Goal: Task Accomplishment & Management: Manage account settings

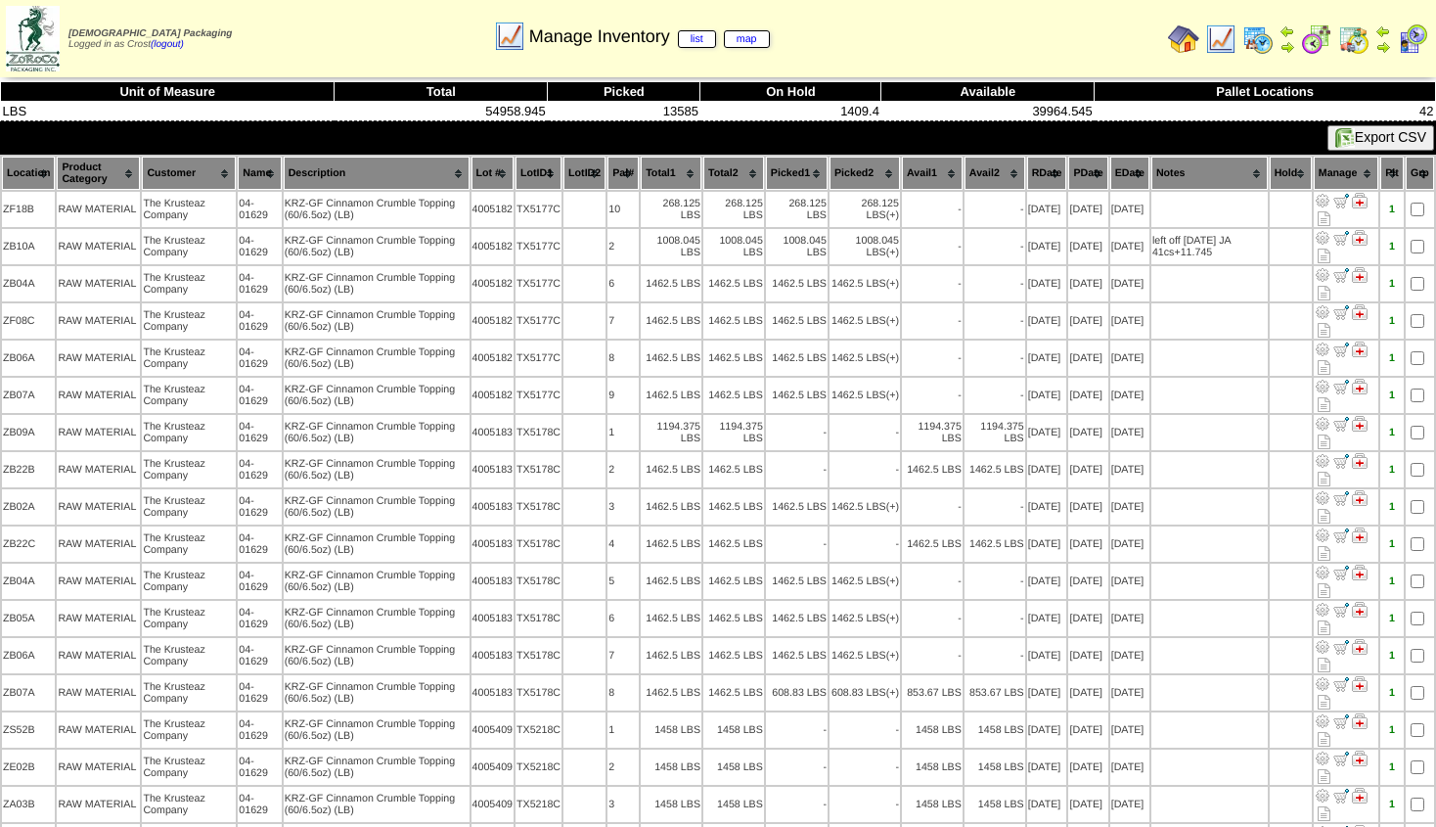
scroll to position [85, 0]
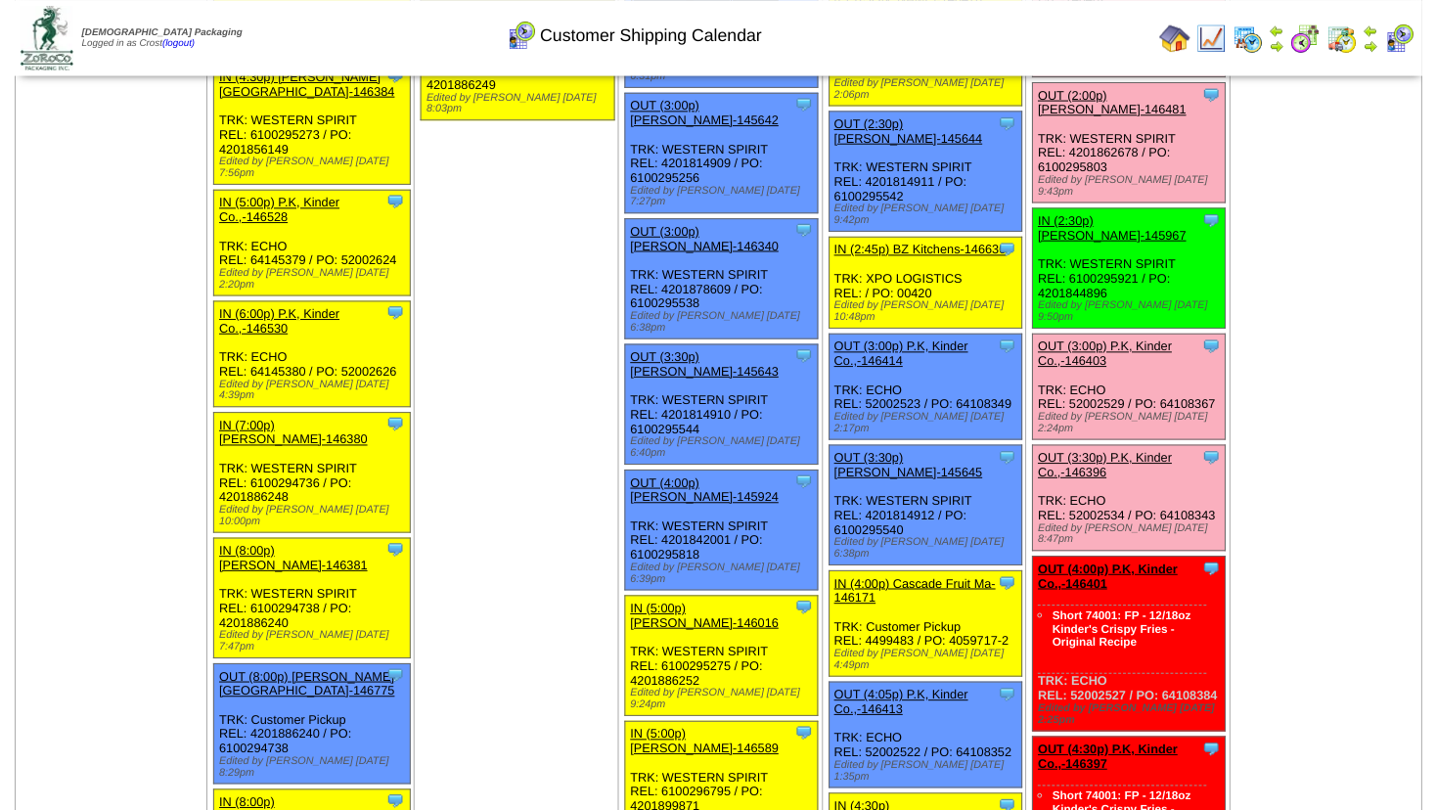
scroll to position [2780, 0]
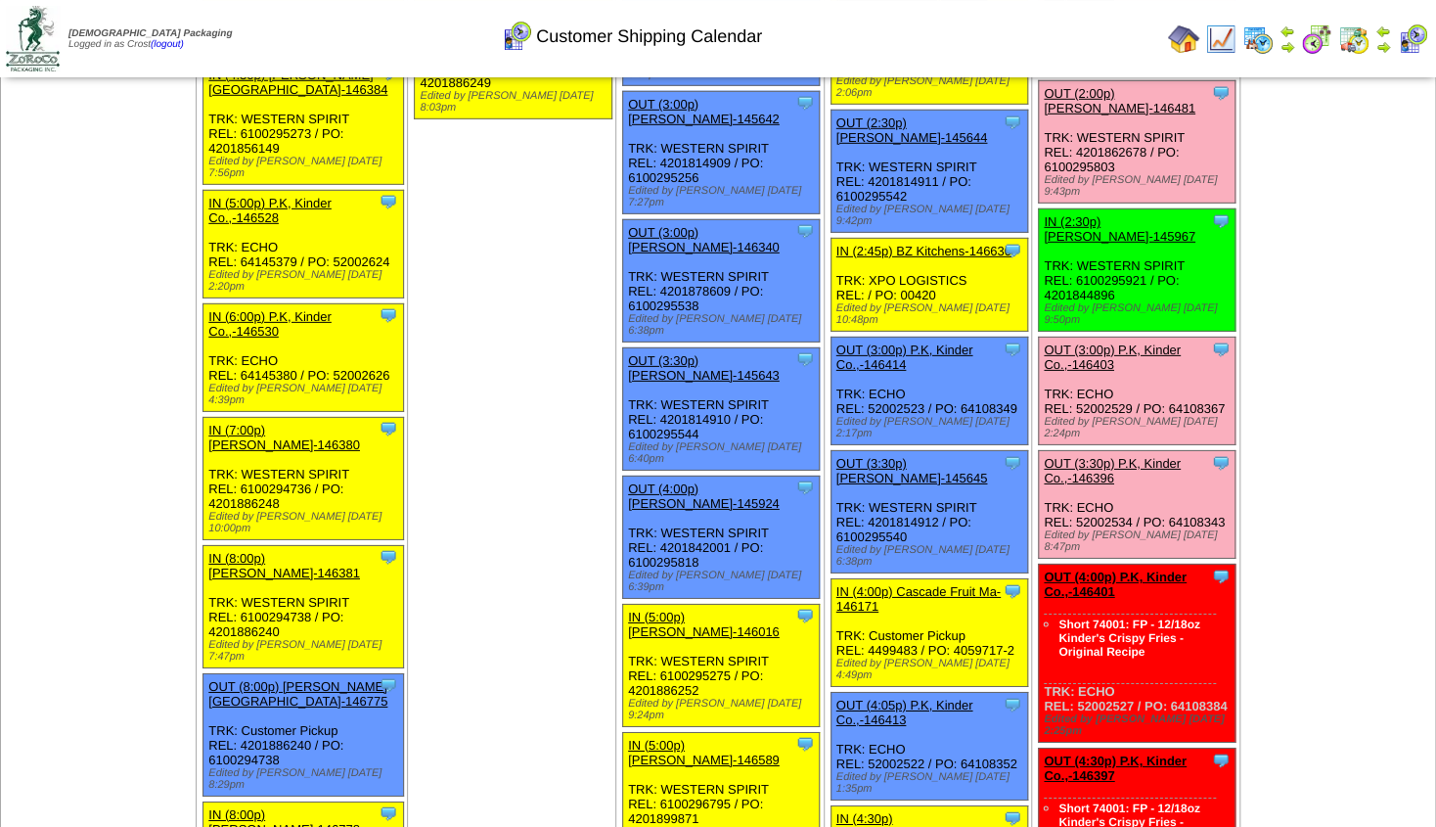
click at [1131, 569] on link "OUT (4:00p) P.K, Kinder Co.,-146401" at bounding box center [1115, 583] width 143 height 29
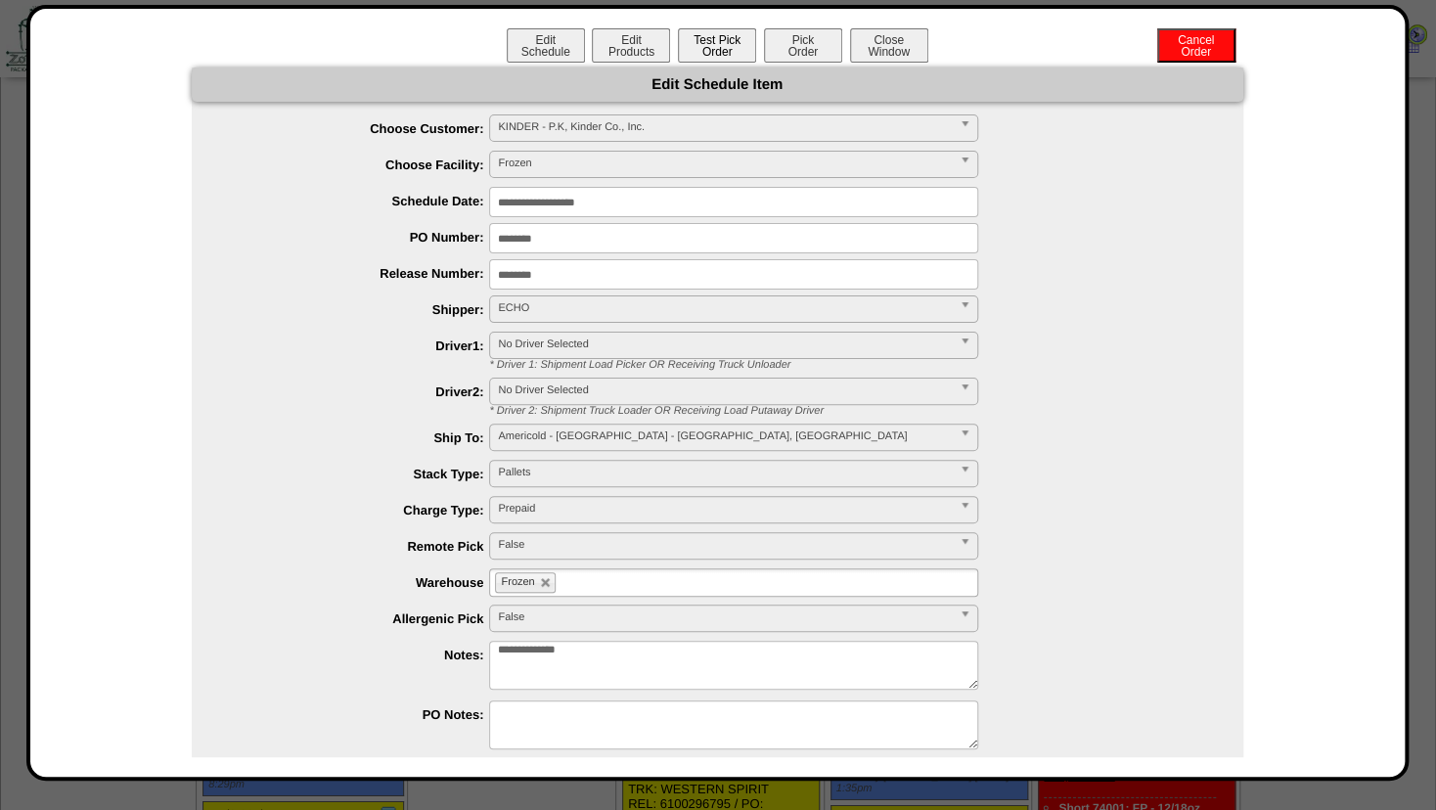
click at [724, 56] on button "Test Pick Order" at bounding box center [717, 45] width 78 height 34
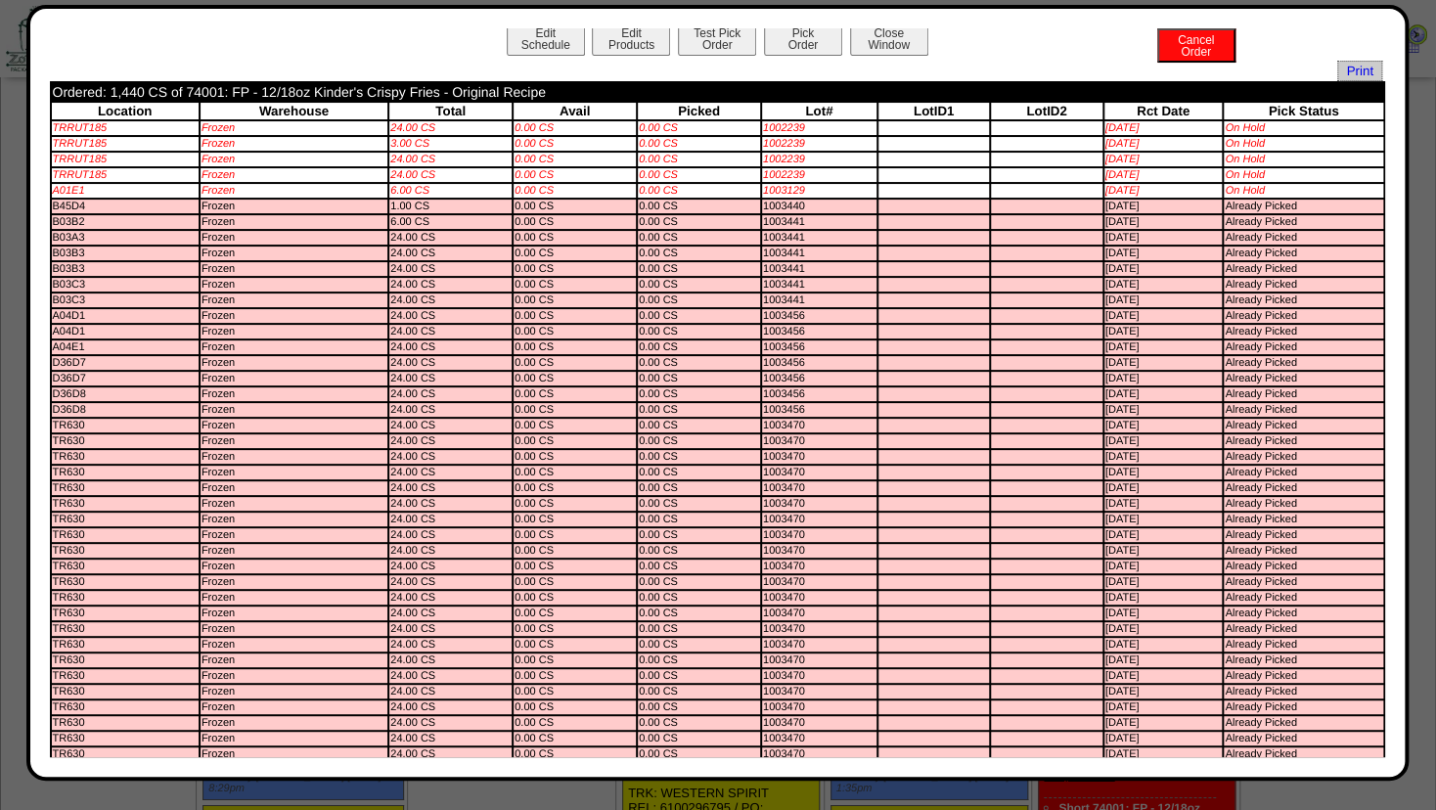
scroll to position [0, 0]
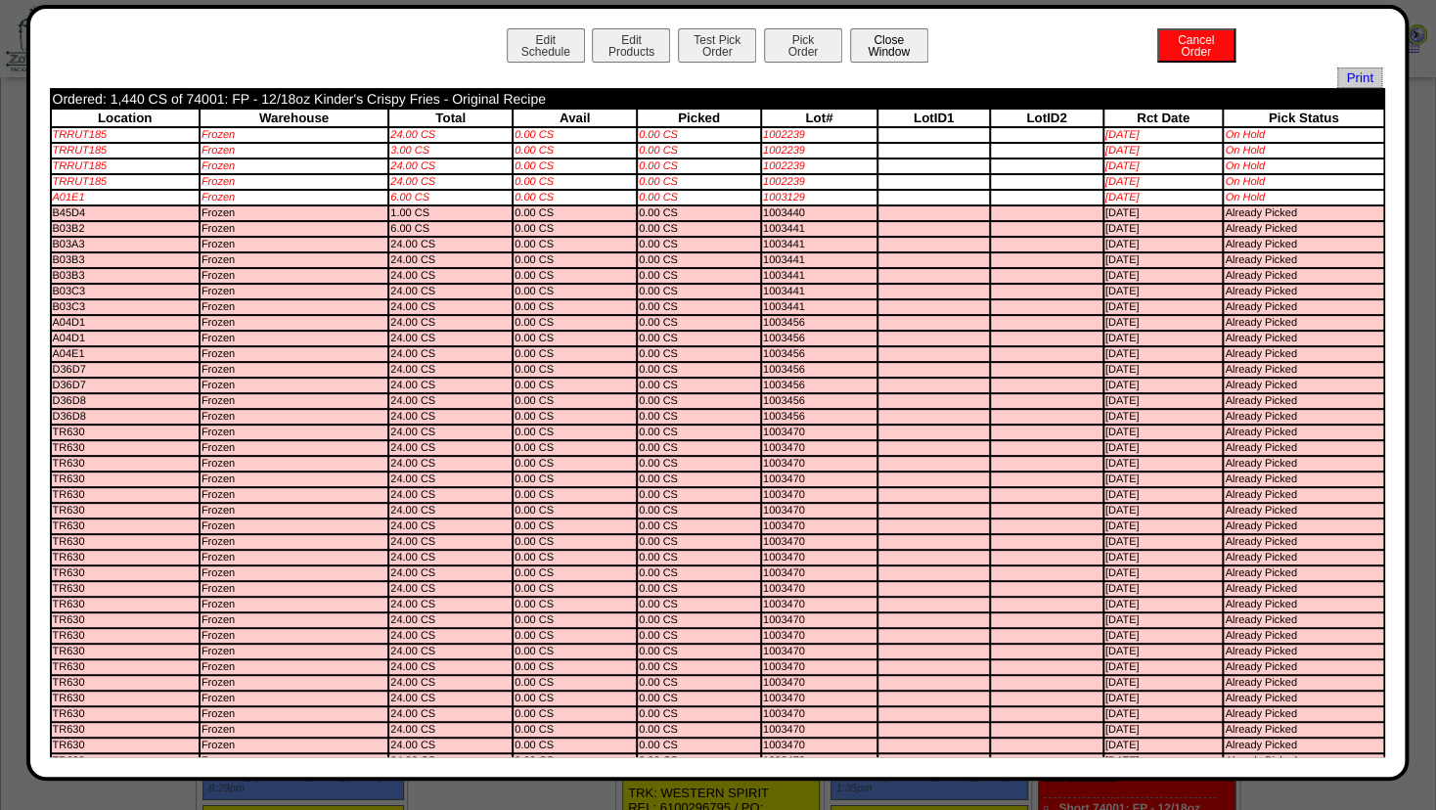
click at [875, 51] on button "Close Window" at bounding box center [889, 45] width 78 height 34
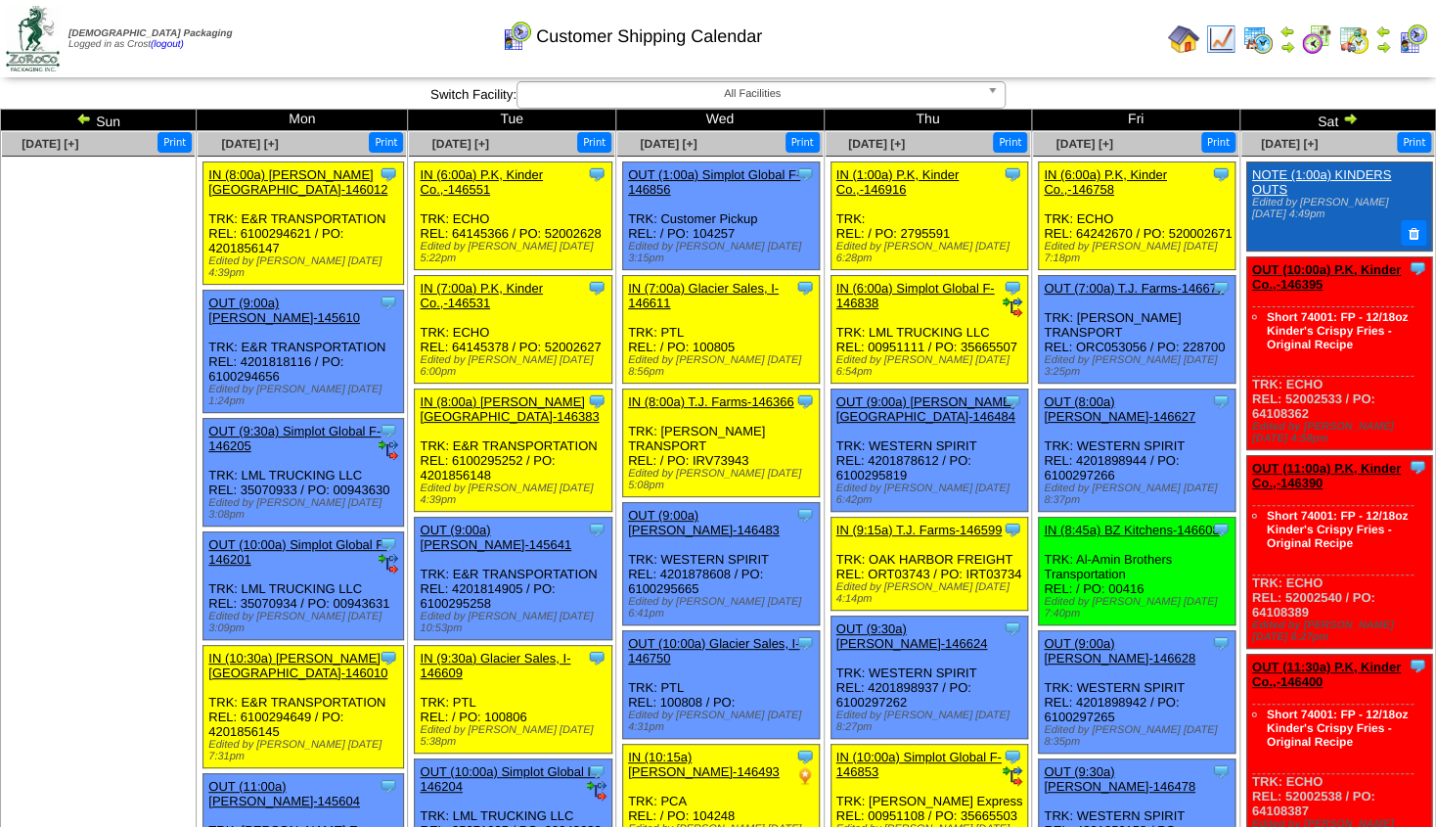
click at [1382, 45] on img at bounding box center [1384, 47] width 16 height 16
click at [1288, 43] on img at bounding box center [1288, 47] width 16 height 16
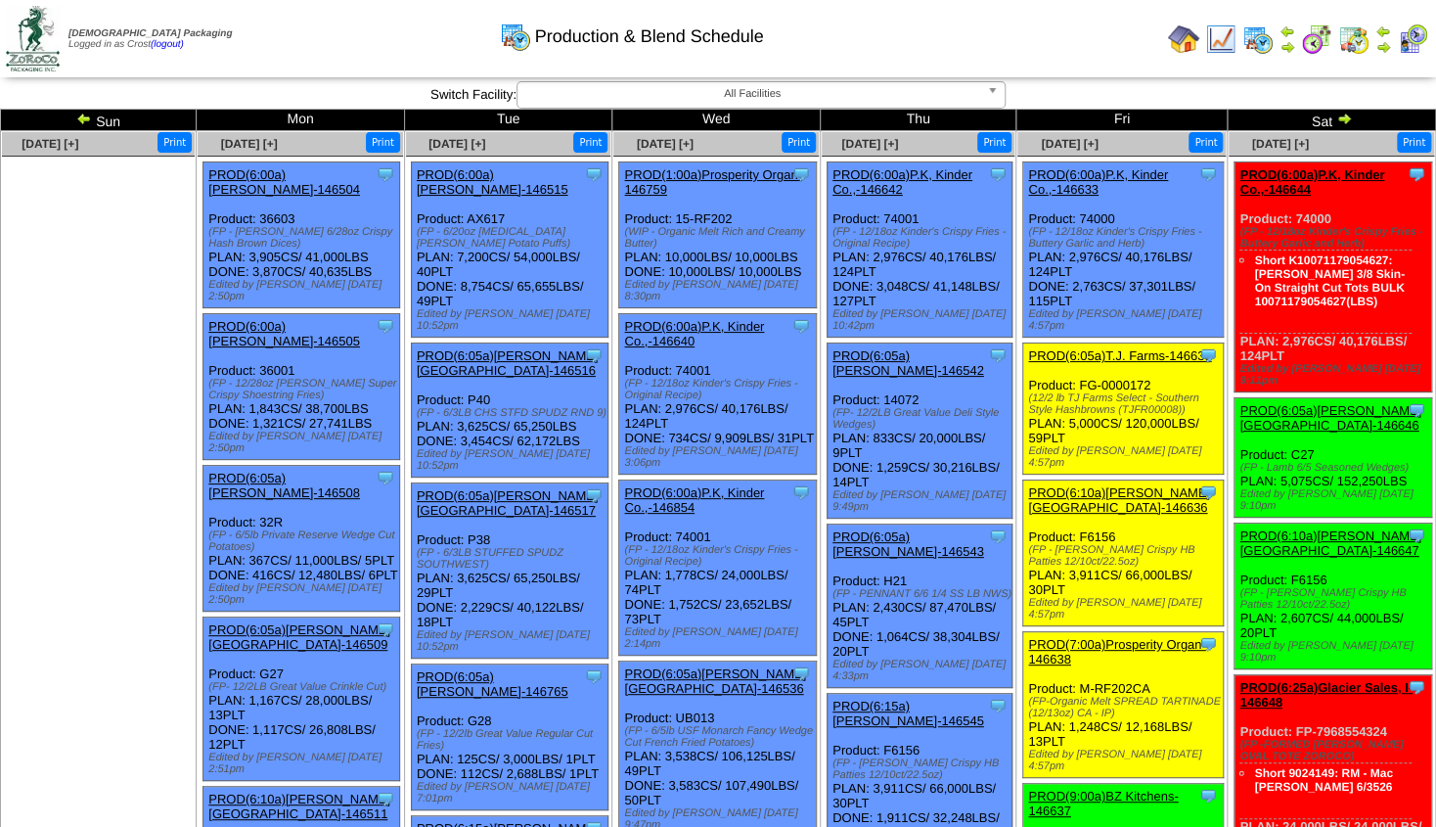
click at [1386, 46] on img at bounding box center [1384, 47] width 16 height 16
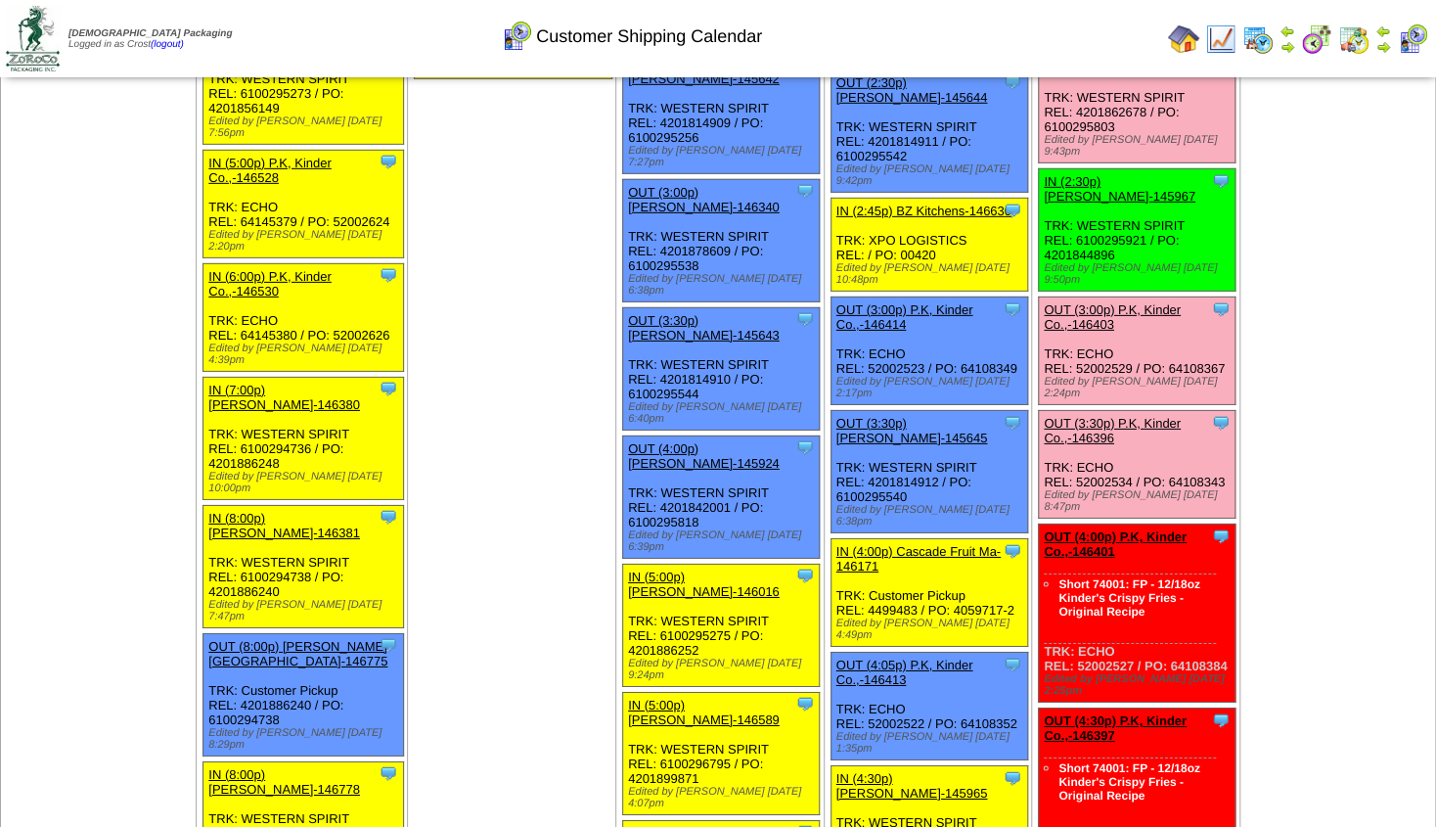
scroll to position [2836, 0]
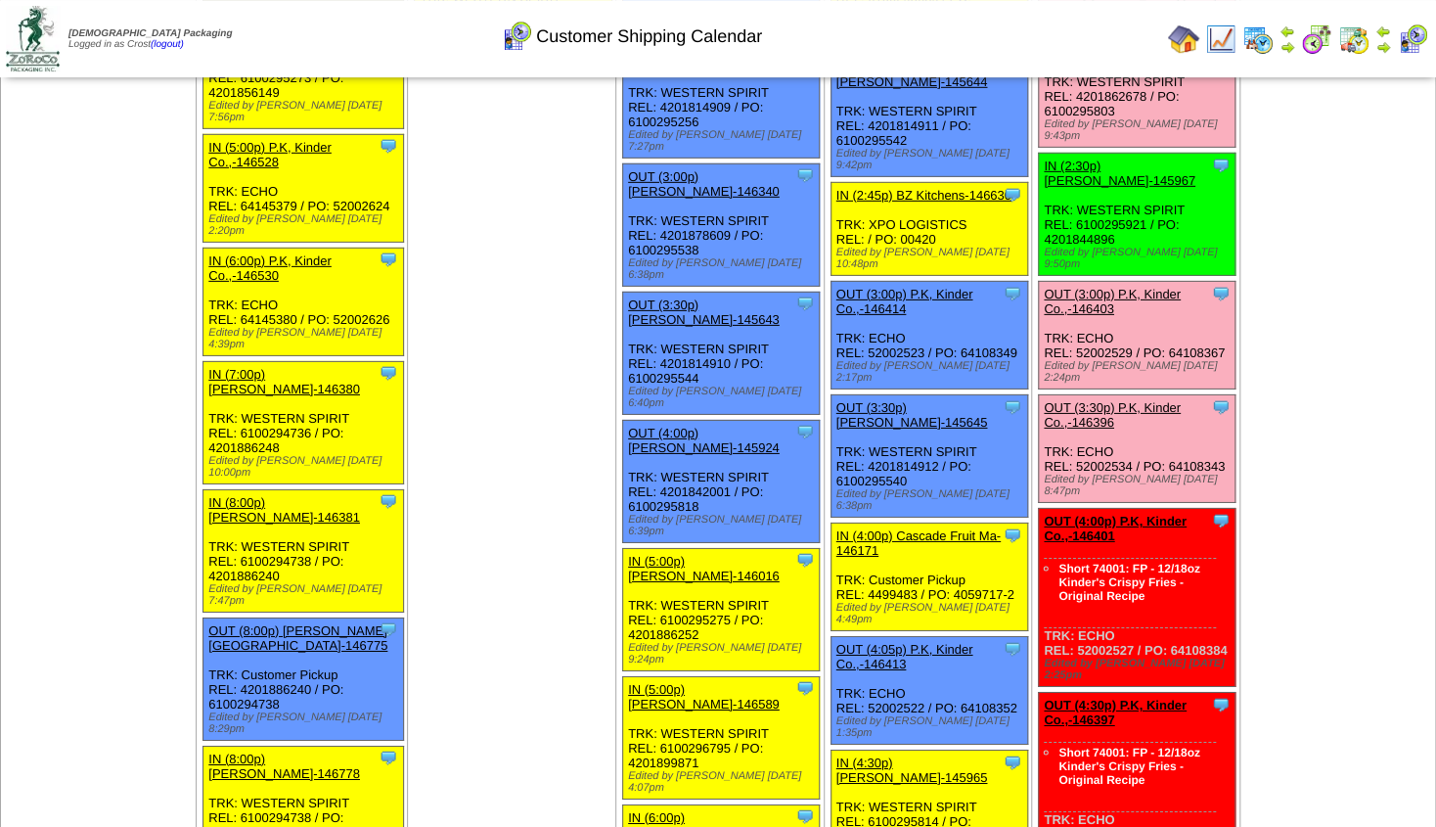
click at [1219, 34] on img at bounding box center [1220, 38] width 31 height 31
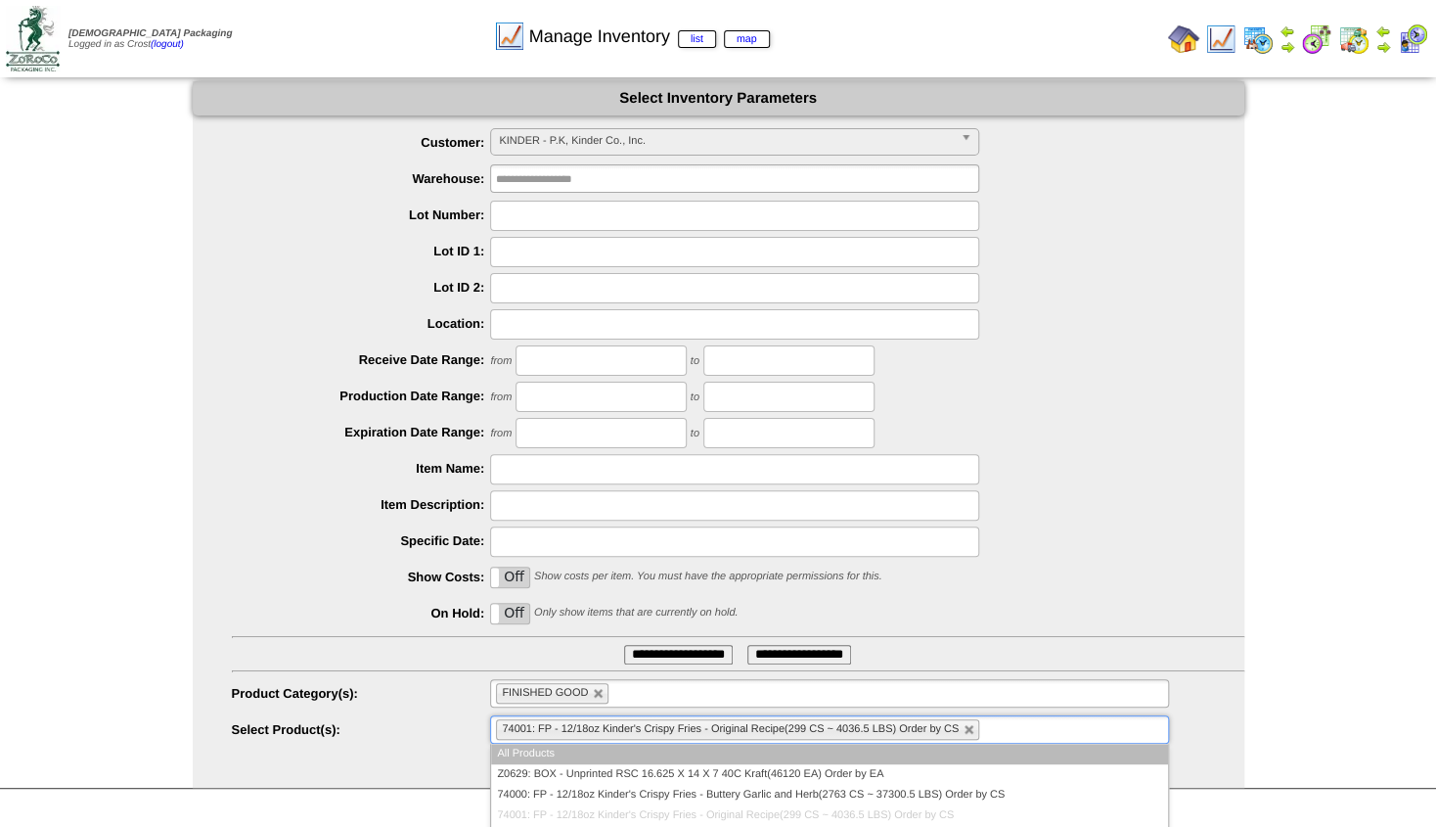
click at [622, 718] on ul "74001: FP - 12/18oz Kinder's Crispy Fries - Original Recipe(299 CS ~ 4036.5 LBS…" at bounding box center [829, 729] width 678 height 28
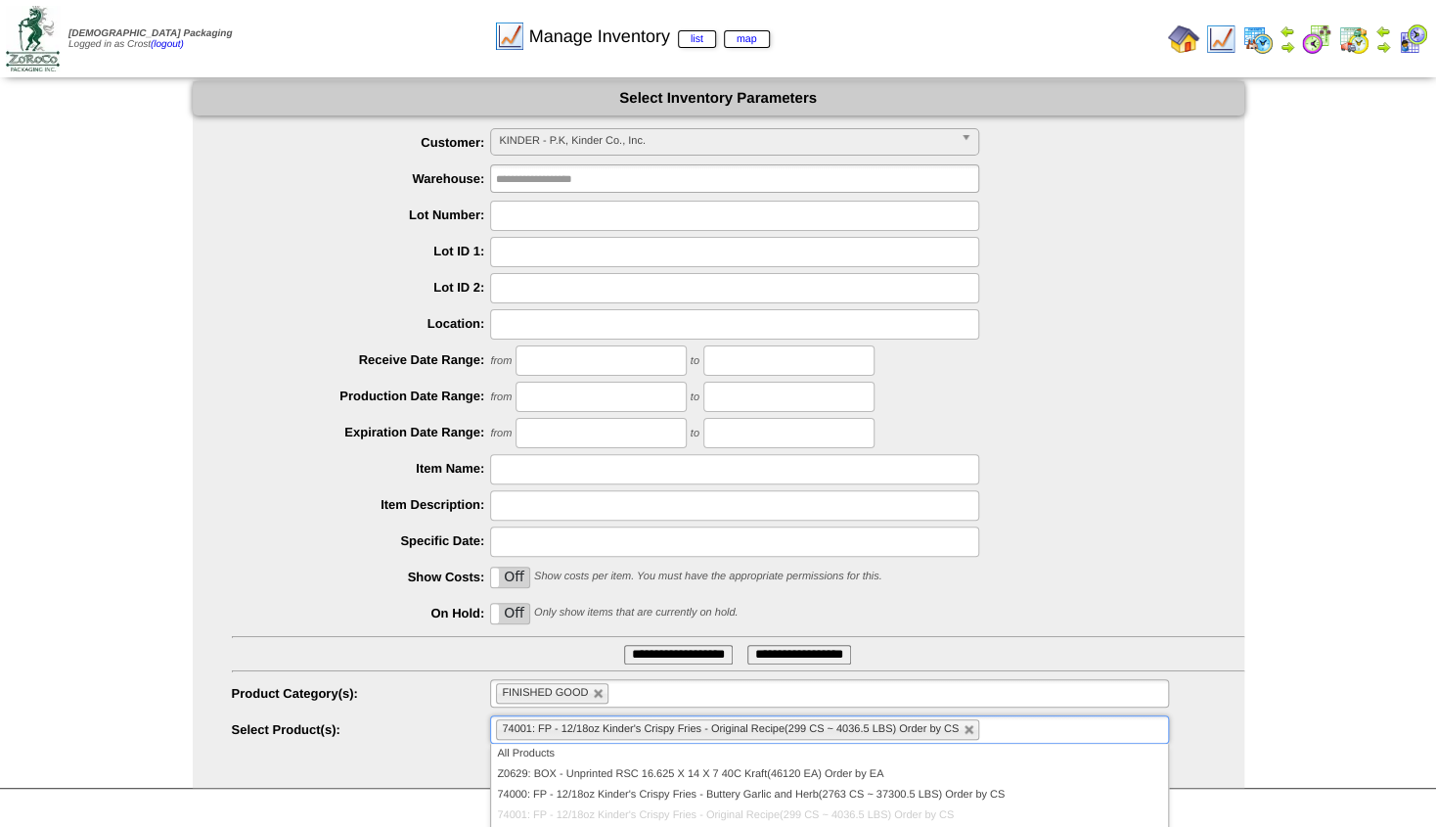
click at [541, 730] on span "74001: FP - 12/18oz Kinder's Crispy Fries - Original Recipe(299 CS ~ 4036.5 LBS…" at bounding box center [730, 729] width 457 height 12
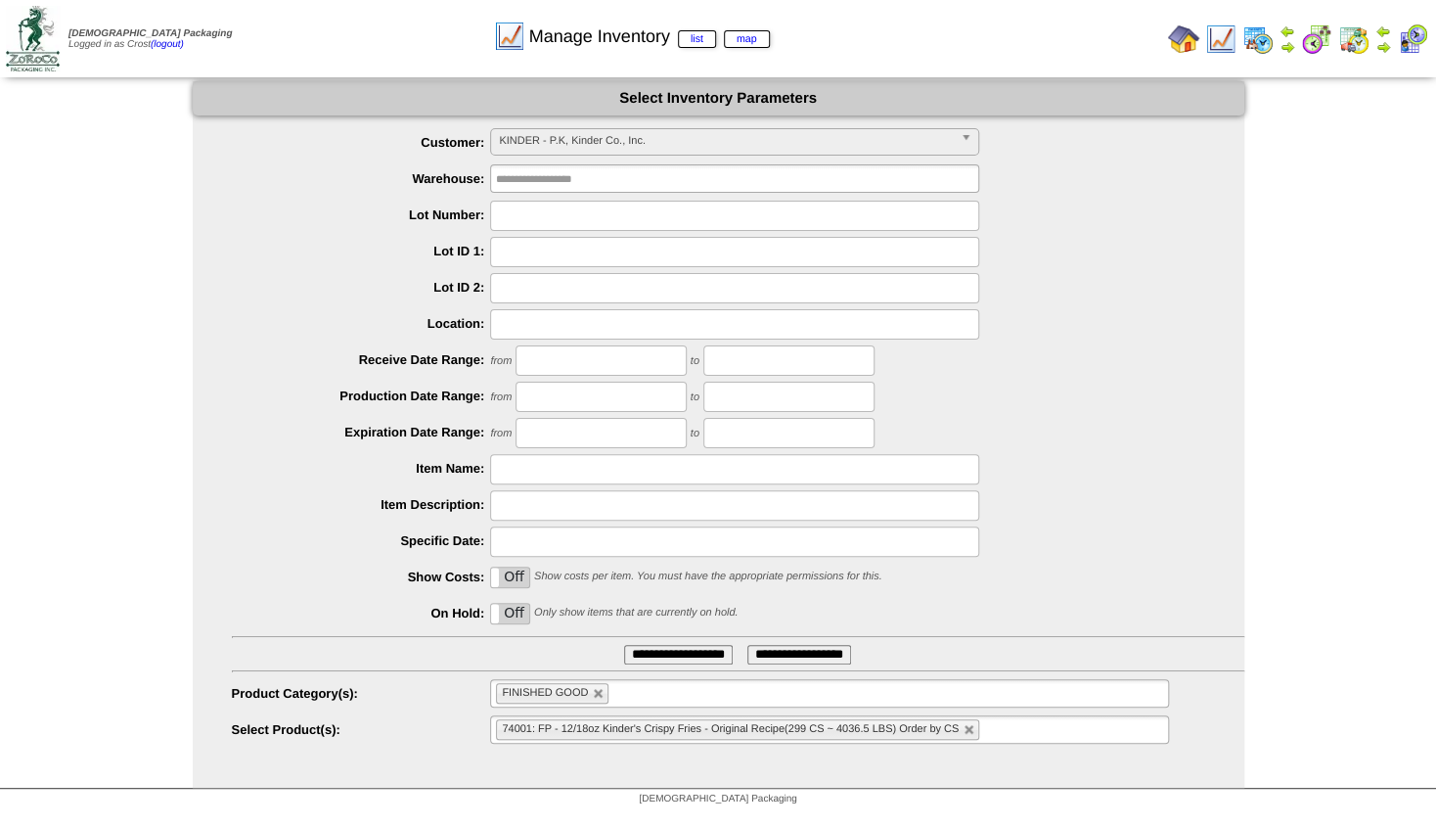
click at [664, 646] on input "**********" at bounding box center [678, 655] width 109 height 20
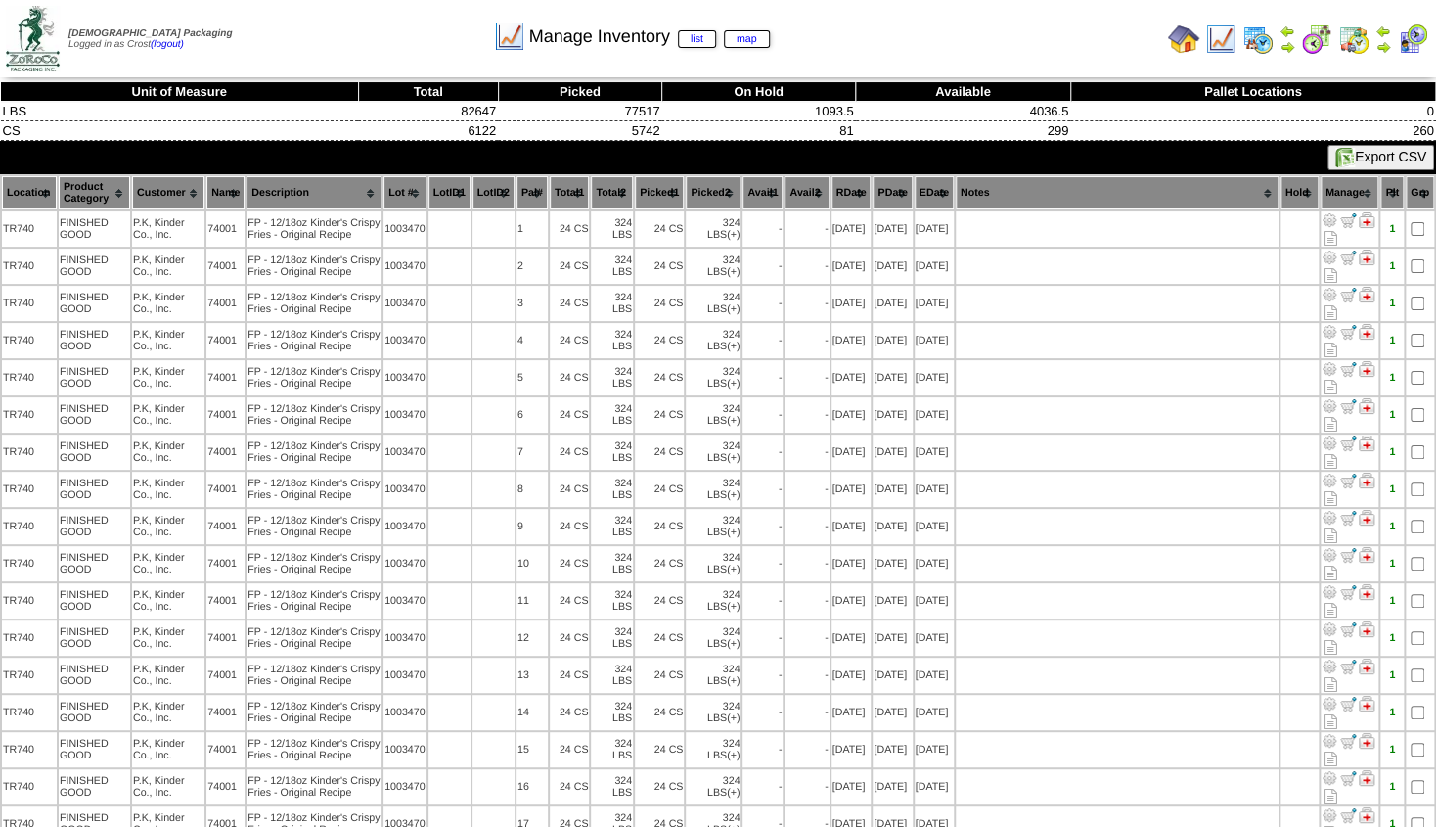
click at [1384, 47] on img at bounding box center [1384, 47] width 16 height 16
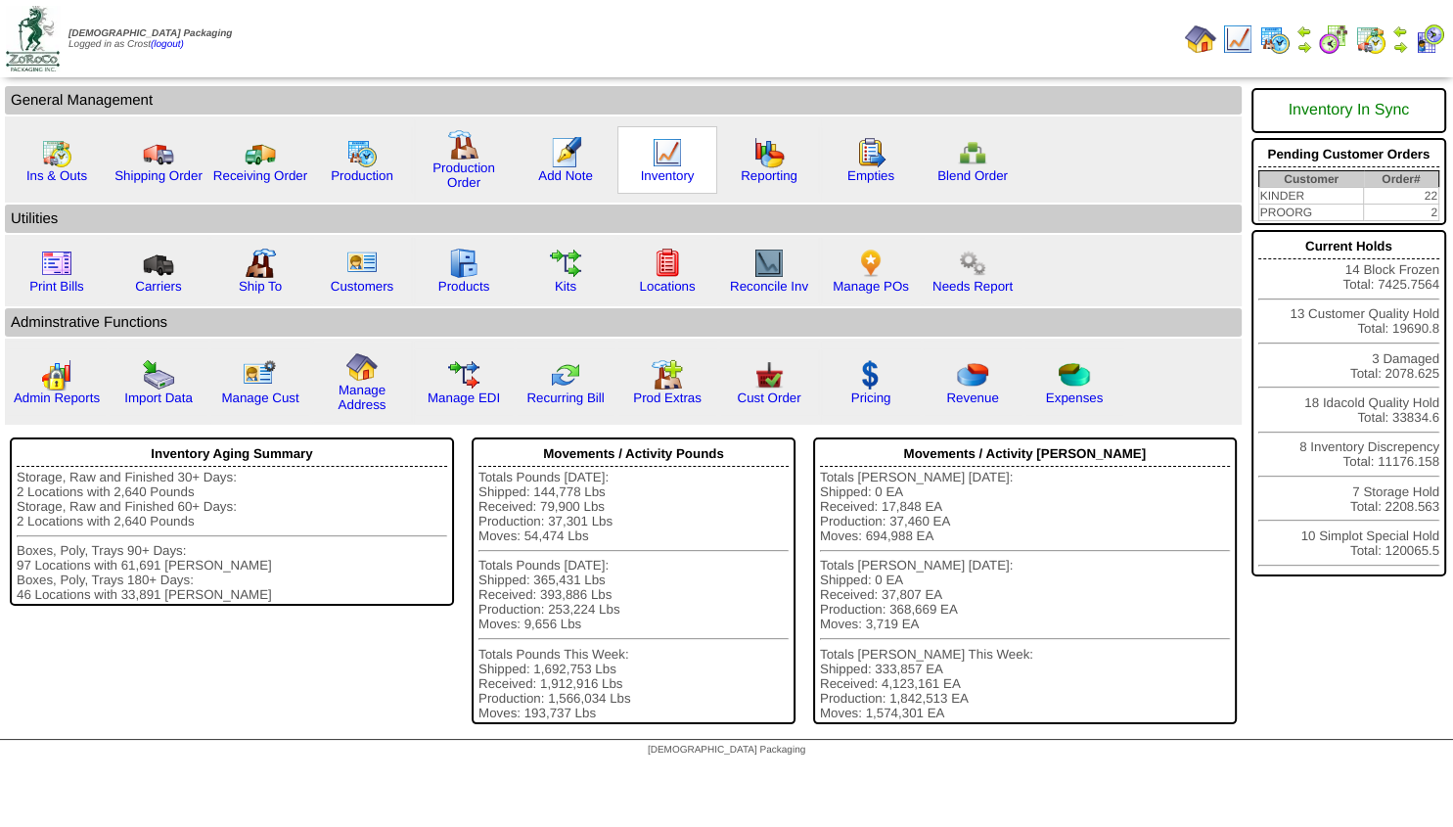
click at [671, 148] on img at bounding box center [667, 152] width 31 height 31
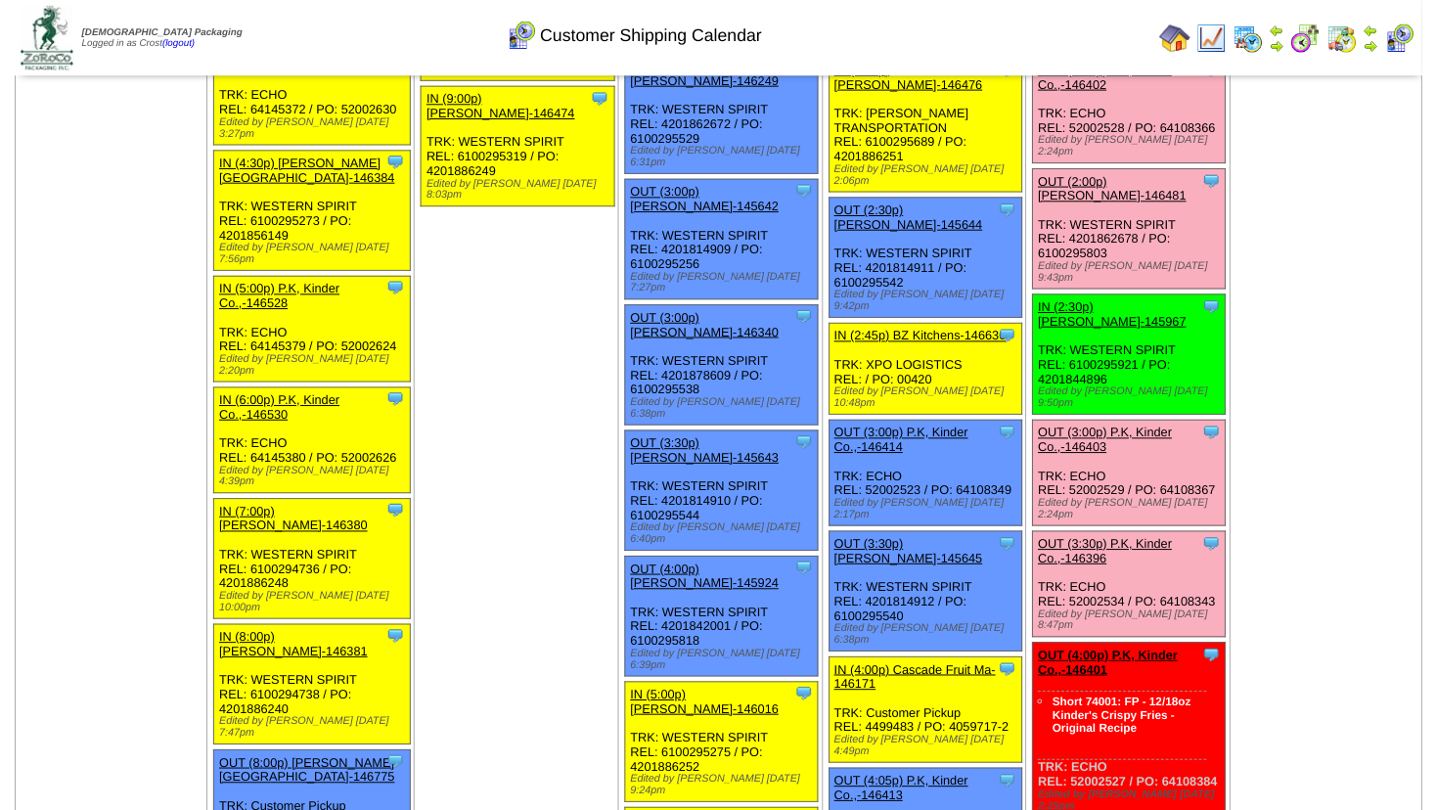
scroll to position [2685, 0]
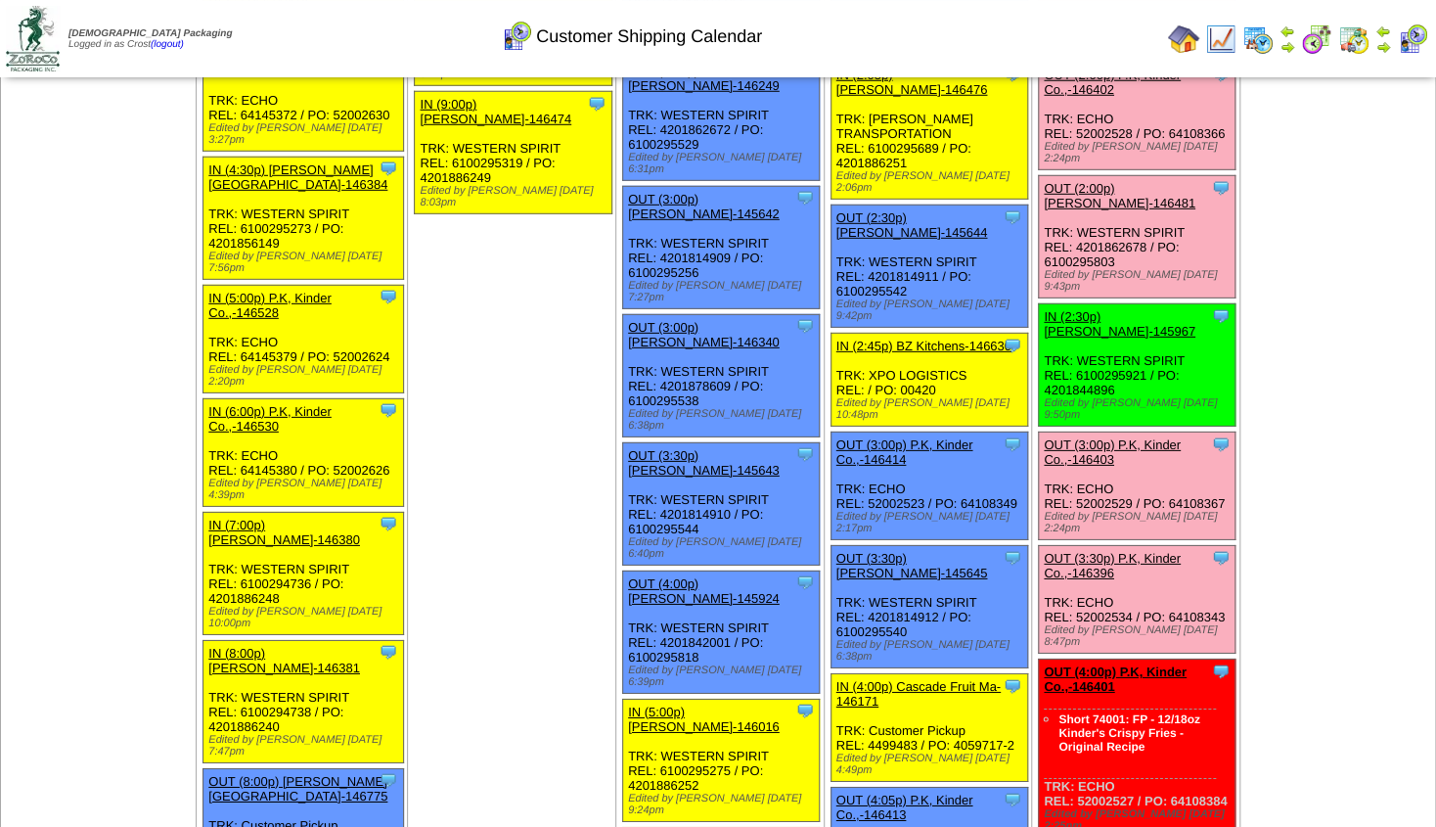
click at [1089, 664] on link "OUT (4:00p) P.K, Kinder Co.,-146401" at bounding box center [1115, 678] width 143 height 29
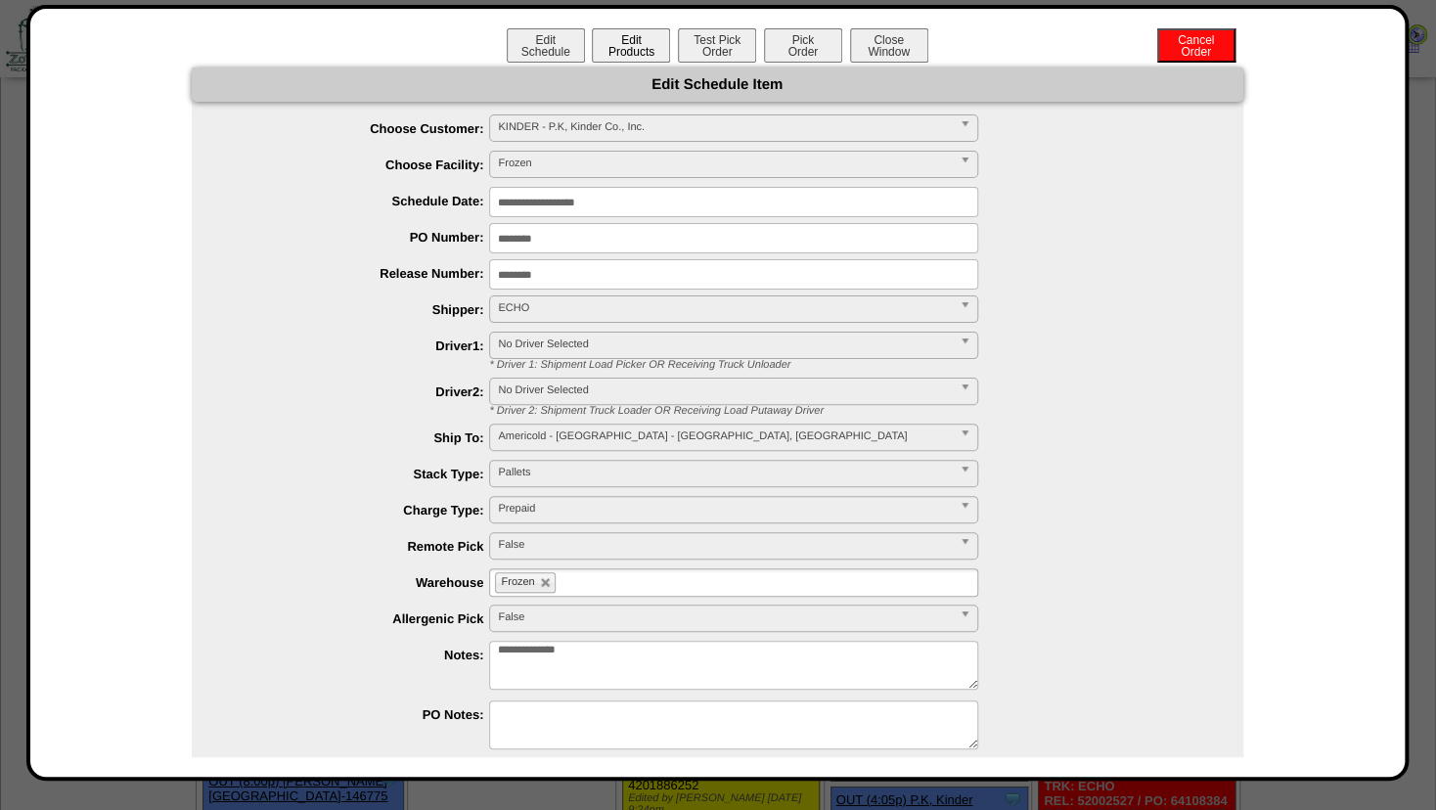
click at [610, 39] on button "Edit Products" at bounding box center [631, 45] width 78 height 34
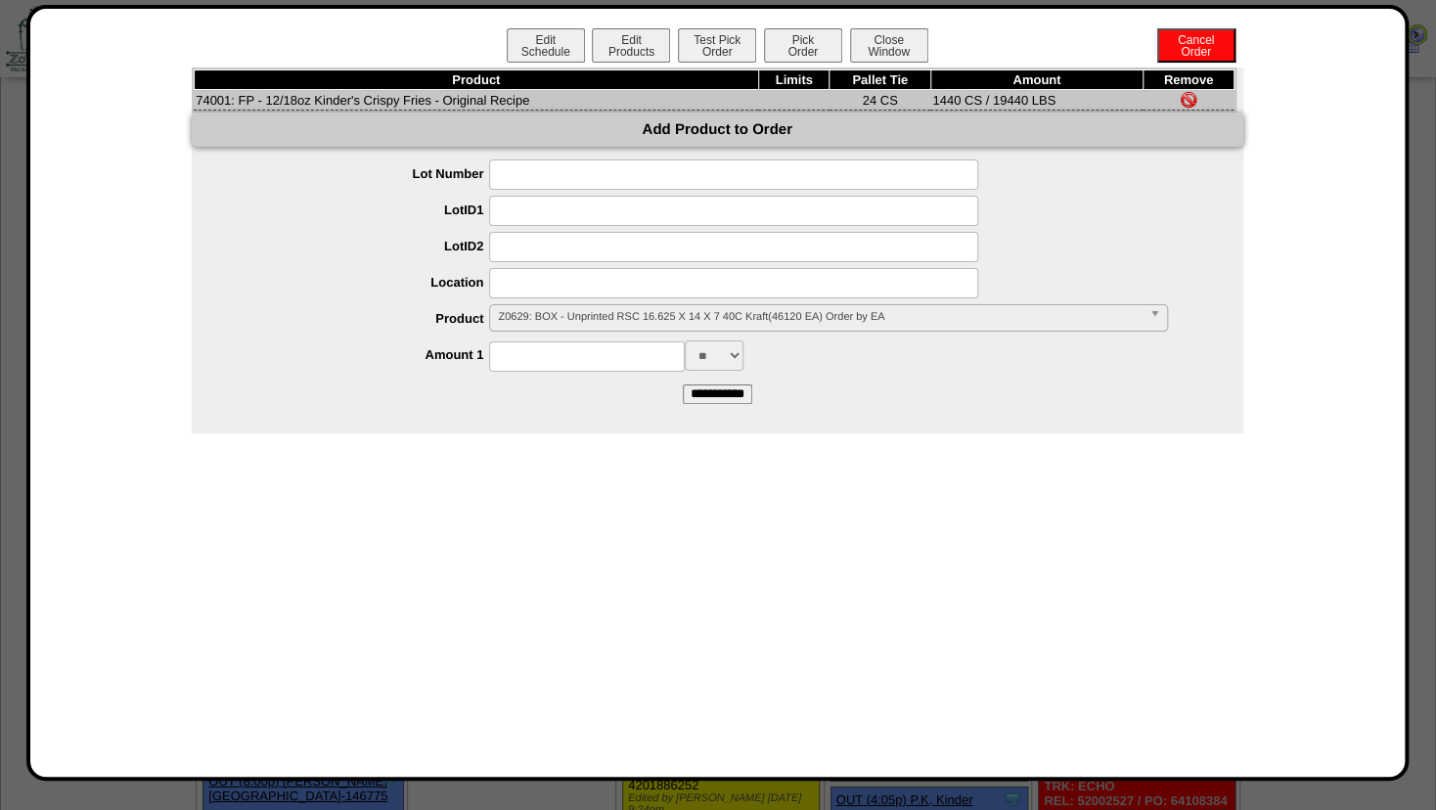
click at [545, 318] on span "Z0629: BOX - Unprinted RSC 16.625 X 14 X 7 40C Kraft(46120 EA) Order by EA" at bounding box center [819, 316] width 643 height 23
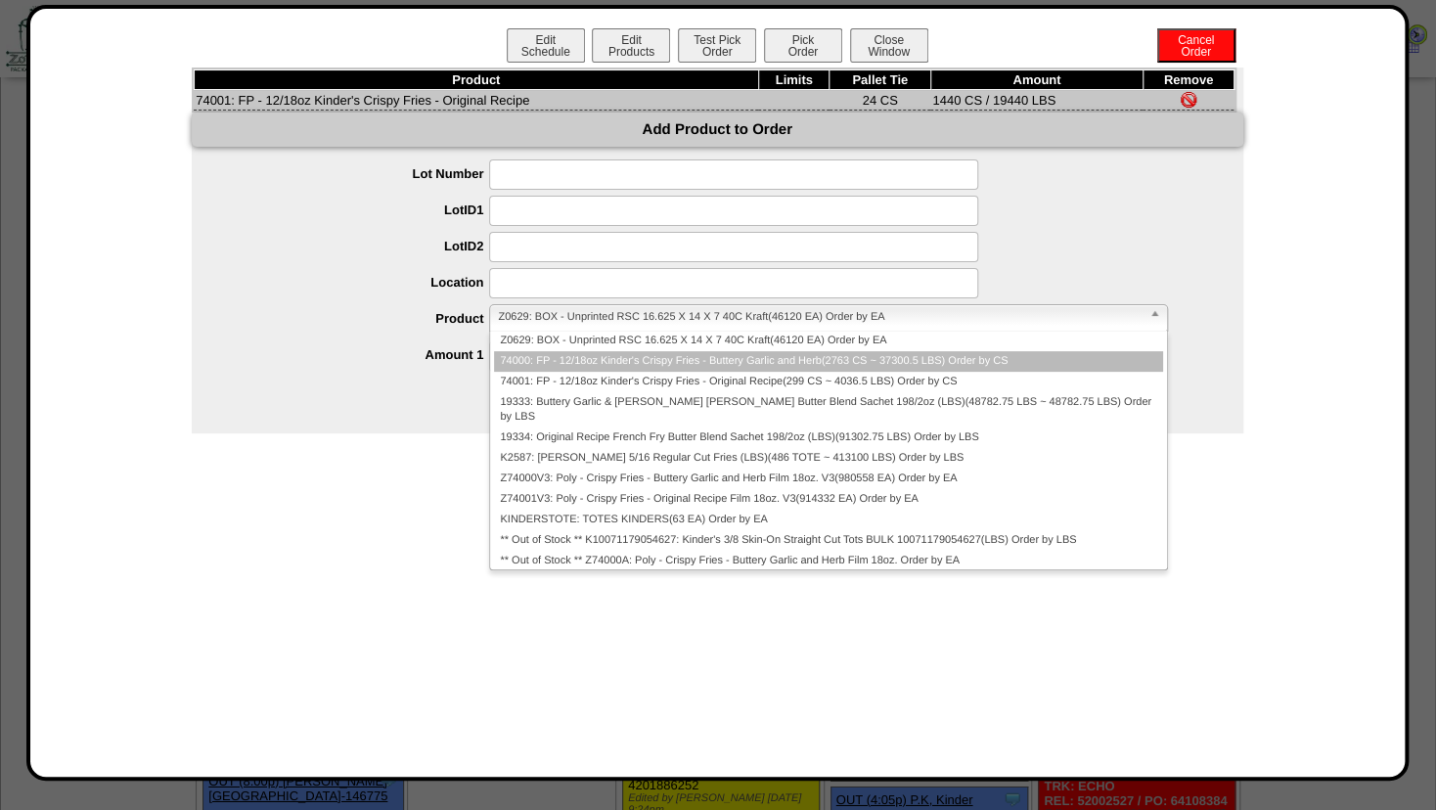
click at [551, 360] on li "74000: FP - 12/18oz Kinder's Crispy Fries - Buttery Garlic and Herb(2763 CS ~ 3…" at bounding box center [828, 361] width 668 height 21
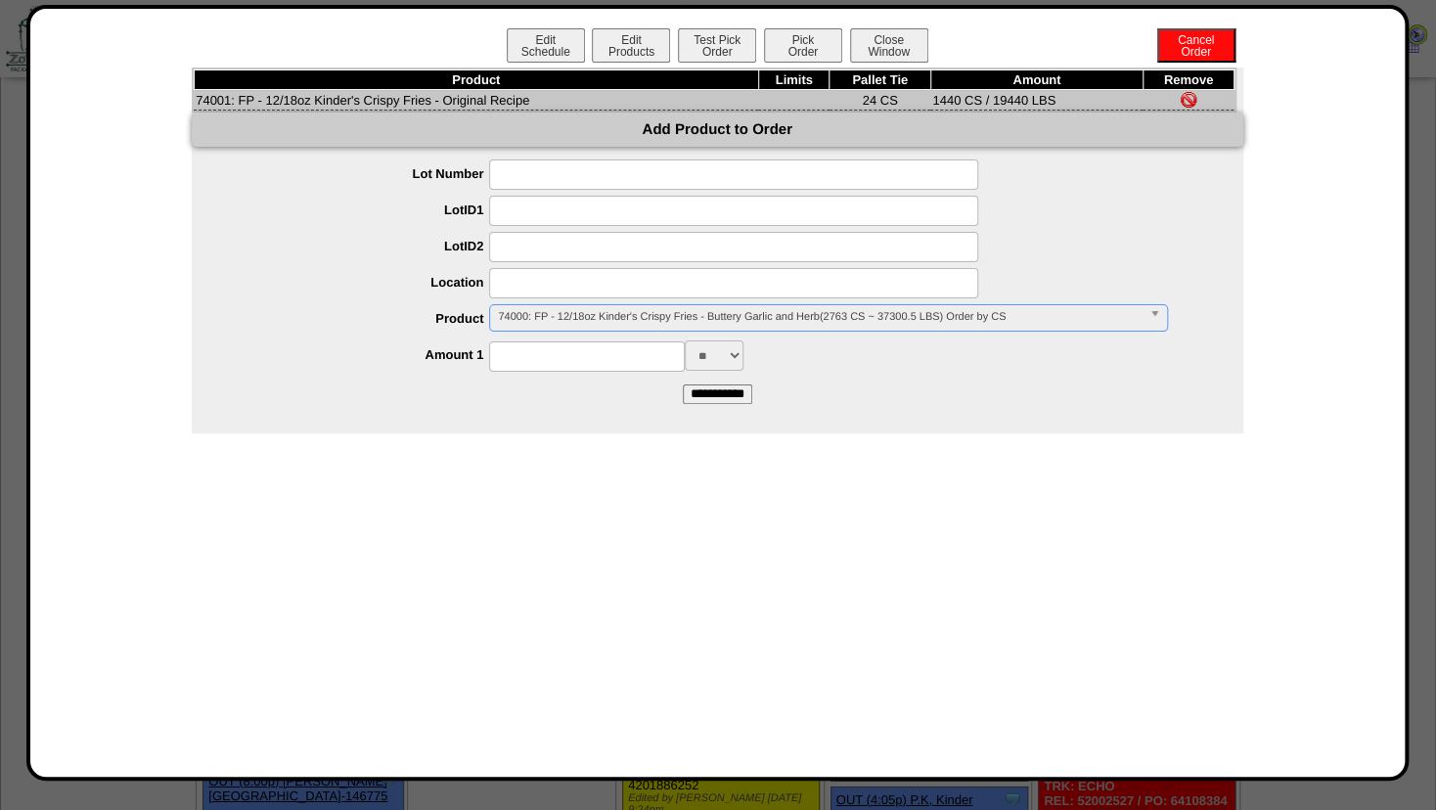
click at [545, 359] on input at bounding box center [587, 356] width 196 height 30
type input "****"
click at [793, 341] on ul "**********" at bounding box center [718, 264] width 1052 height 211
click at [683, 399] on input "**********" at bounding box center [717, 395] width 69 height 20
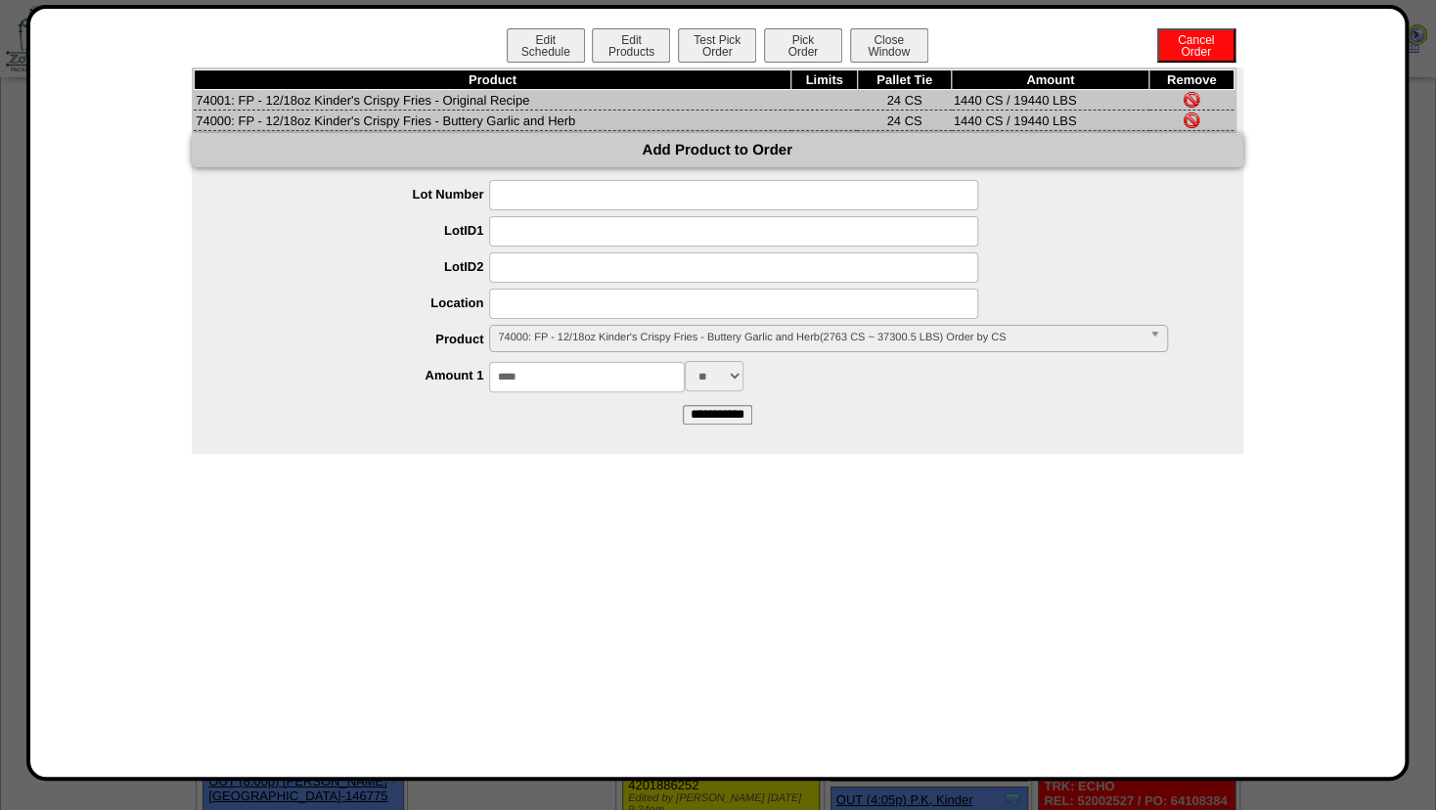
click at [1188, 97] on img at bounding box center [1192, 100] width 16 height 16
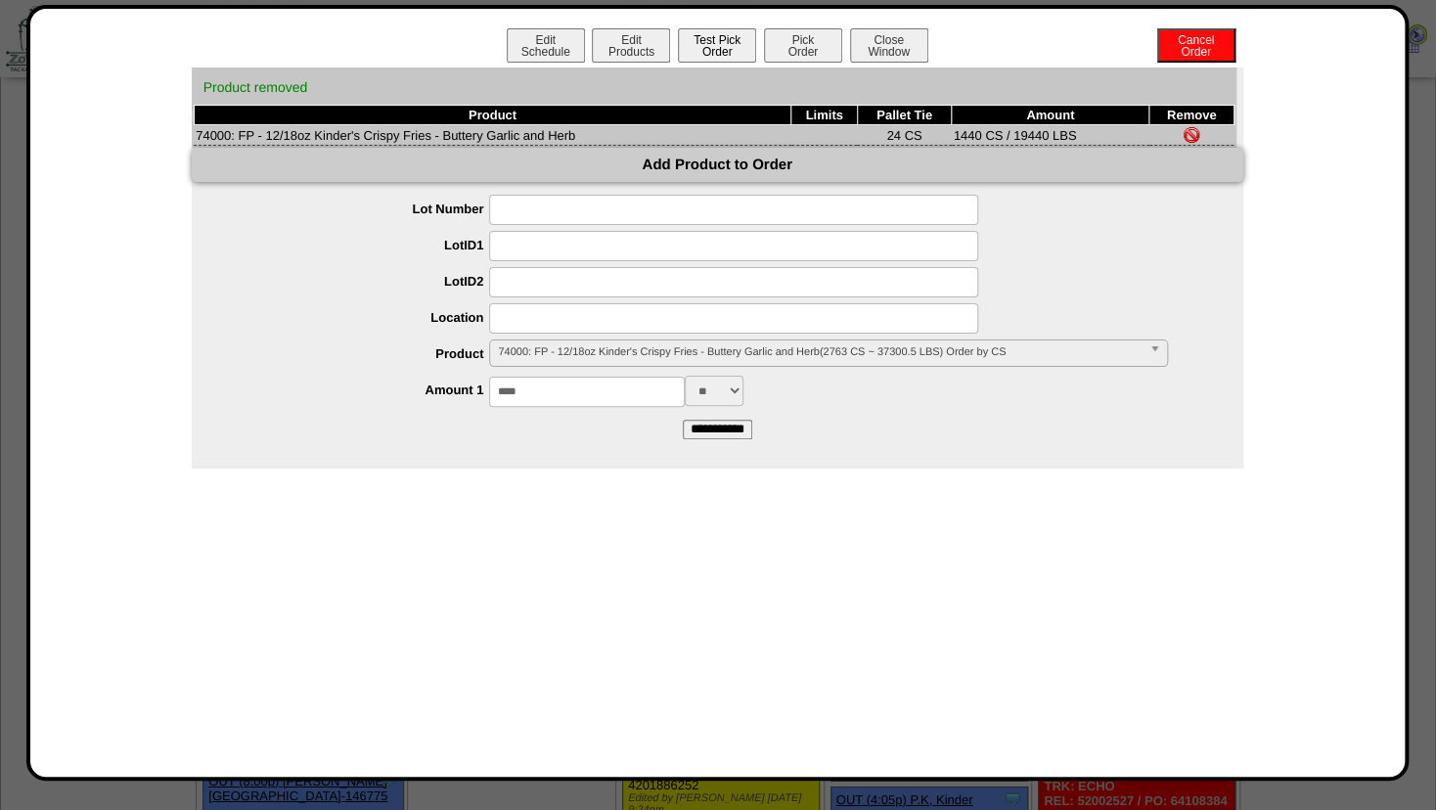
click at [718, 44] on button "Test Pick Order" at bounding box center [717, 45] width 78 height 34
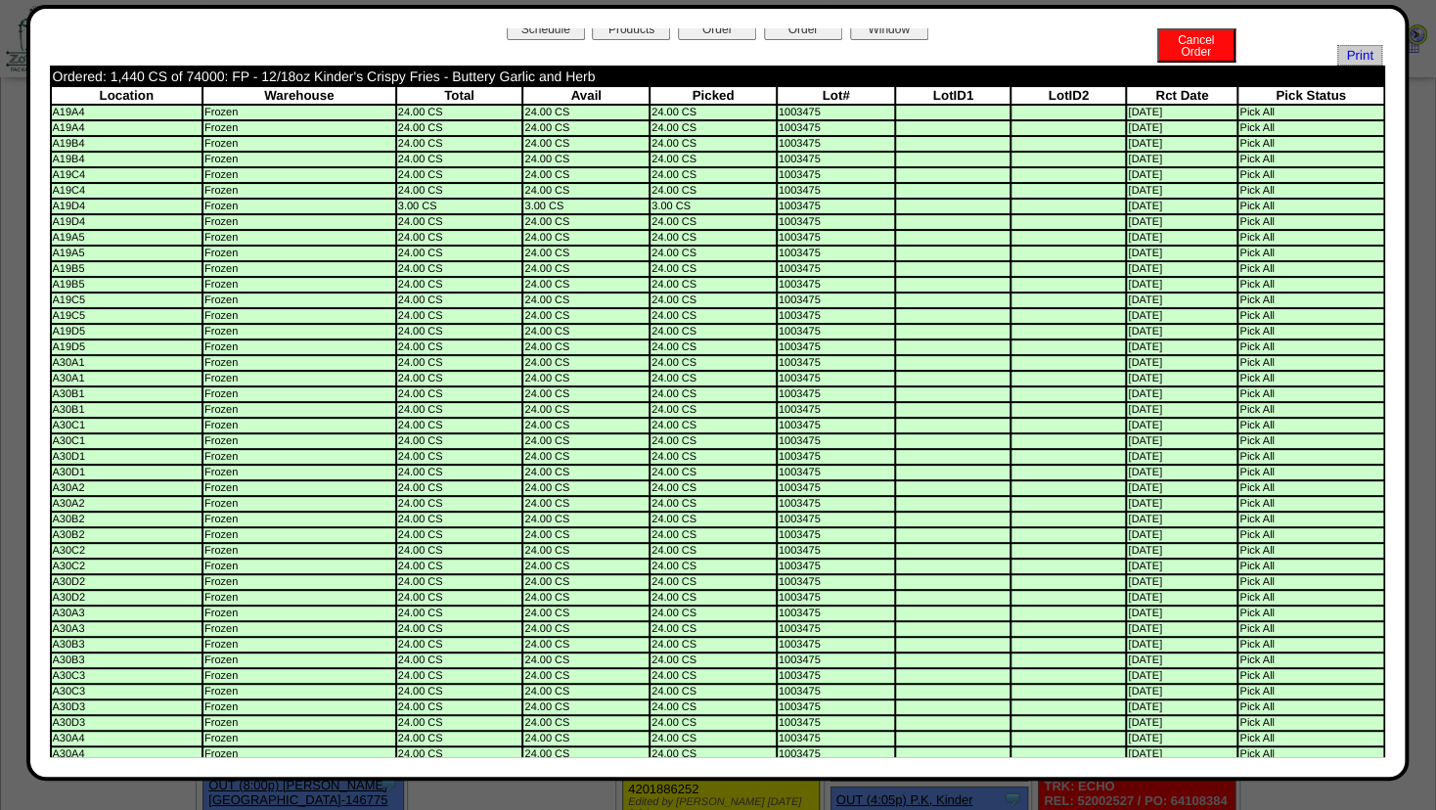
scroll to position [0, 0]
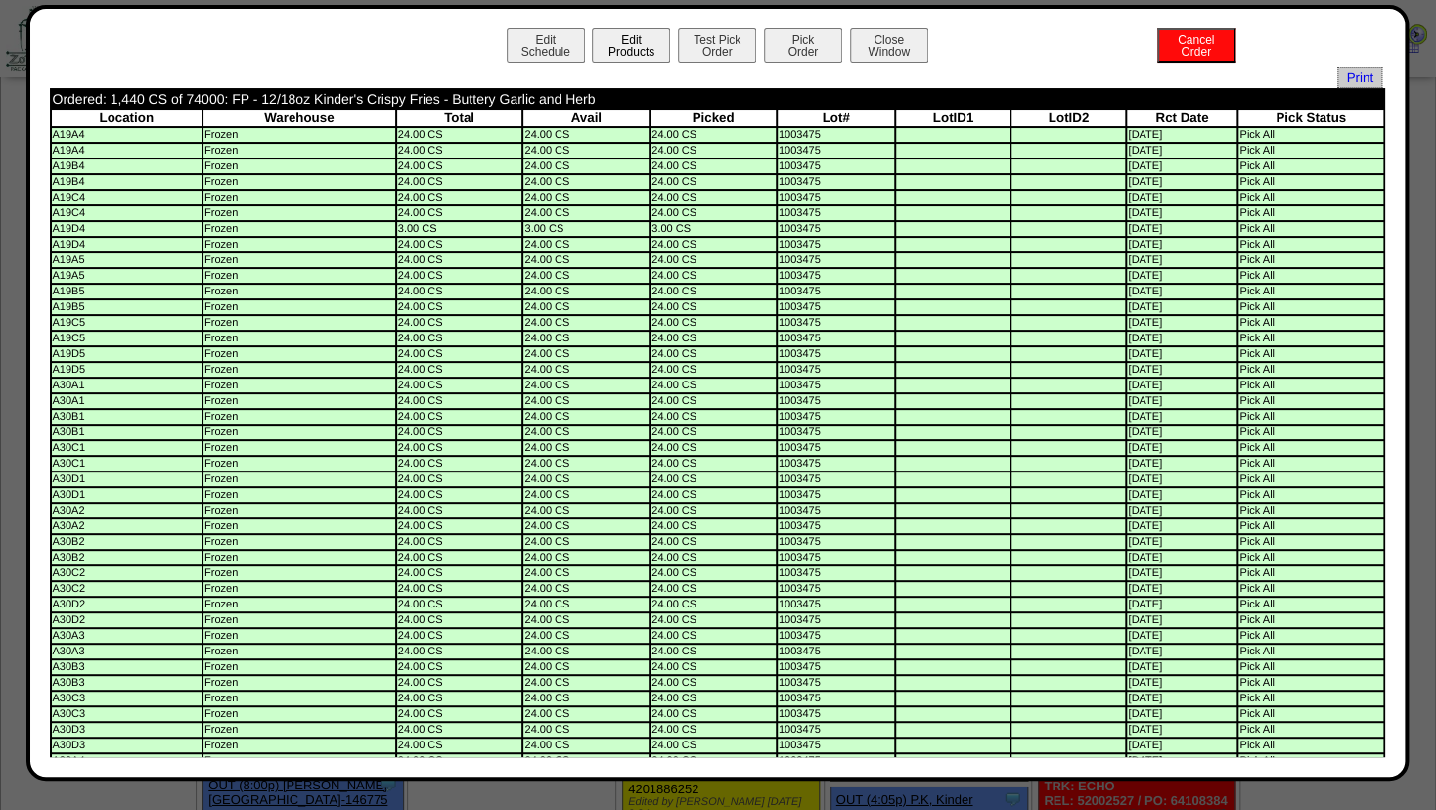
click at [606, 51] on button "Edit Products" at bounding box center [631, 45] width 78 height 34
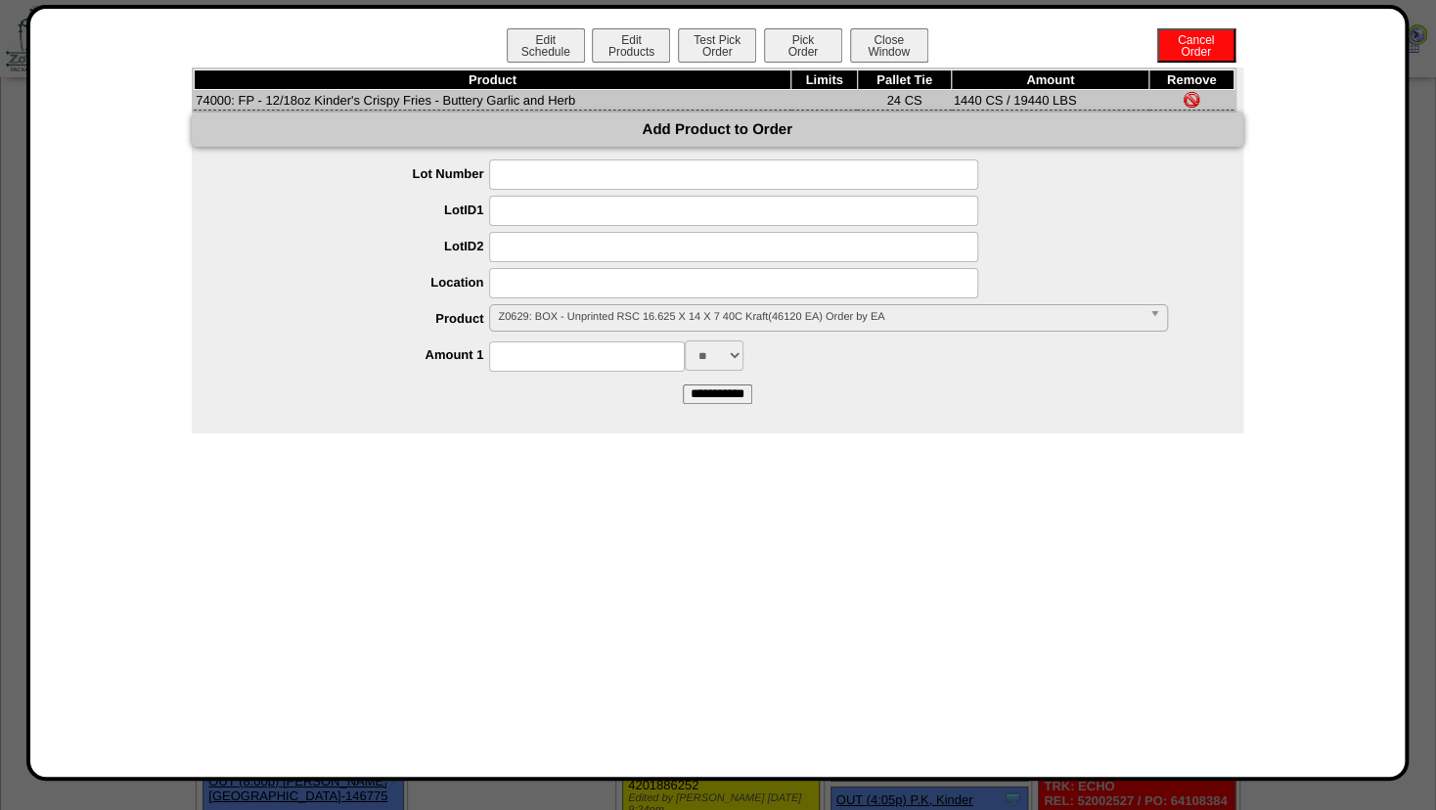
click at [537, 295] on input at bounding box center [733, 283] width 489 height 30
click at [558, 327] on span "Z0629: BOX - Unprinted RSC 16.625 X 14 X 7 40C Kraft(46120 EA) Order by EA" at bounding box center [819, 316] width 643 height 23
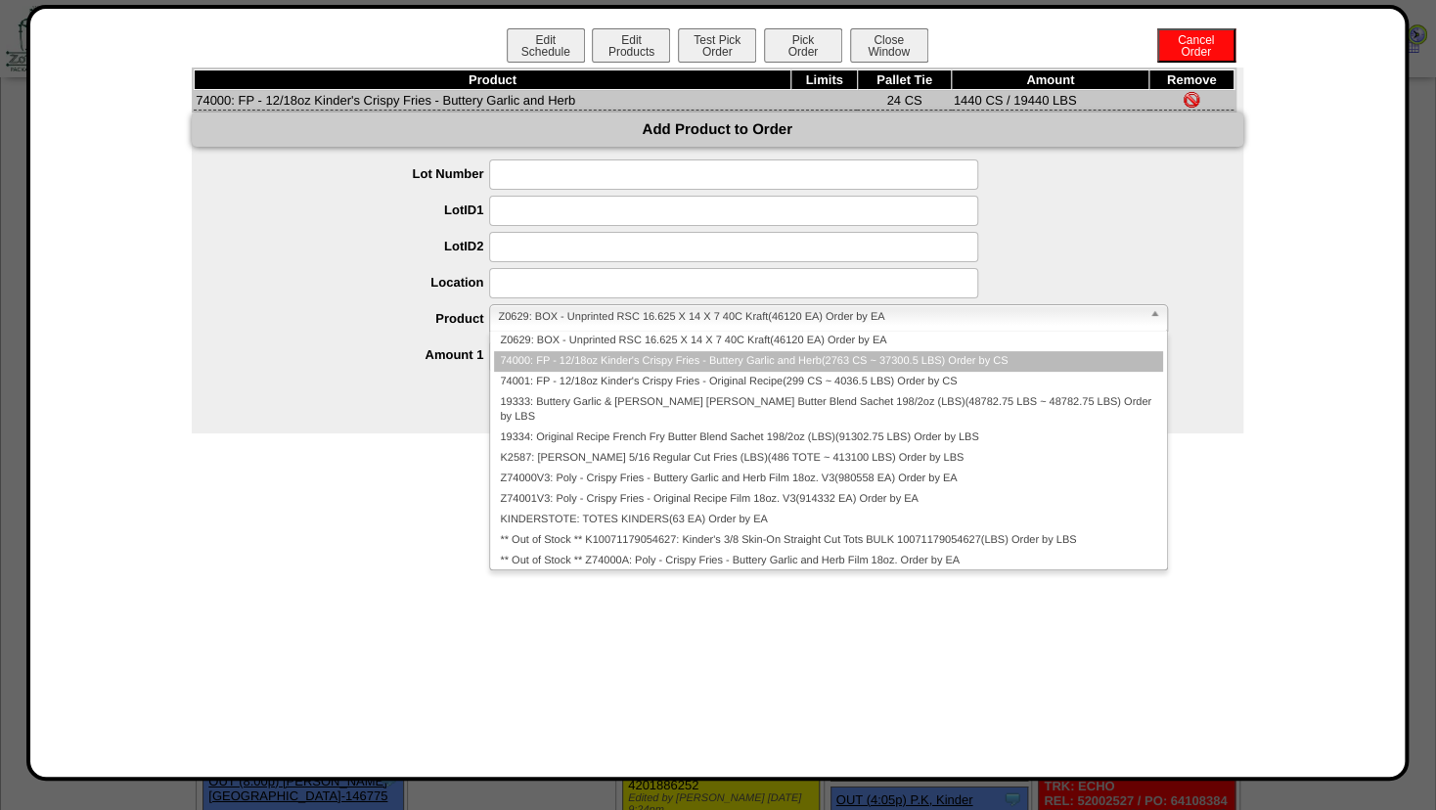
click at [537, 360] on li "74000: FP - 12/18oz Kinder's Crispy Fries - Buttery Garlic and Herb(2763 CS ~ 3…" at bounding box center [828, 361] width 668 height 21
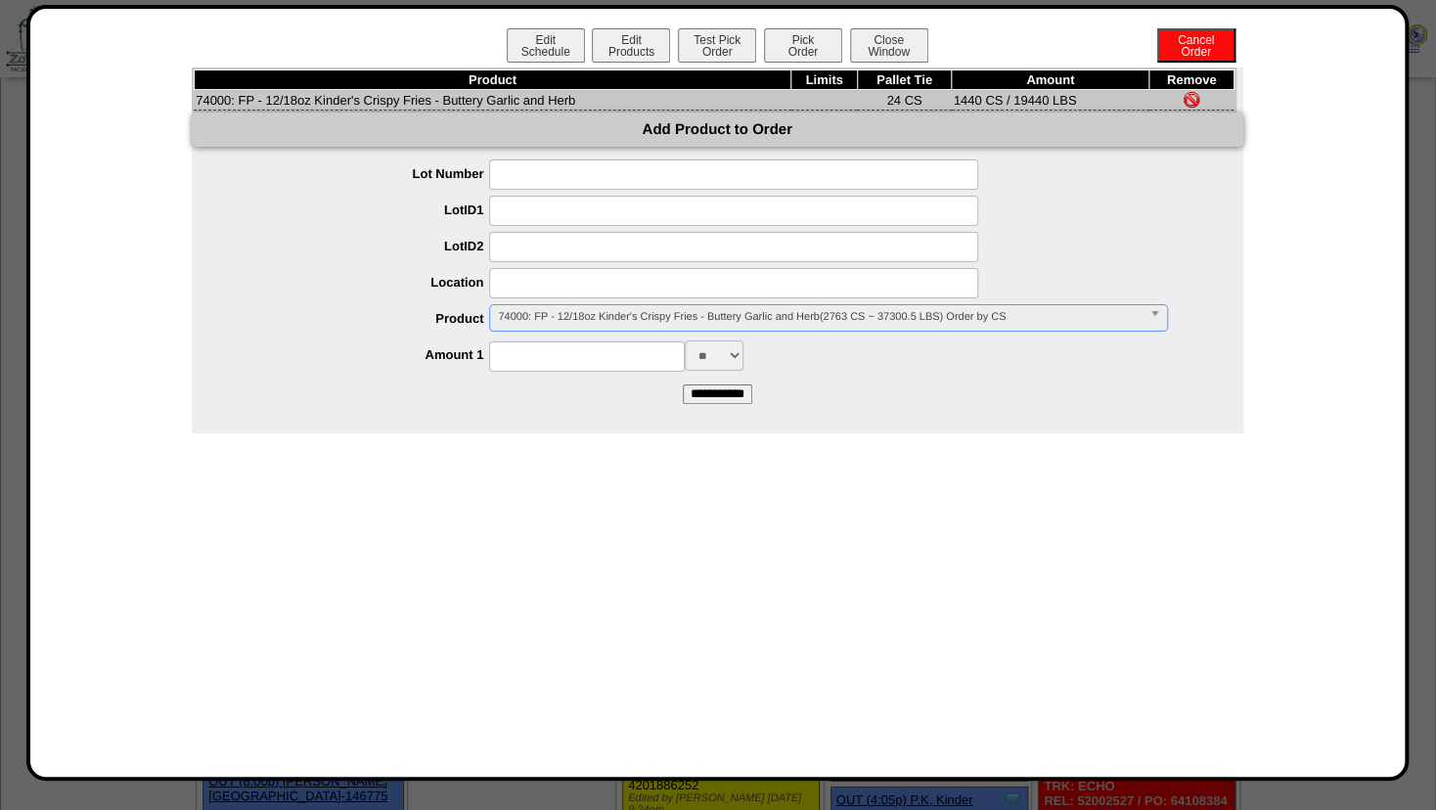
click at [529, 363] on input at bounding box center [587, 356] width 196 height 30
type input "****"
click at [534, 284] on input at bounding box center [733, 283] width 489 height 30
type input "*******"
click at [389, 267] on ul "**********" at bounding box center [718, 264] width 1052 height 211
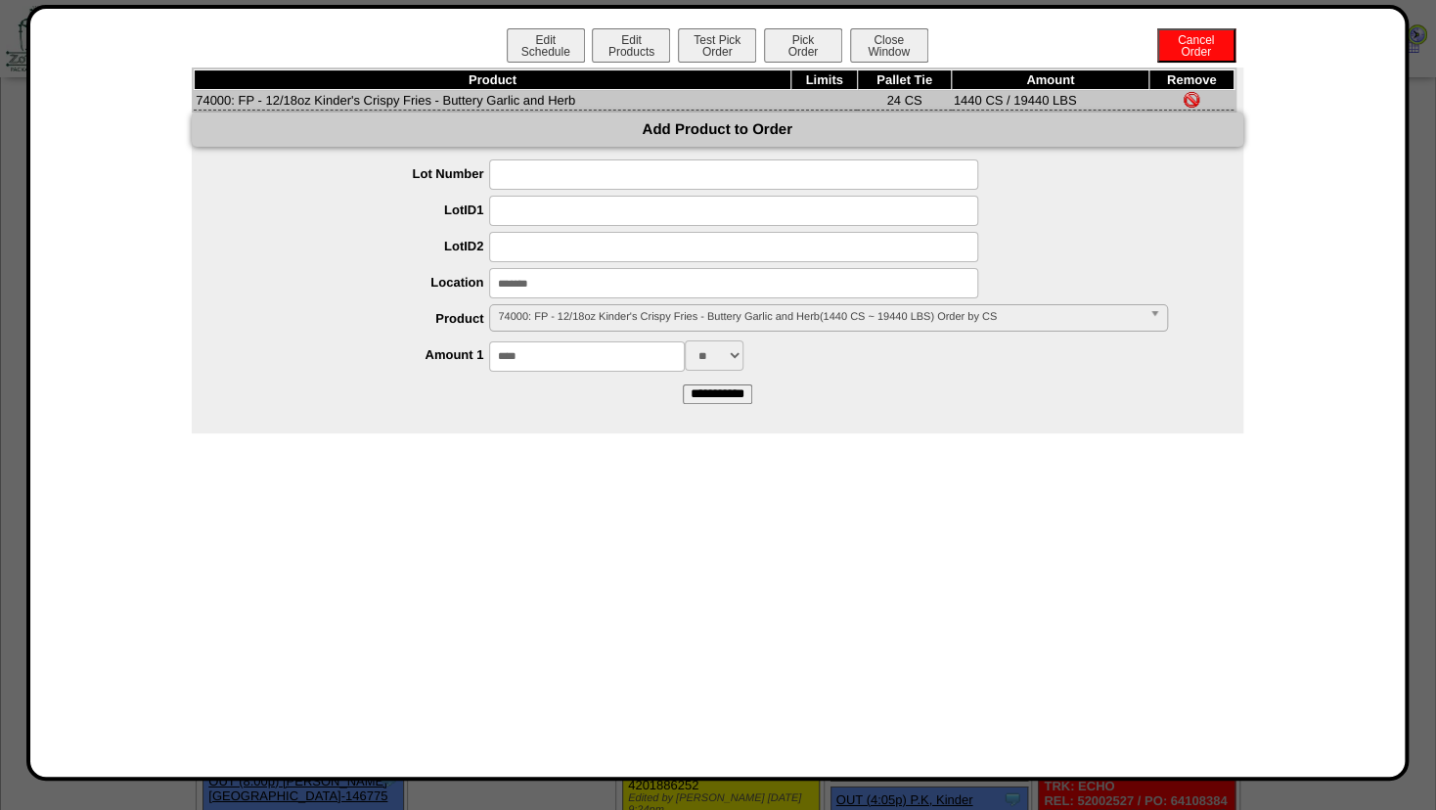
click at [698, 396] on input "**********" at bounding box center [717, 395] width 69 height 20
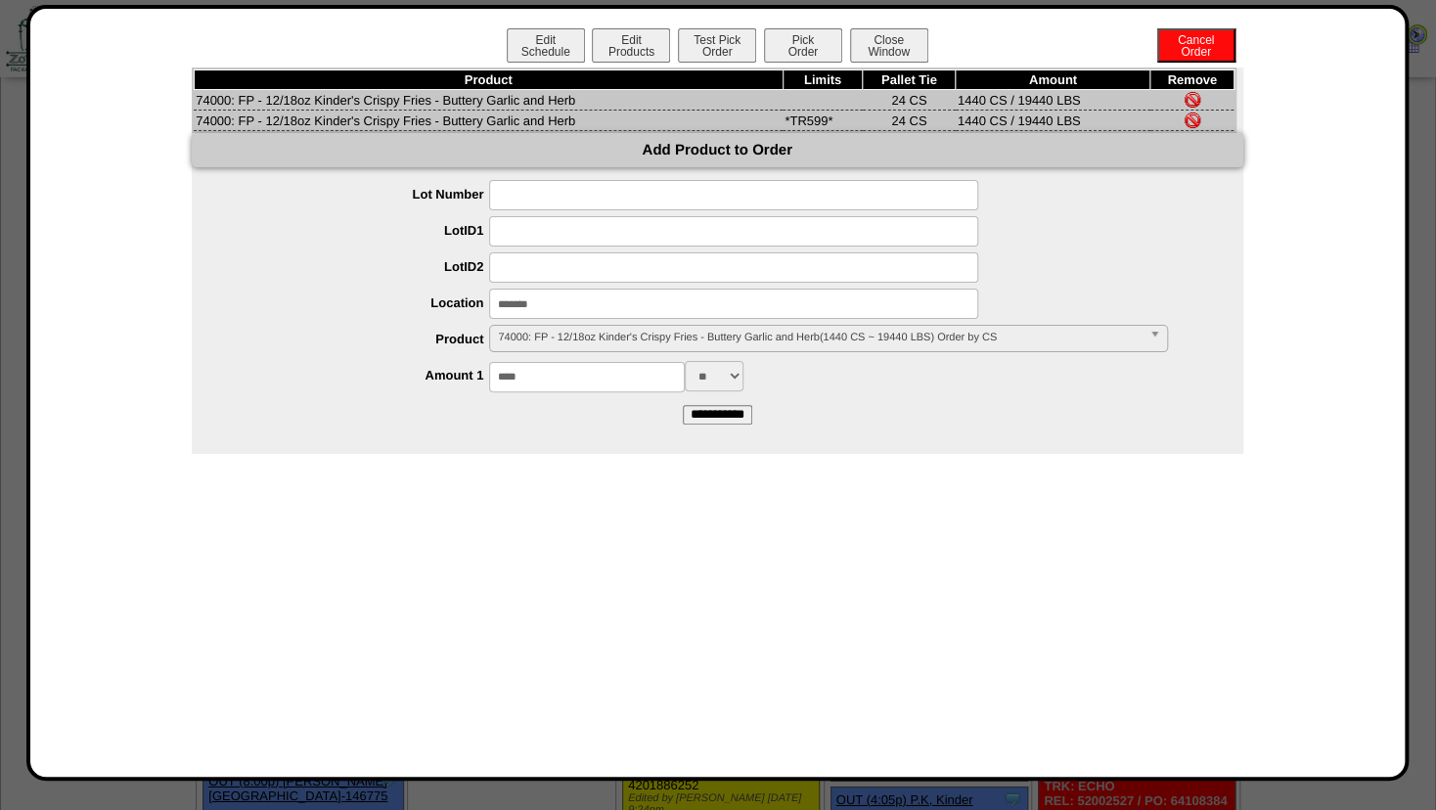
click at [1192, 99] on img at bounding box center [1193, 100] width 16 height 16
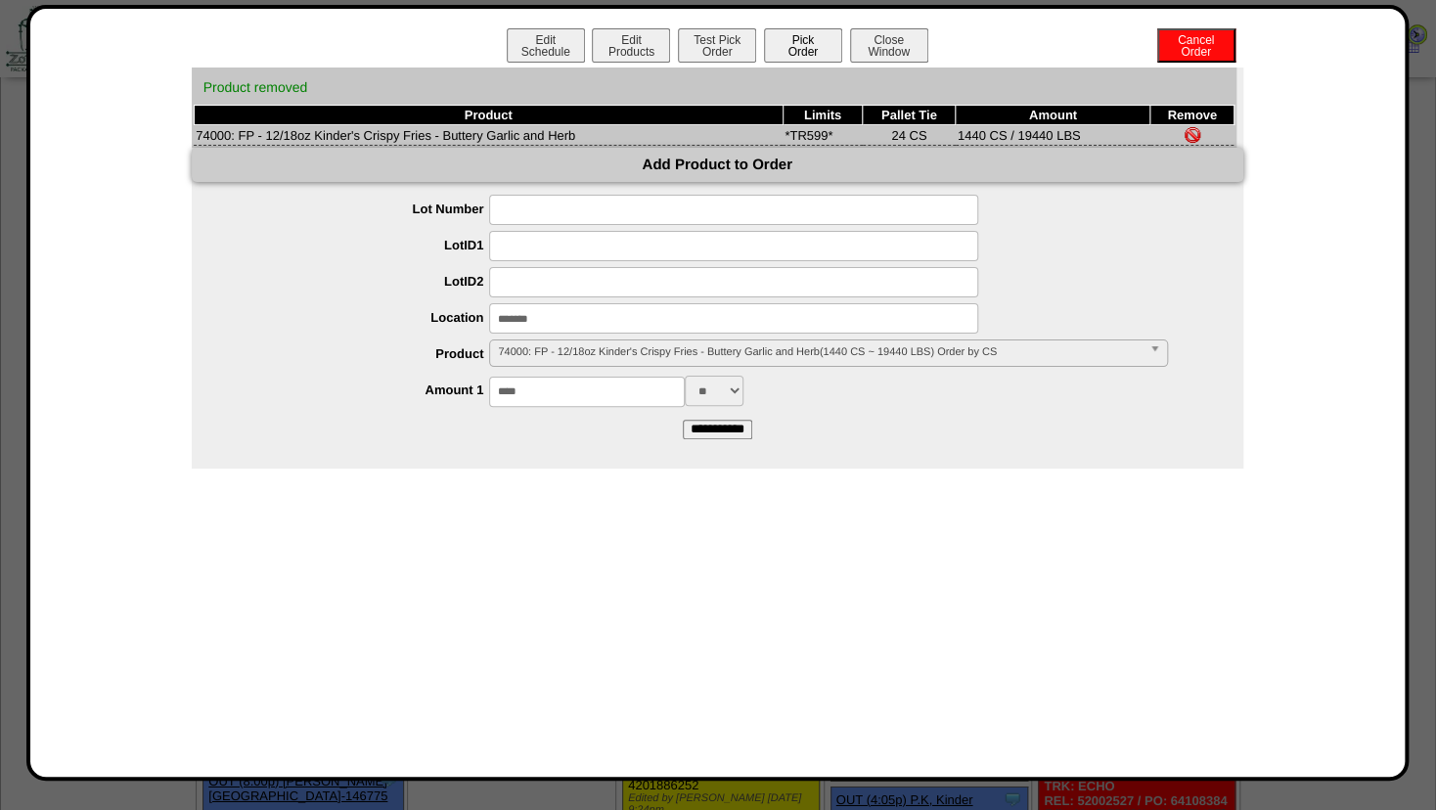
click at [795, 38] on button "Pick Order" at bounding box center [803, 45] width 78 height 34
click at [724, 49] on button "Test Pick Order" at bounding box center [717, 45] width 78 height 34
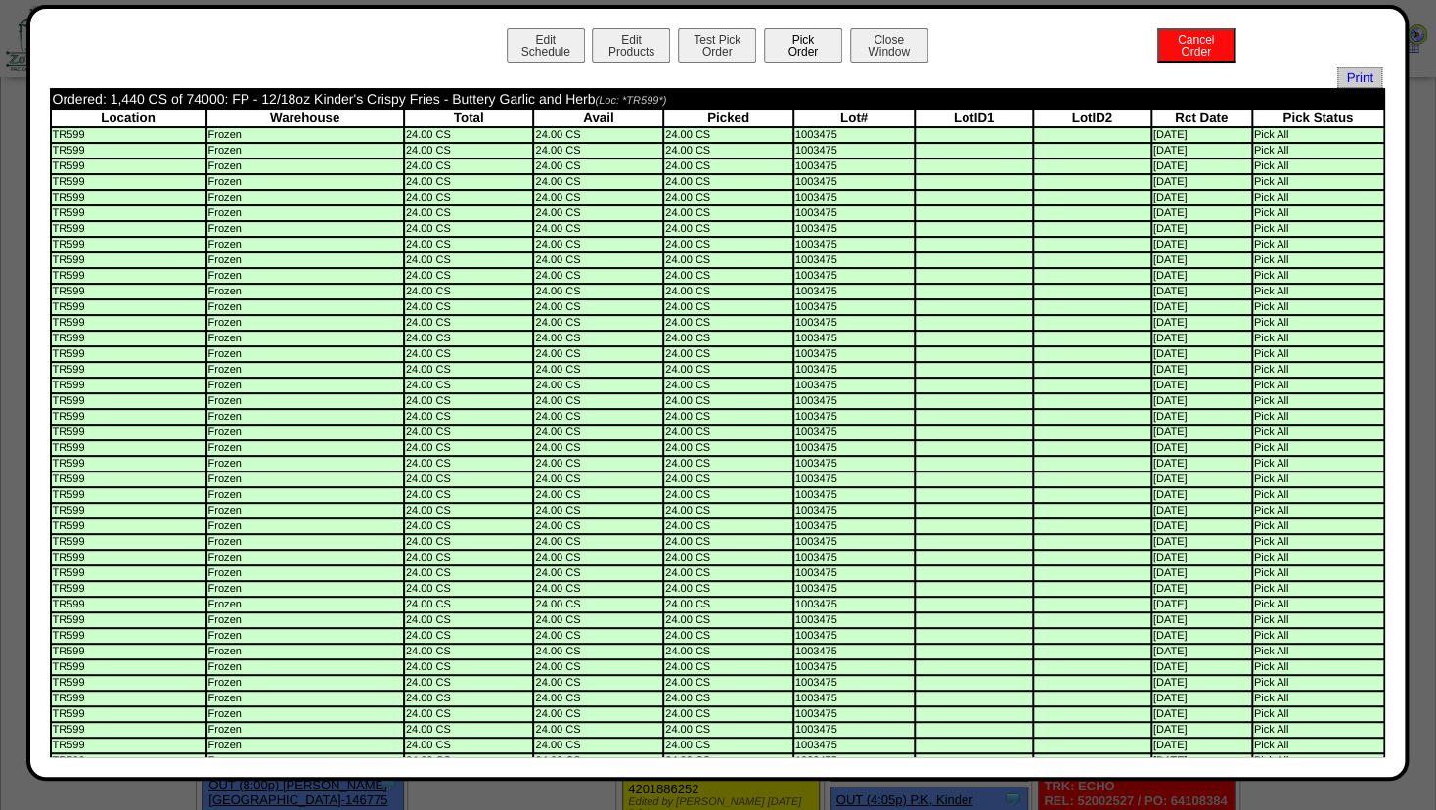
click at [774, 45] on button "Pick Order" at bounding box center [803, 45] width 78 height 34
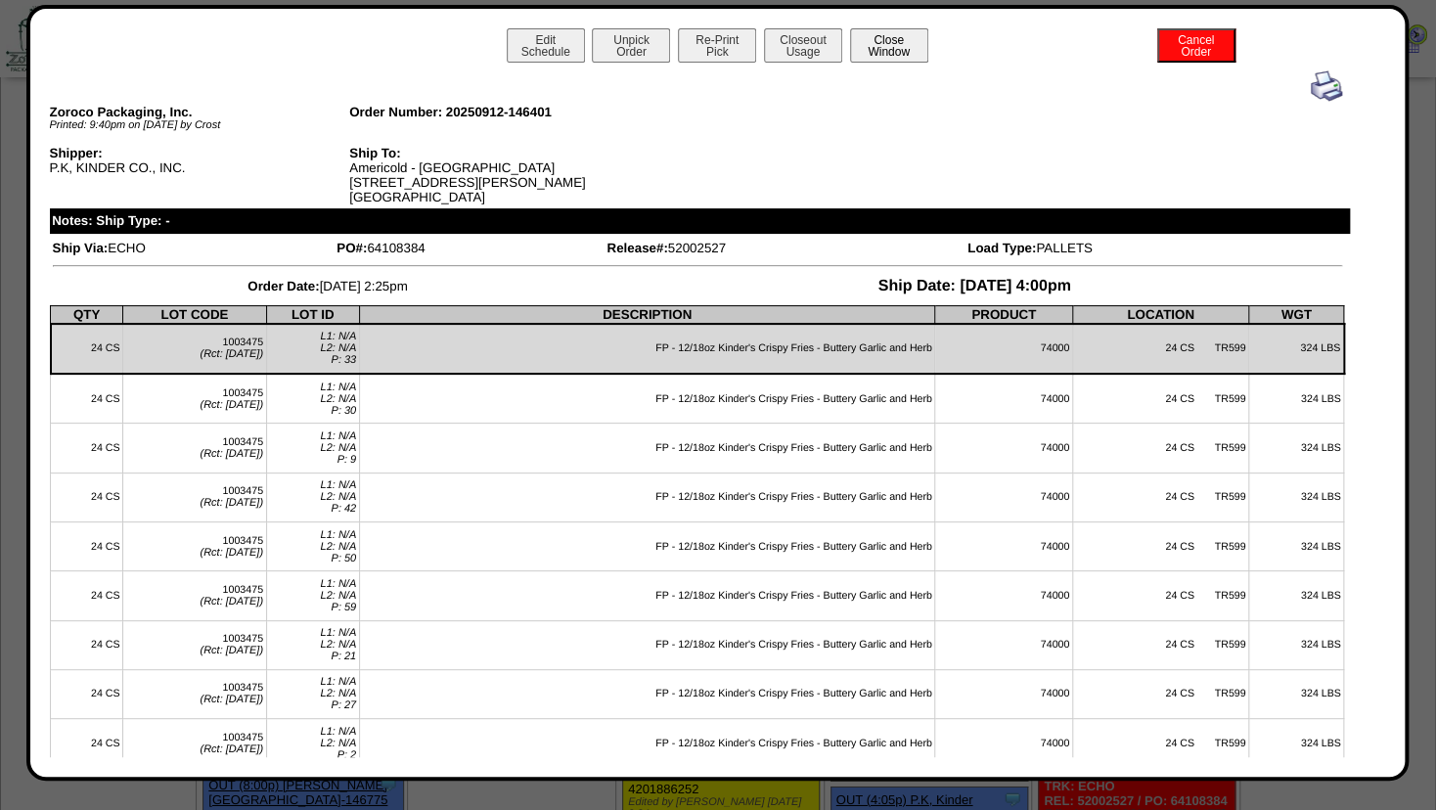
click at [869, 43] on button "Close Window" at bounding box center [889, 45] width 78 height 34
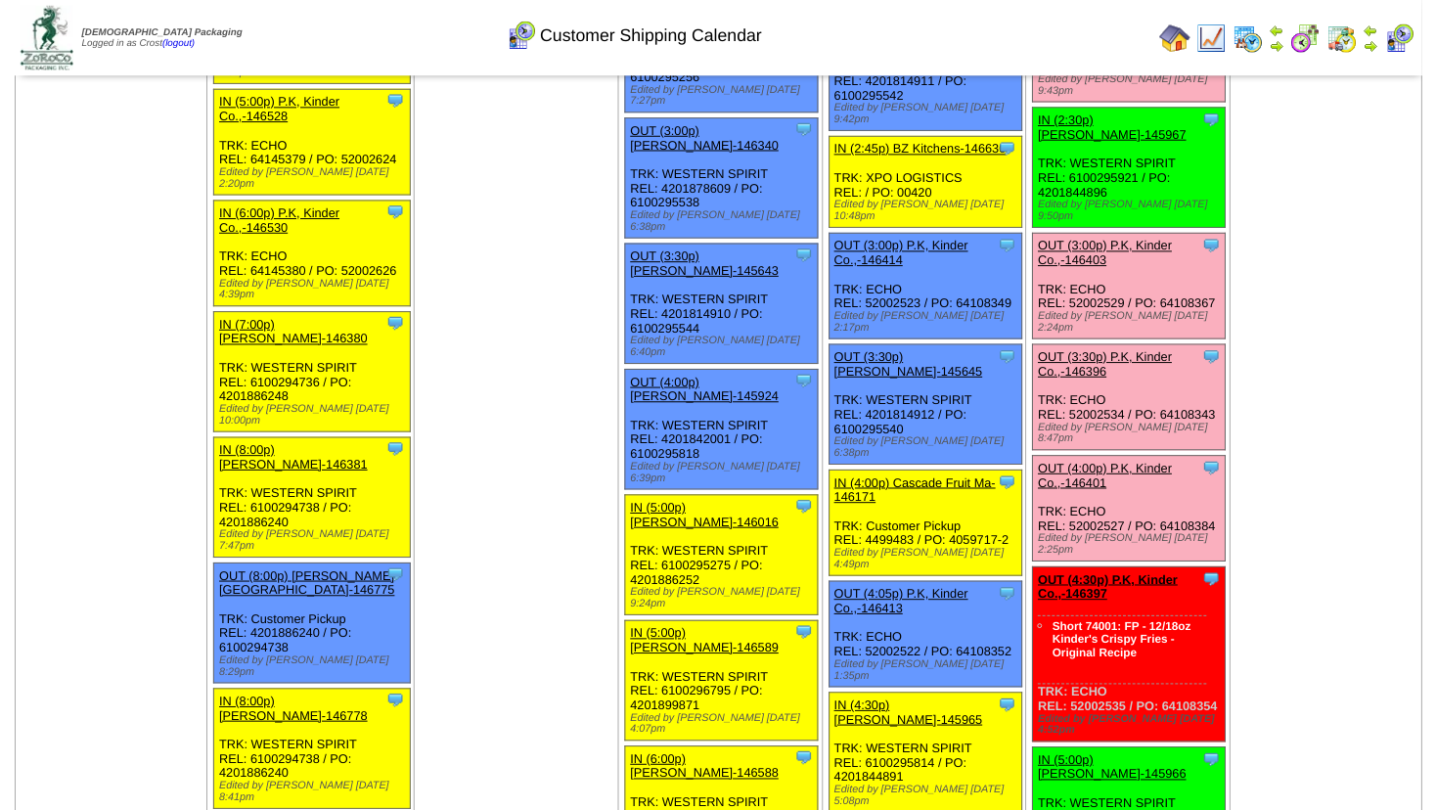
scroll to position [2886, 0]
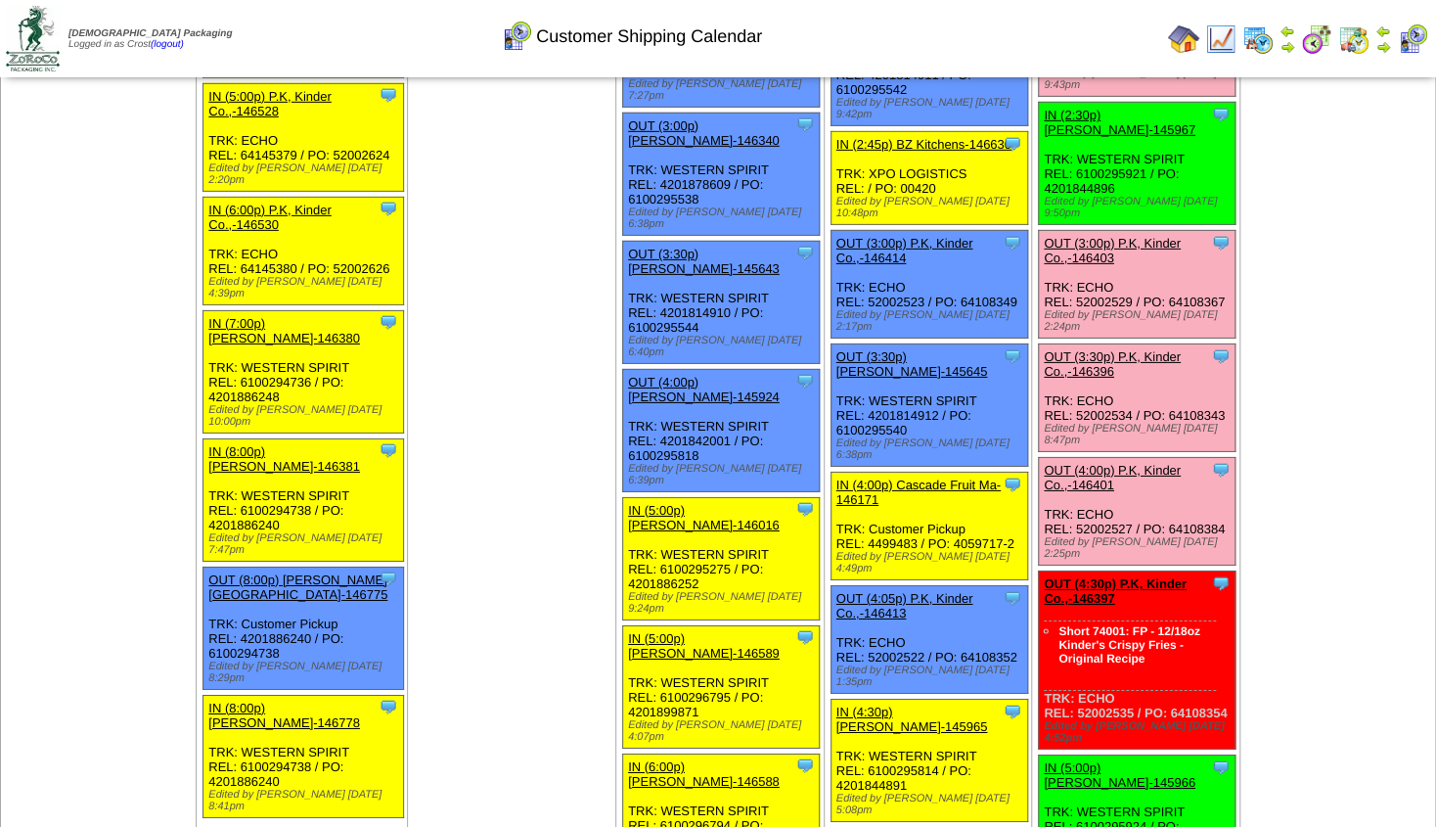
click at [1082, 576] on link "OUT (4:30p) P.K, Kinder Co.,-146397" at bounding box center [1115, 590] width 143 height 29
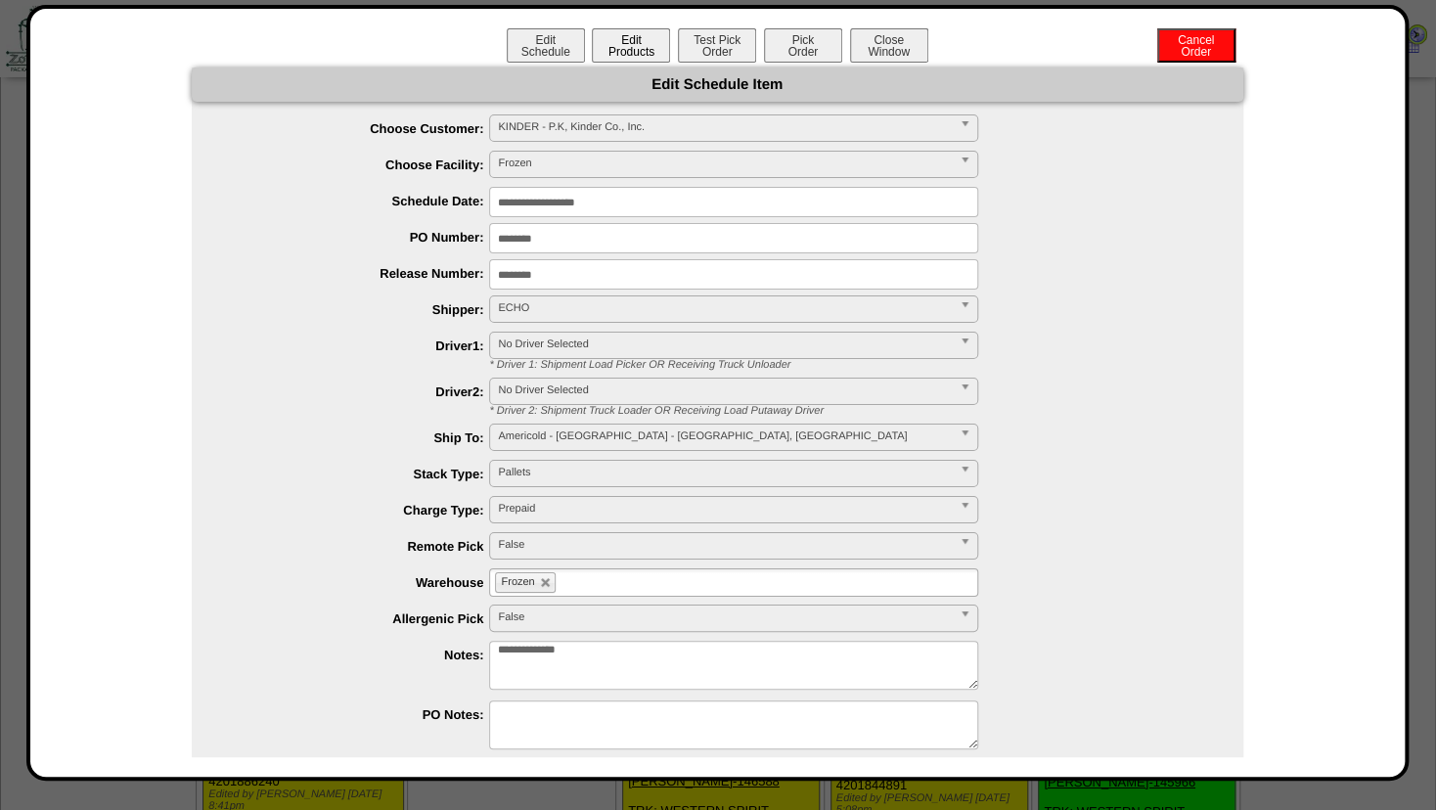
click at [620, 49] on button "Edit Products" at bounding box center [631, 45] width 78 height 34
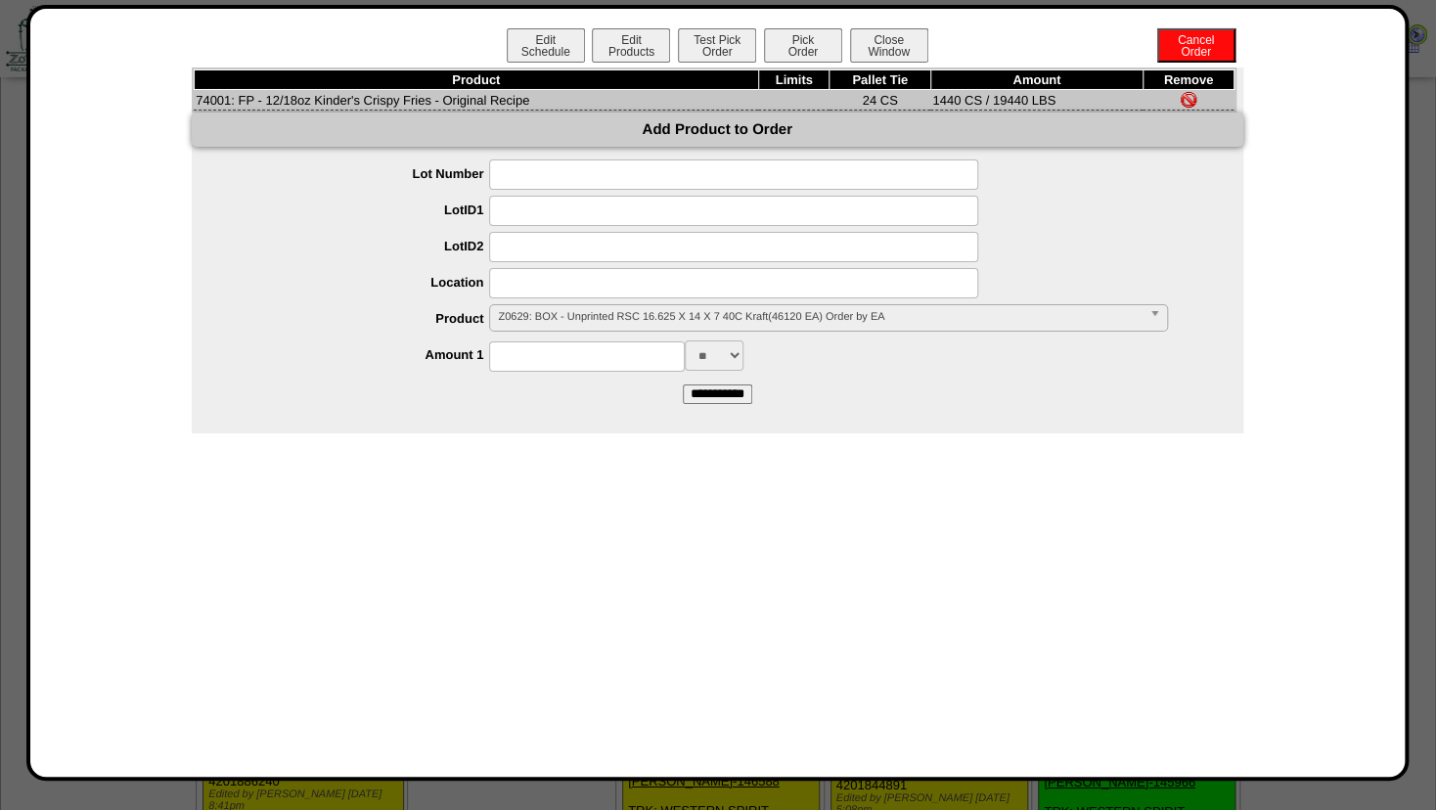
click at [534, 318] on span "Z0629: BOX - Unprinted RSC 16.625 X 14 X 7 40C Kraft(46120 EA) Order by EA" at bounding box center [819, 316] width 643 height 23
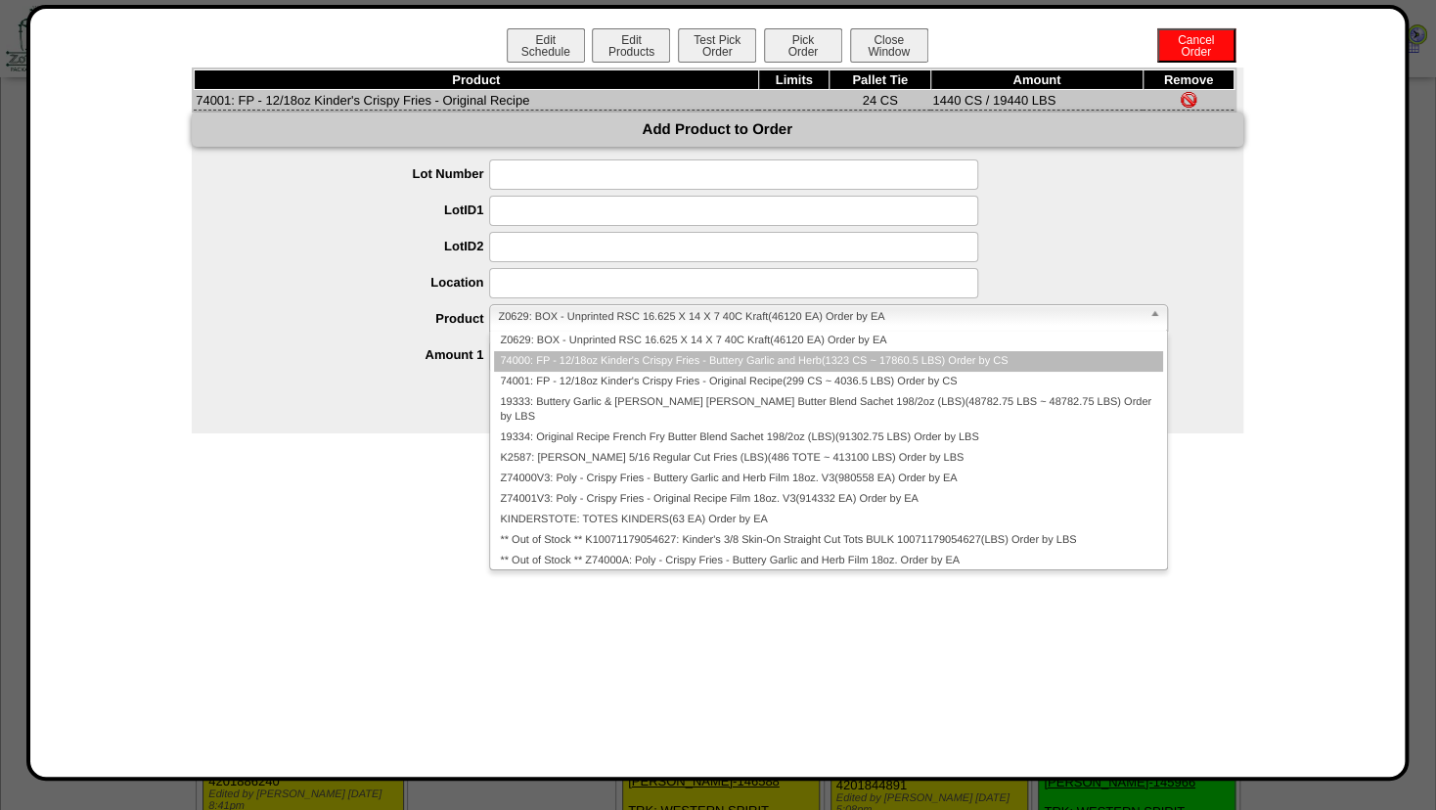
click at [542, 361] on li "74000: FP - 12/18oz Kinder's Crispy Fries - Buttery Garlic and Herb(1323 CS ~ 1…" at bounding box center [828, 361] width 668 height 21
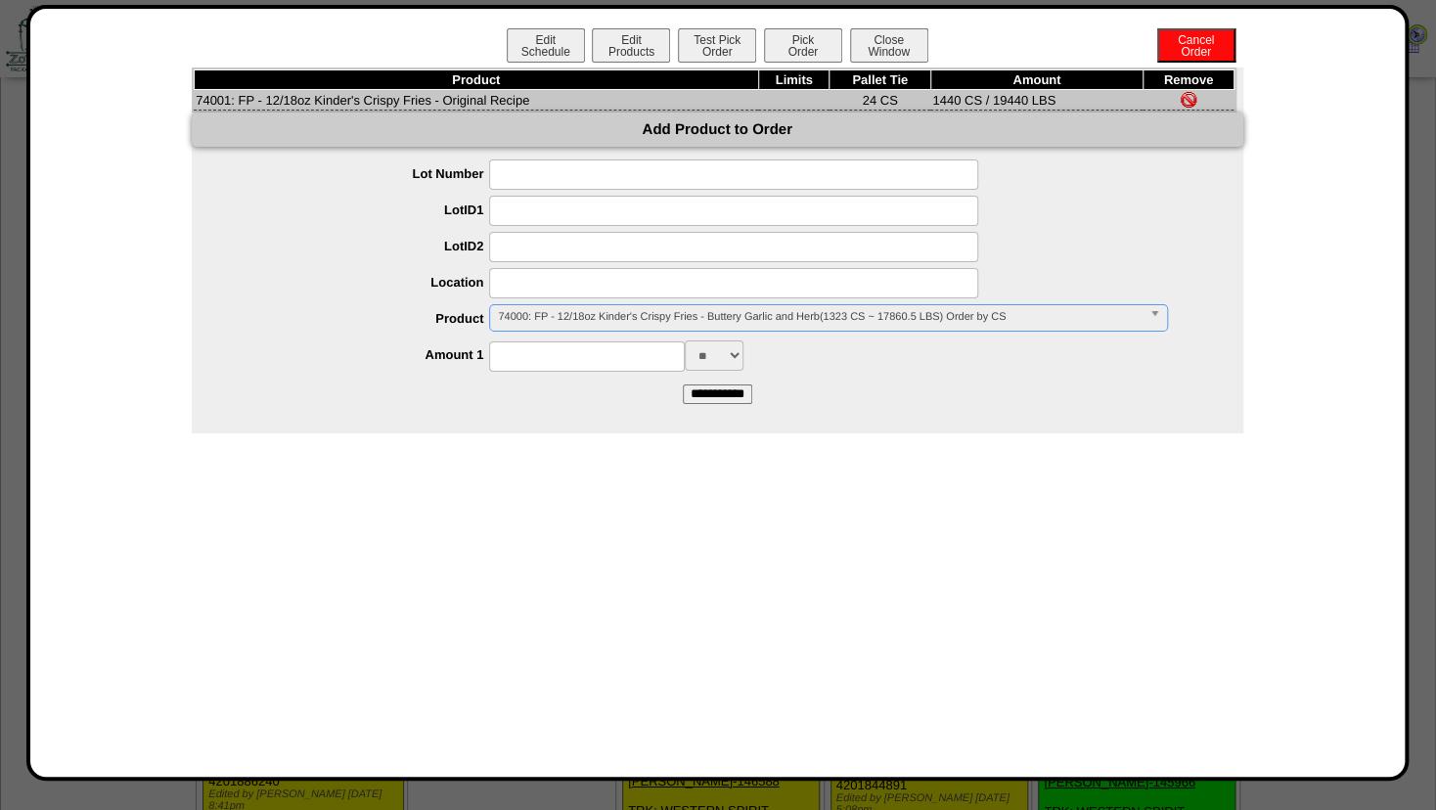
click at [539, 362] on input at bounding box center [587, 356] width 196 height 30
type input "****"
drag, startPoint x: 417, startPoint y: 400, endPoint x: 585, endPoint y: 386, distance: 168.9
click at [423, 400] on form "**********" at bounding box center [718, 281] width 1052 height 244
drag, startPoint x: 702, startPoint y: 393, endPoint x: 716, endPoint y: 381, distance: 19.4
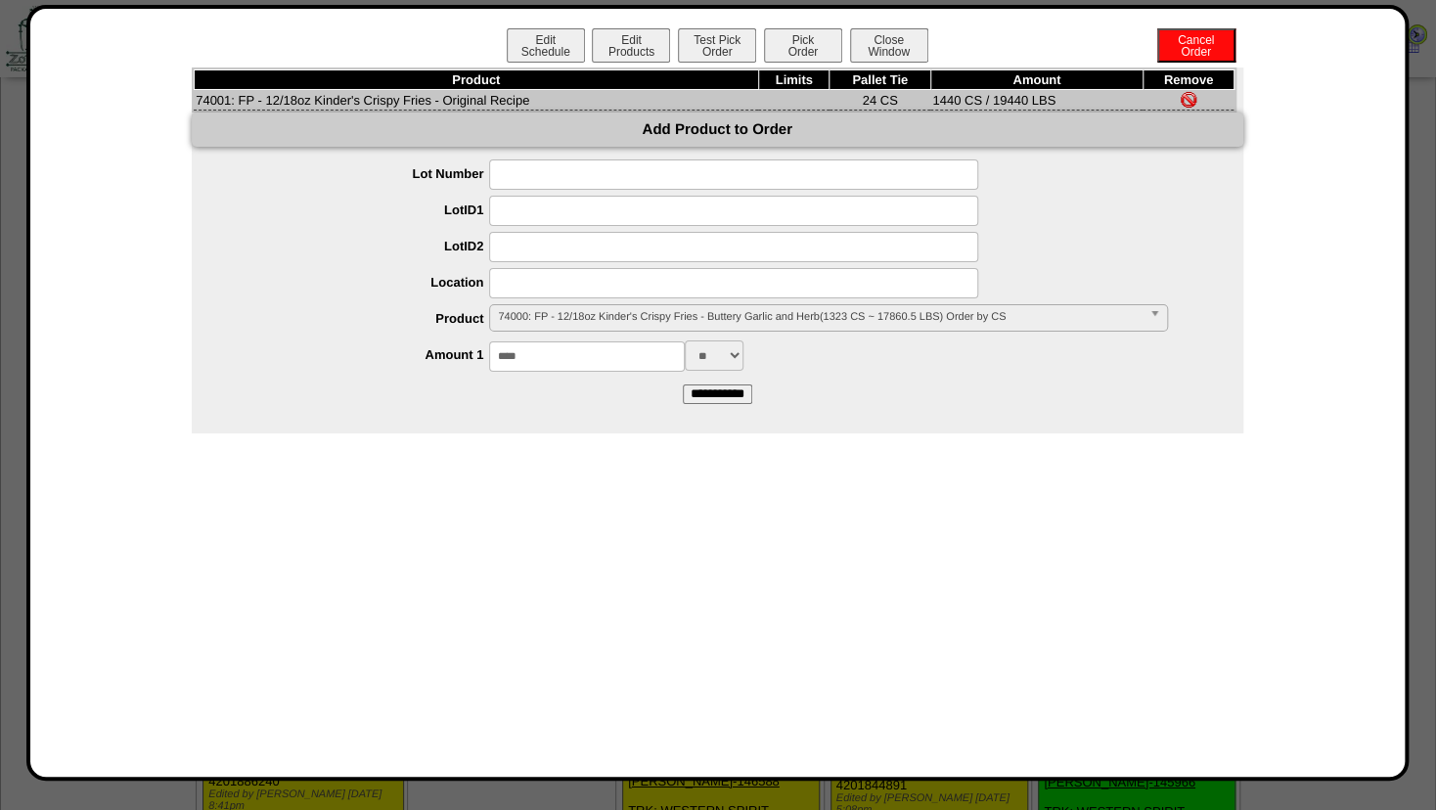
click at [703, 391] on input "**********" at bounding box center [717, 395] width 69 height 20
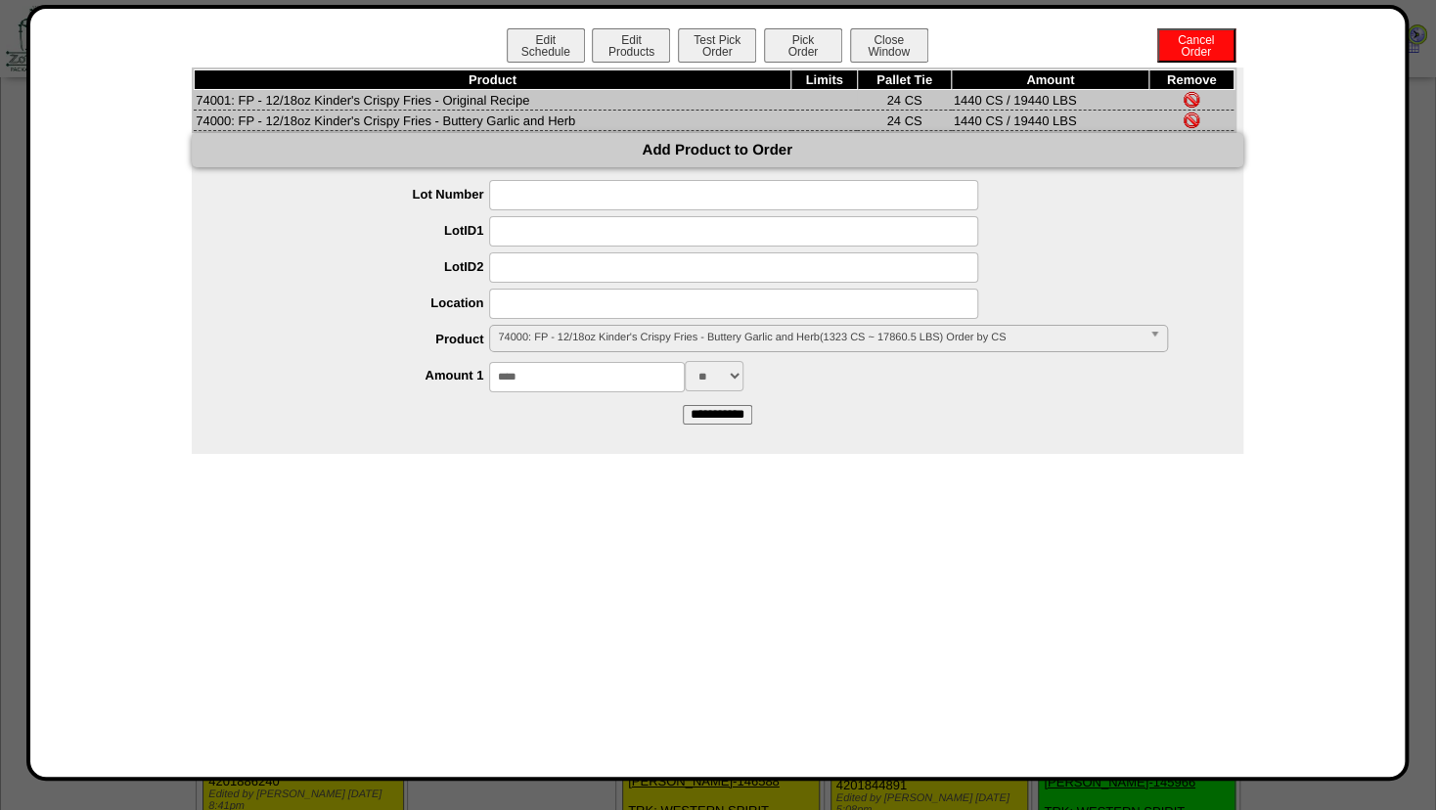
click at [1187, 94] on img at bounding box center [1192, 100] width 16 height 16
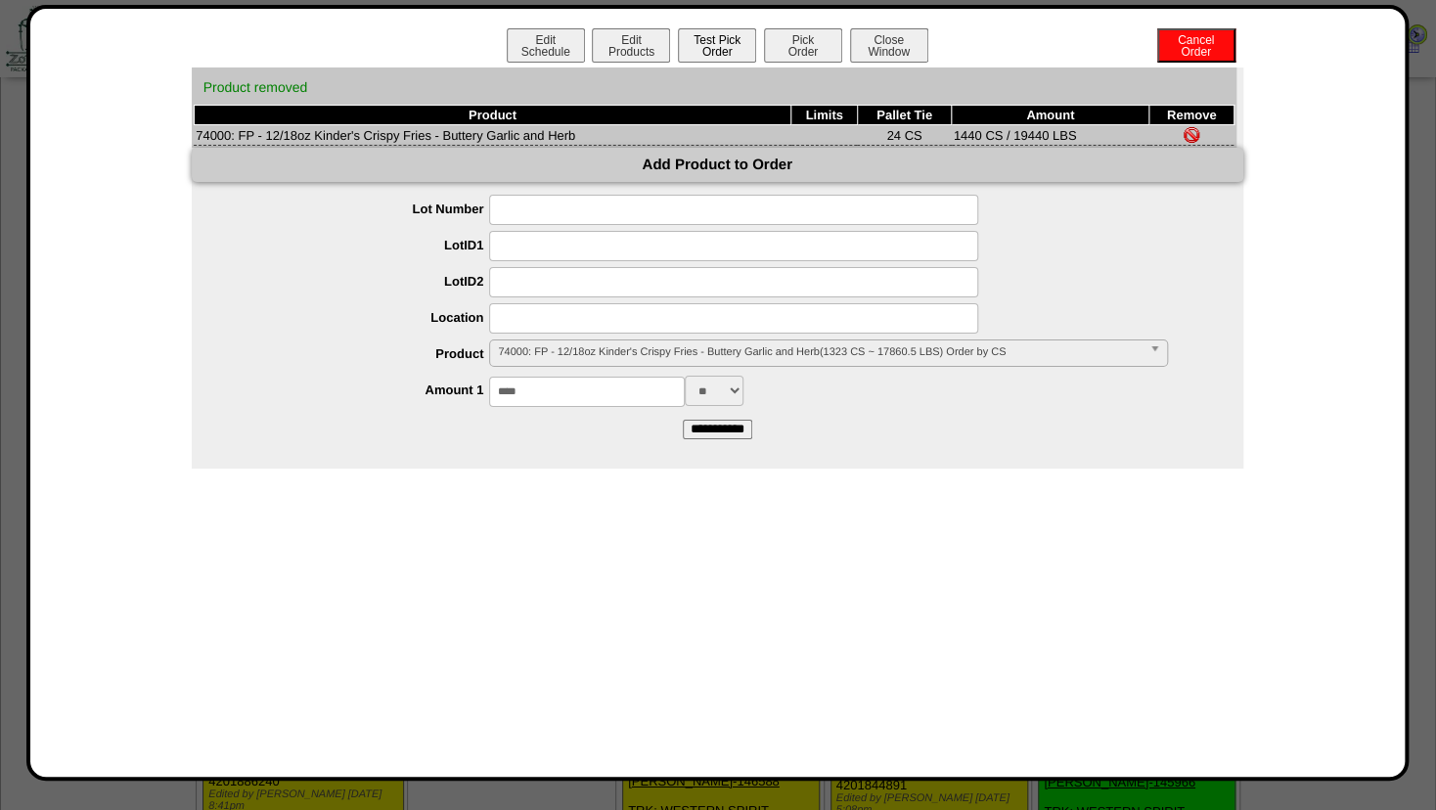
click at [703, 45] on button "Test Pick Order" at bounding box center [717, 45] width 78 height 34
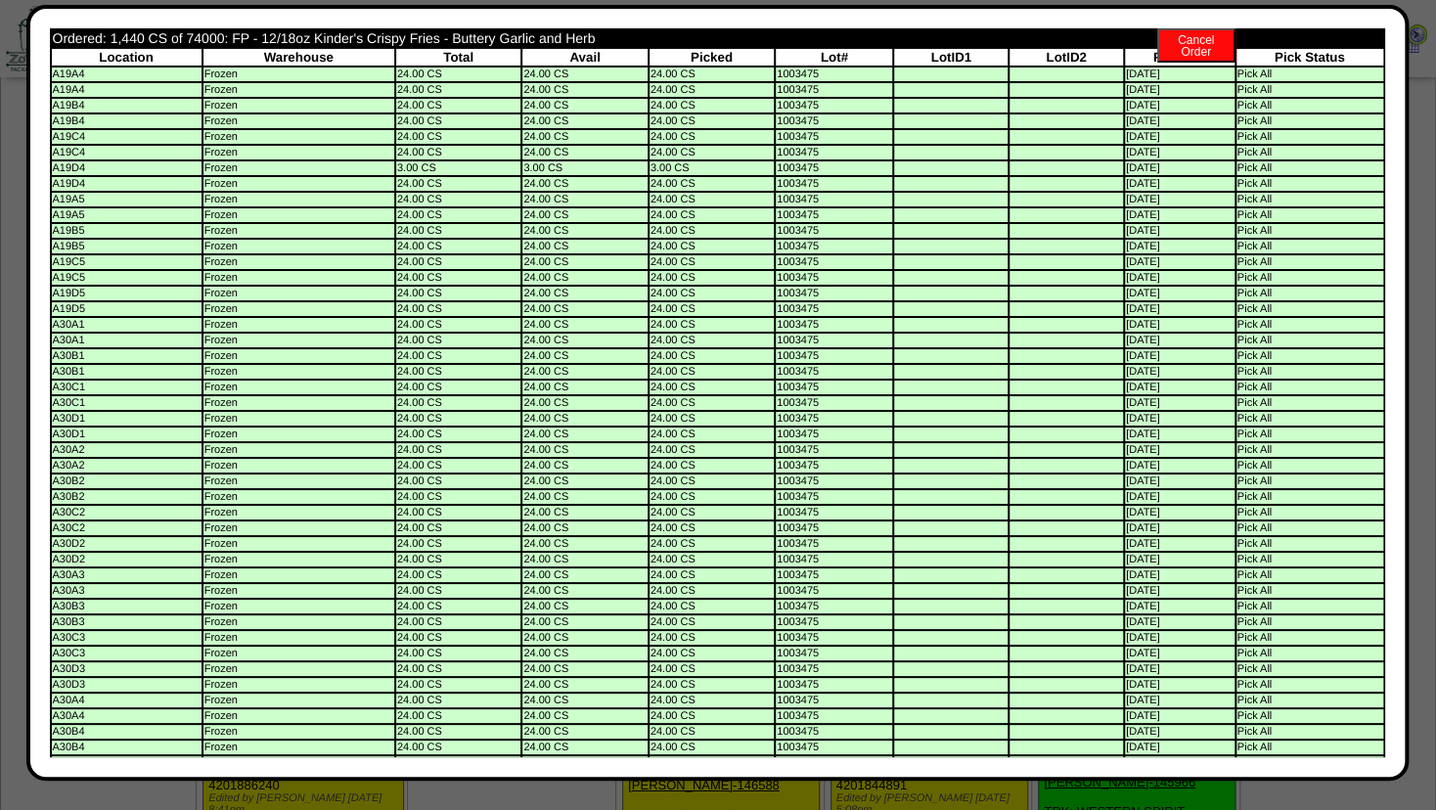
scroll to position [0, 0]
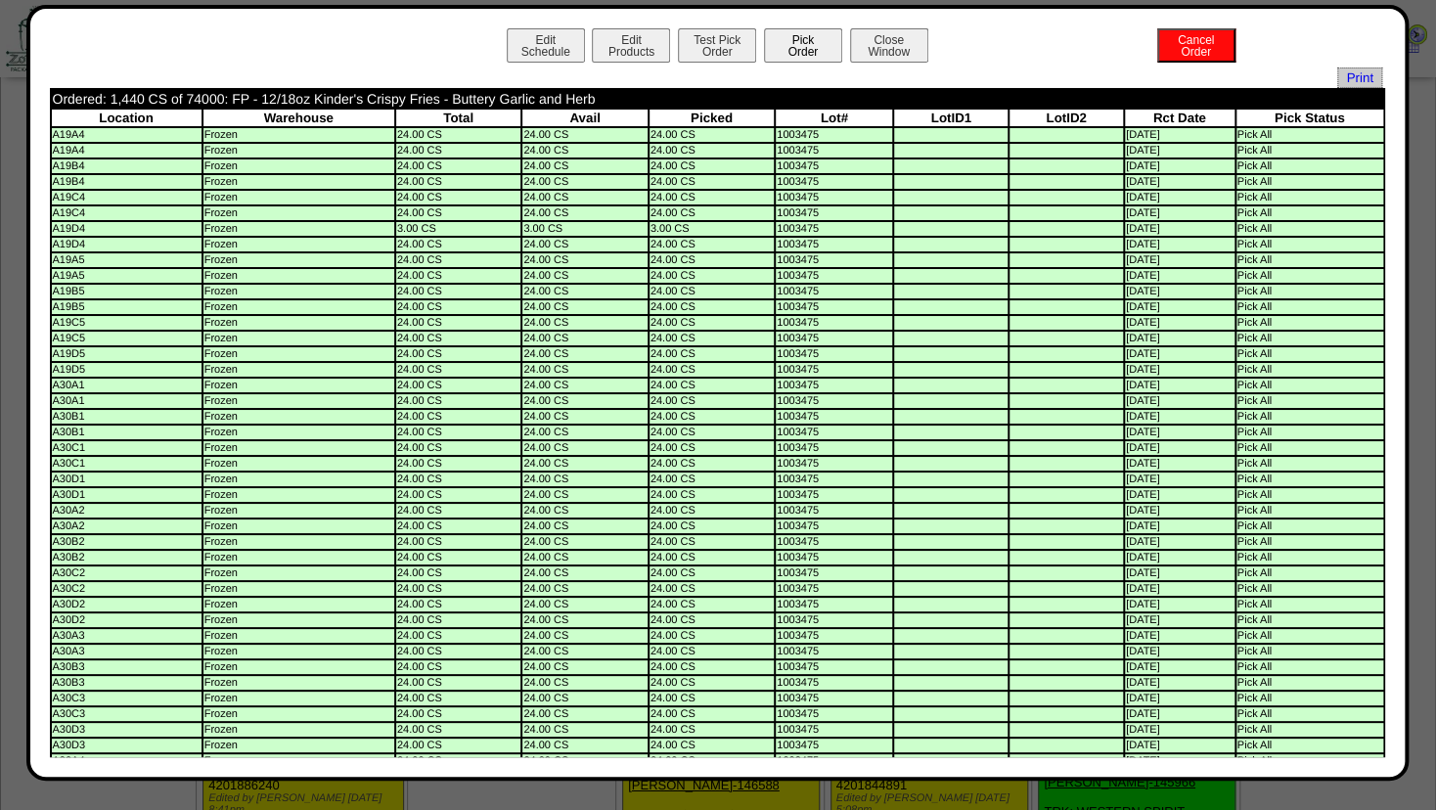
click at [807, 45] on button "Pick Order" at bounding box center [803, 45] width 78 height 34
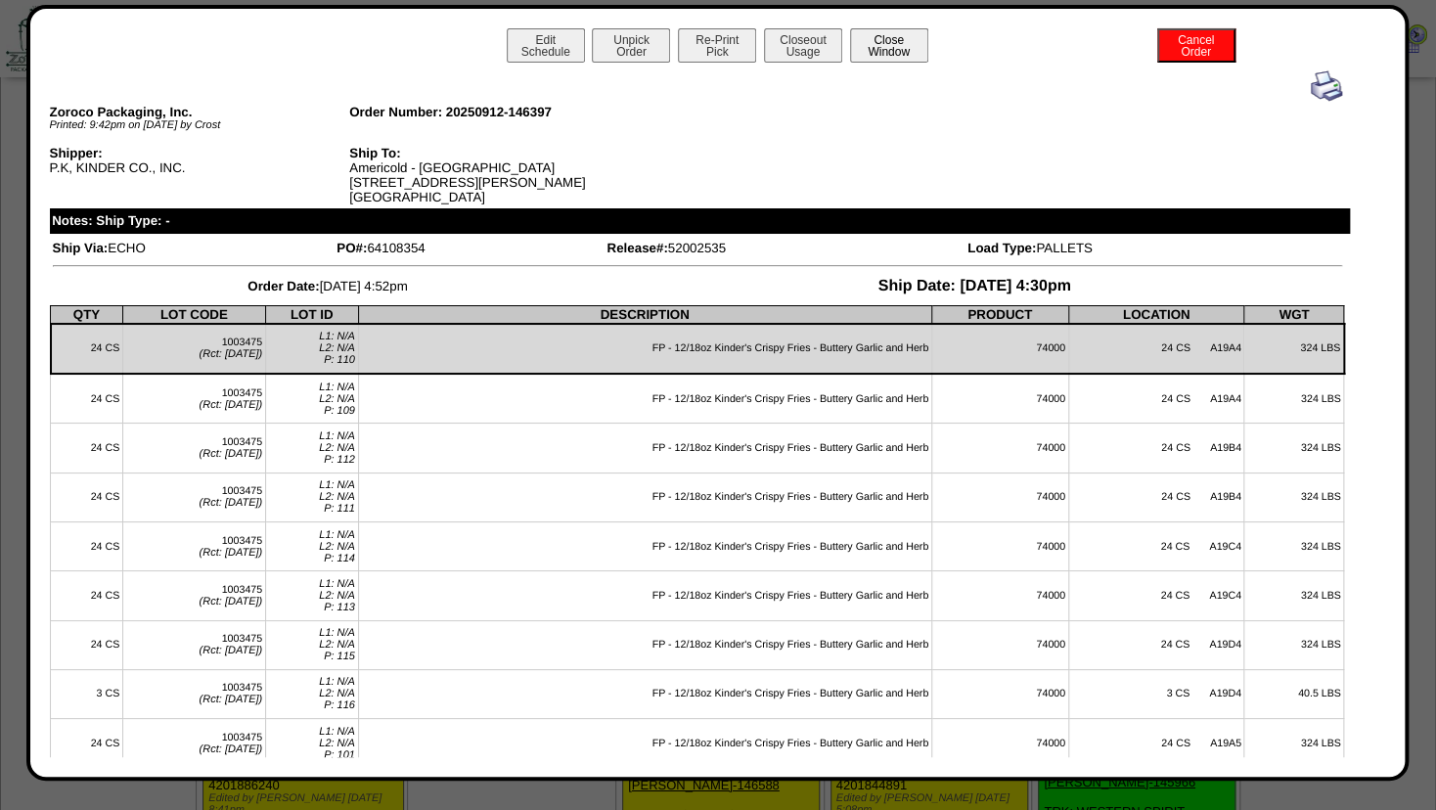
click at [896, 47] on button "Close Window" at bounding box center [889, 45] width 78 height 34
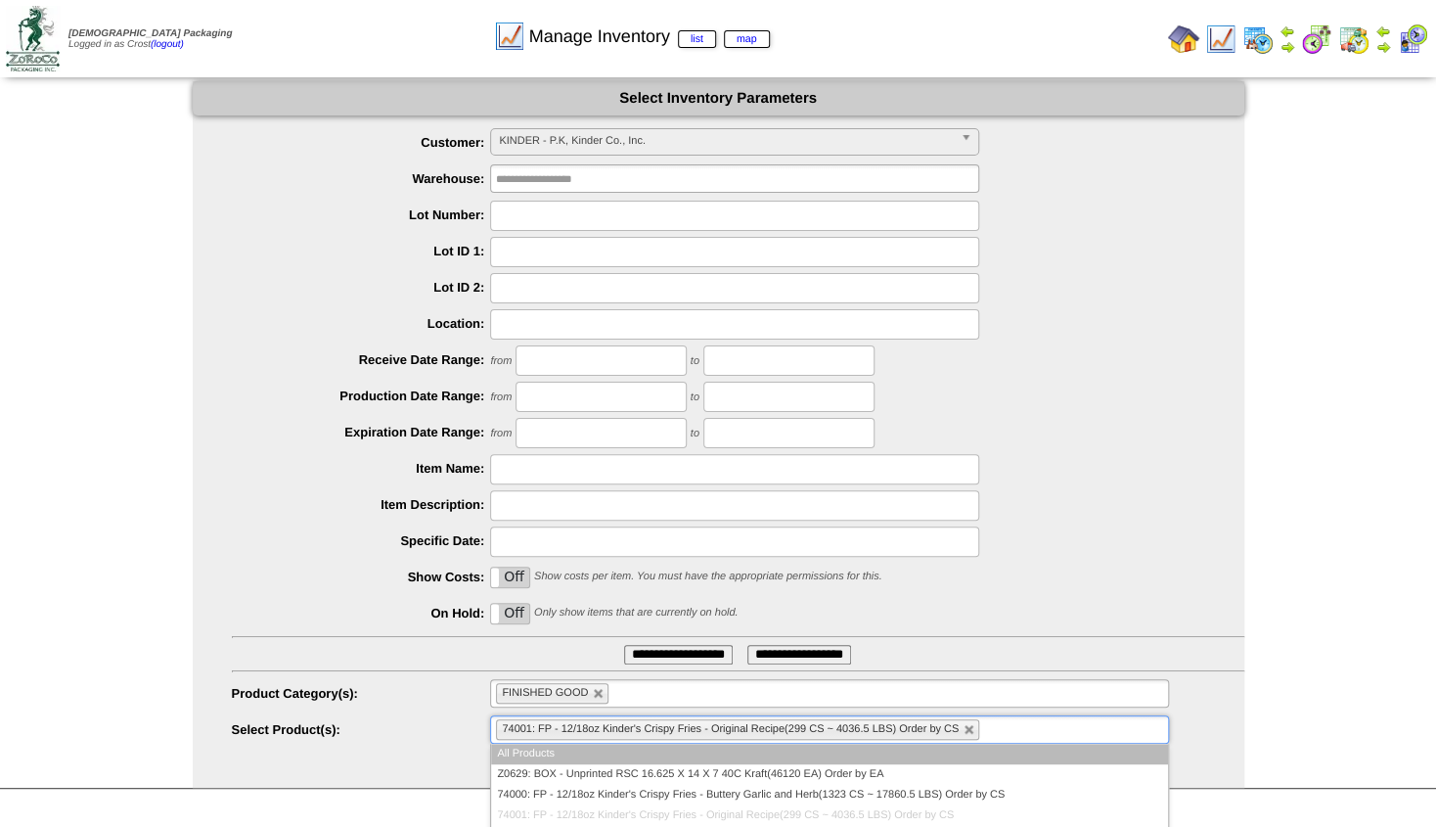
click at [1039, 732] on ul "74001: FP - 12/18oz Kinder's Crispy Fries - Original Recipe(299 CS ~ 4036.5 LBS…" at bounding box center [829, 729] width 678 height 28
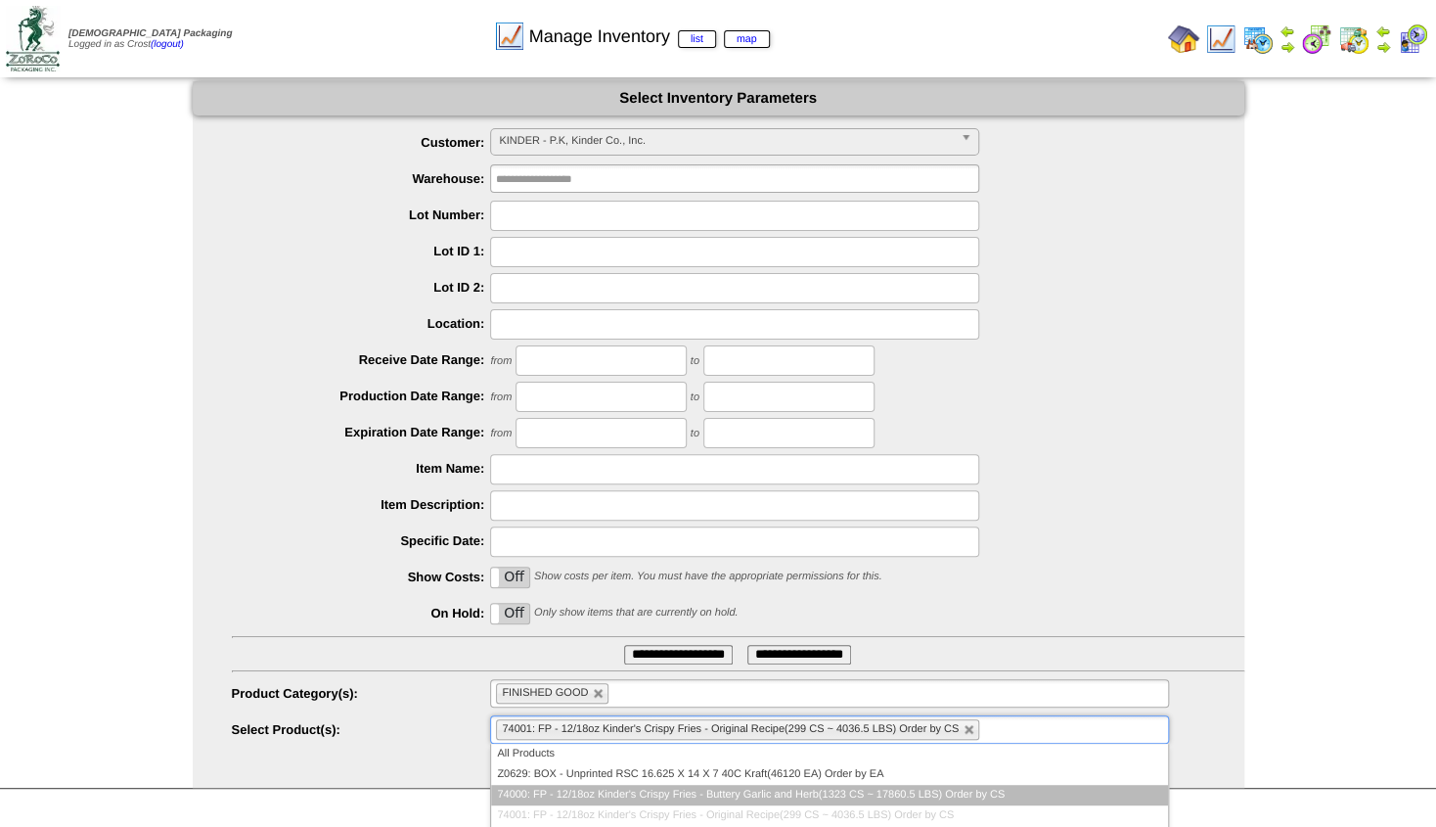
click at [702, 794] on li "74000: FP - 12/18oz Kinder's Crispy Fries - Buttery Garlic and Herb(1323 CS ~ 1…" at bounding box center [829, 795] width 676 height 21
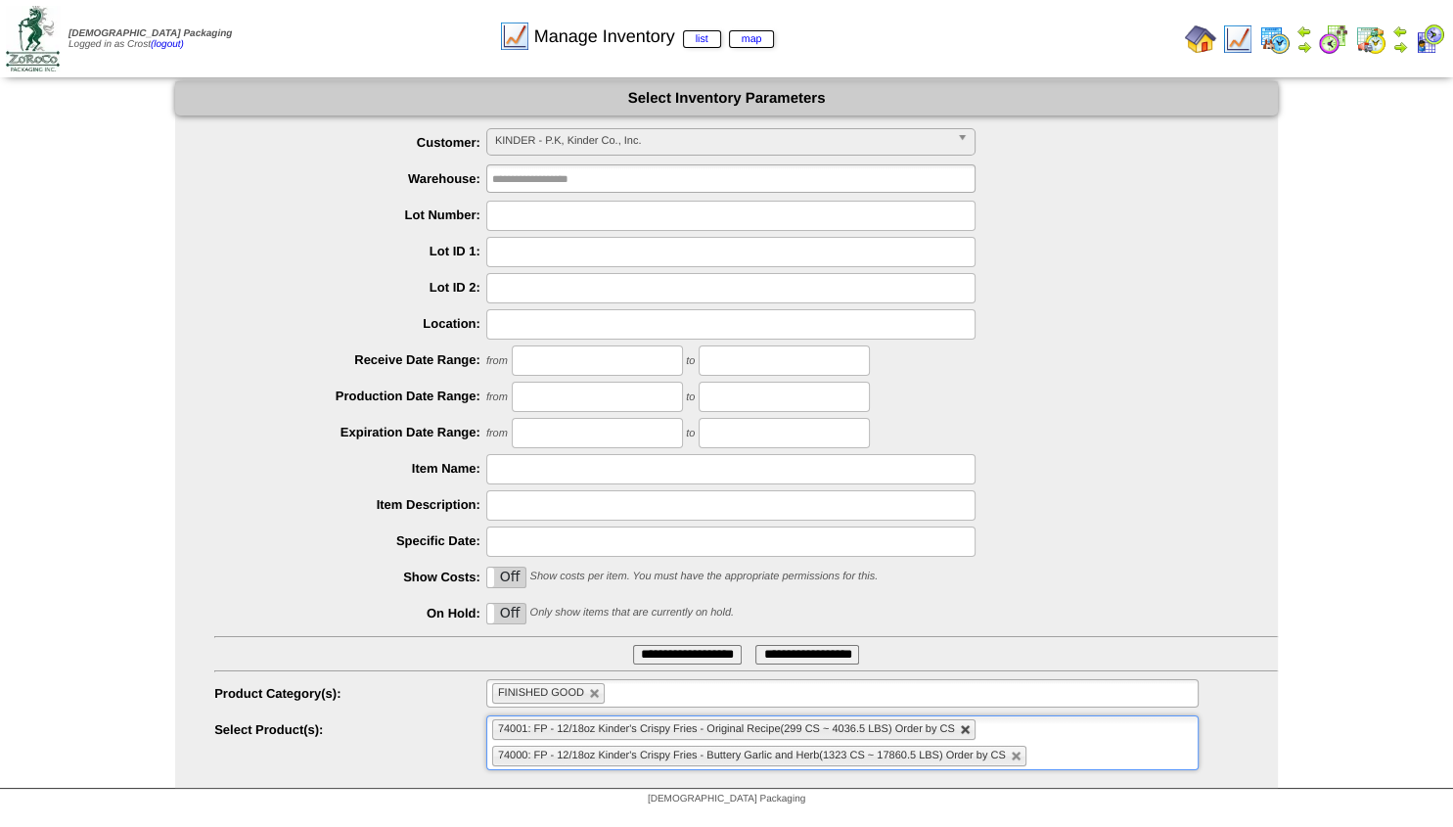
click at [967, 731] on link at bounding box center [966, 730] width 12 height 12
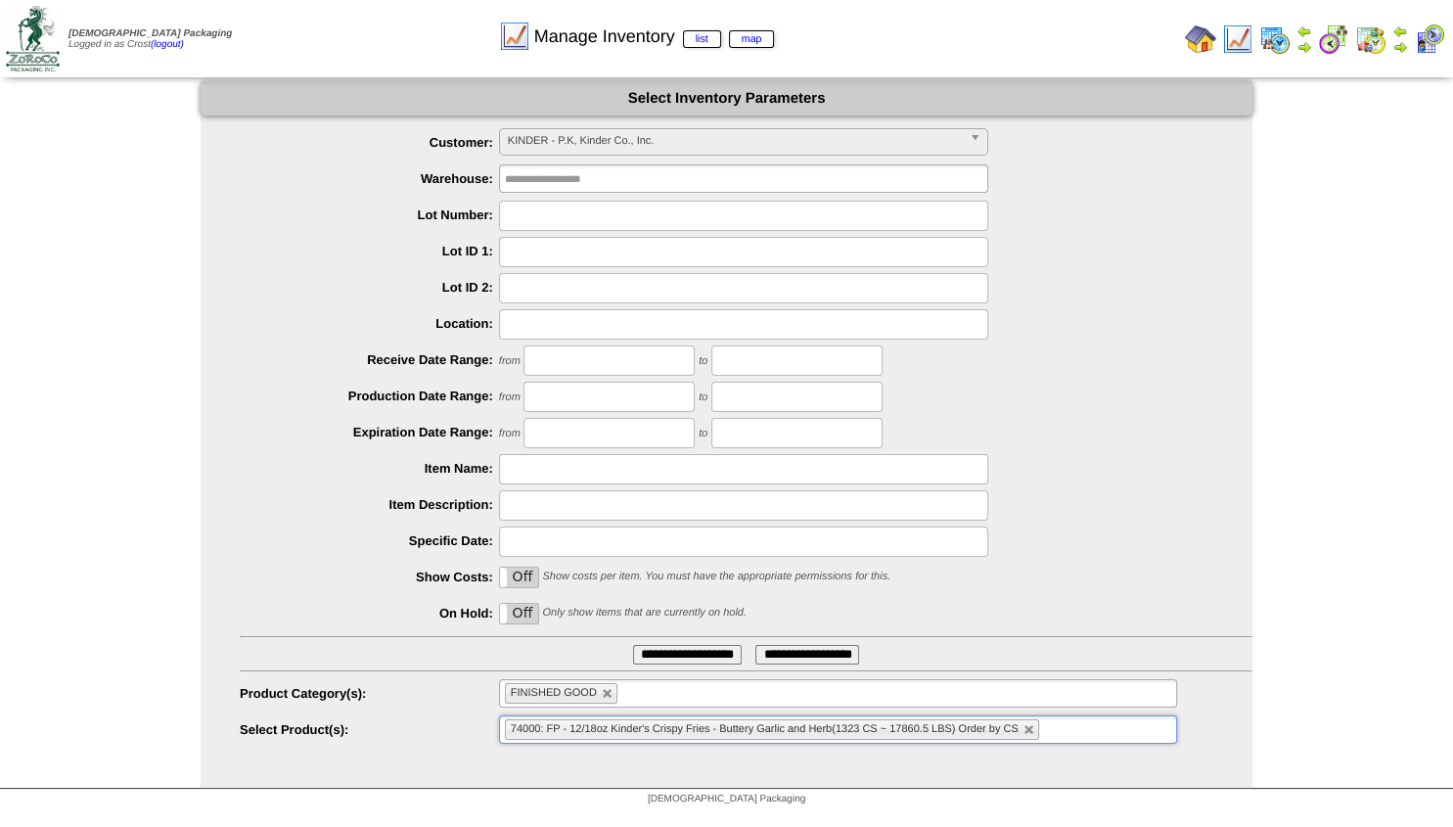
click at [667, 655] on input "**********" at bounding box center [687, 655] width 109 height 20
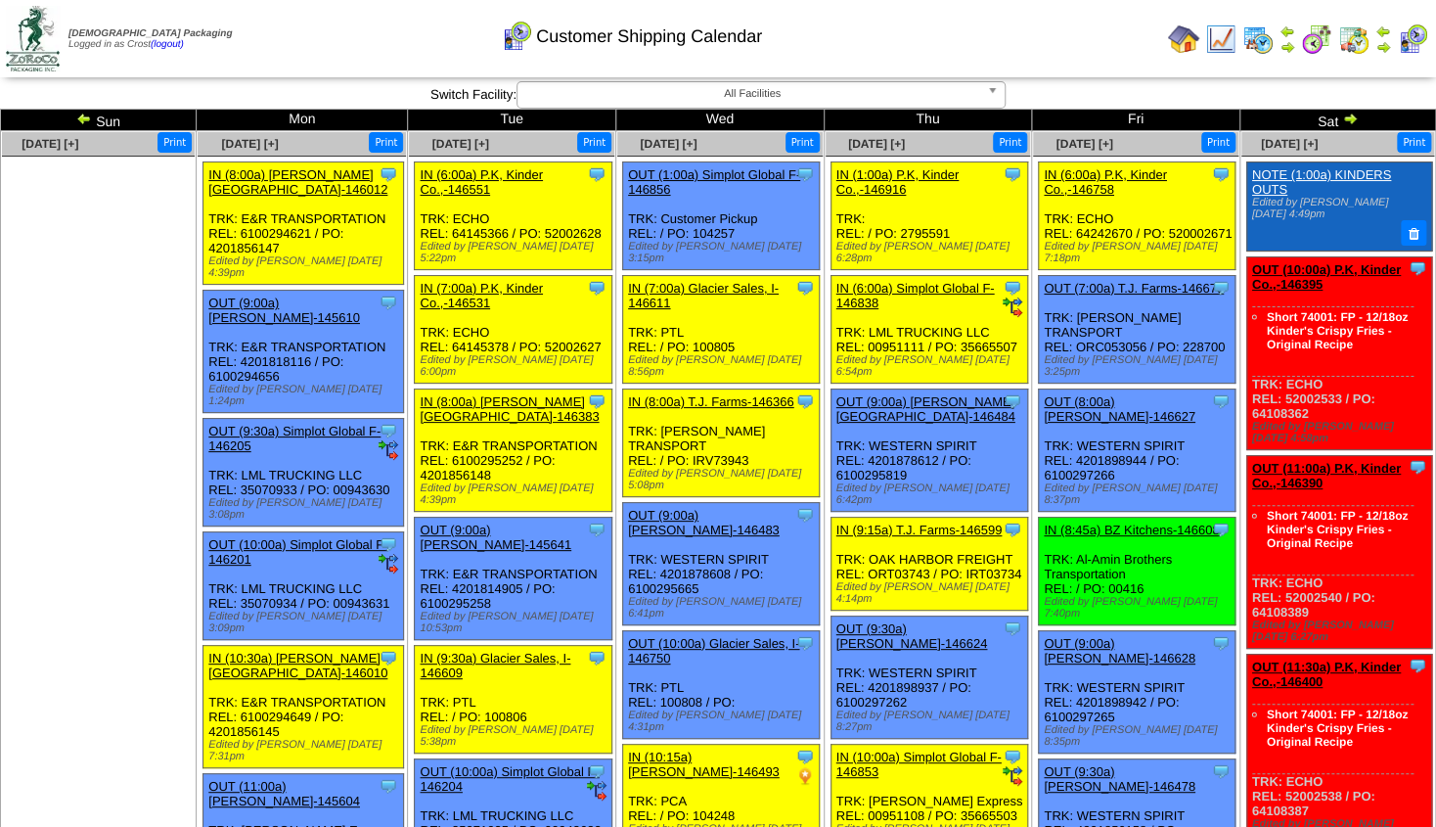
click at [1307, 262] on link "OUT (10:00a) P.K, Kinder Co.,-146395" at bounding box center [1326, 276] width 149 height 29
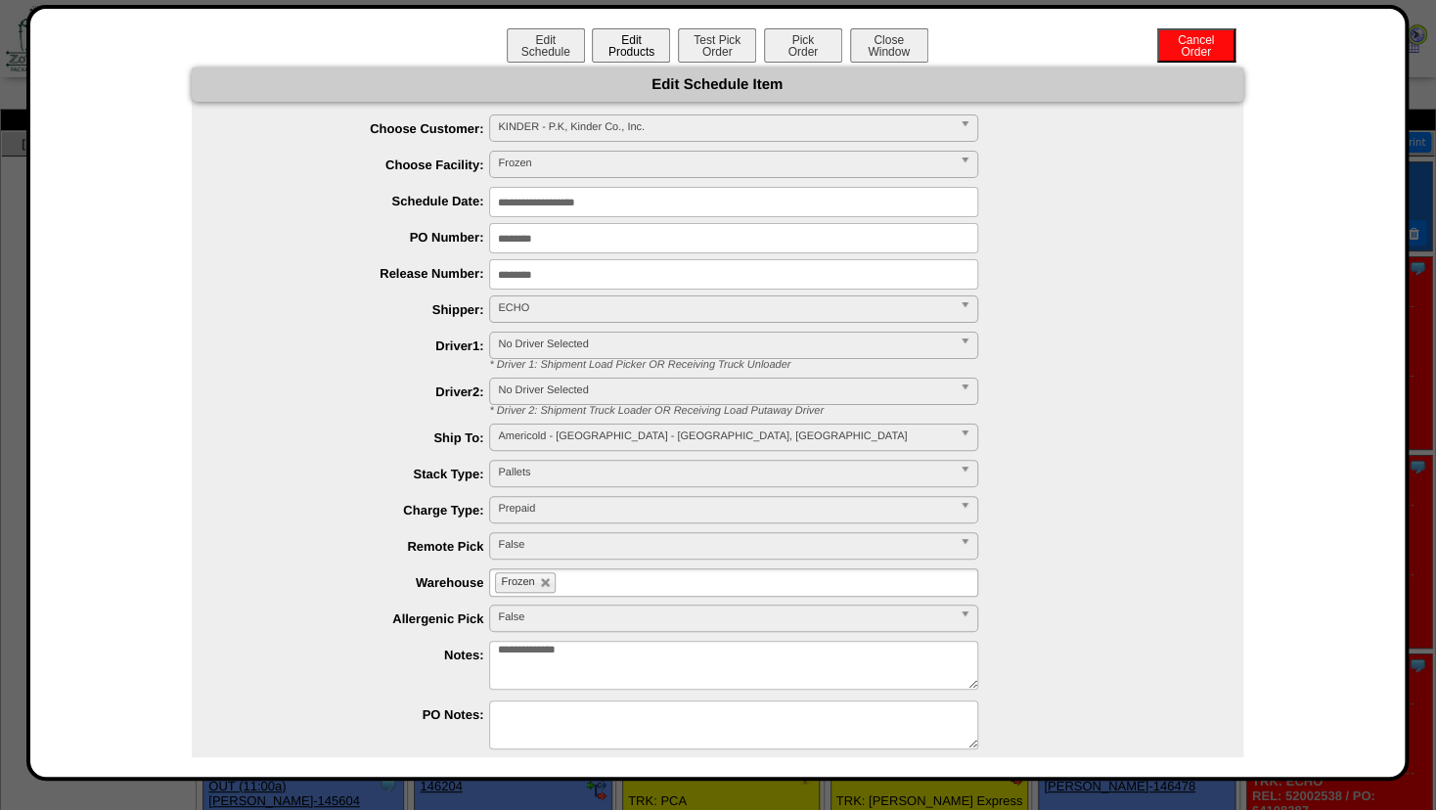
click at [622, 55] on button "Edit Products" at bounding box center [631, 45] width 78 height 34
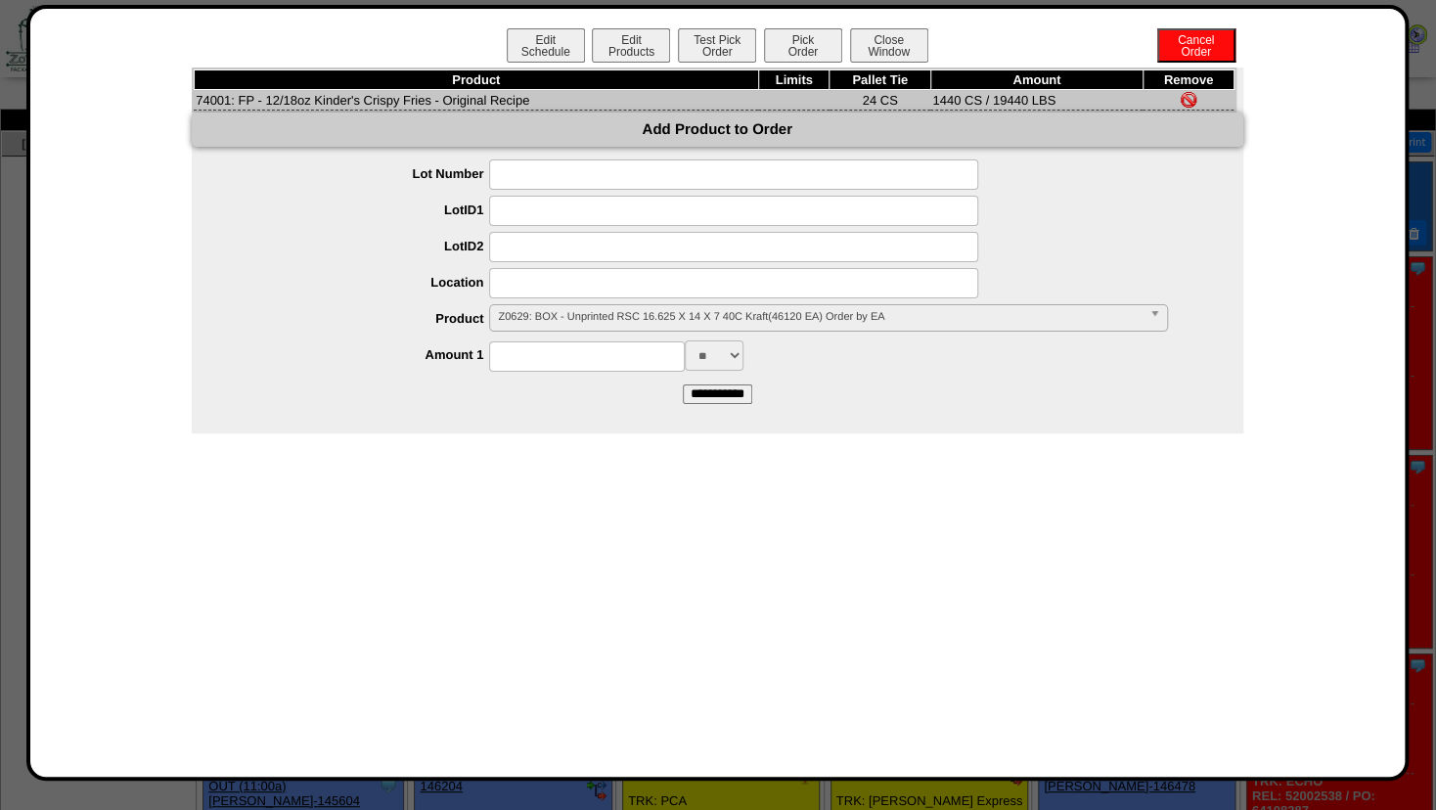
click at [516, 322] on span "Z0629: BOX - Unprinted RSC 16.625 X 14 X 7 40C Kraft(46120 EA) Order by EA" at bounding box center [819, 316] width 643 height 23
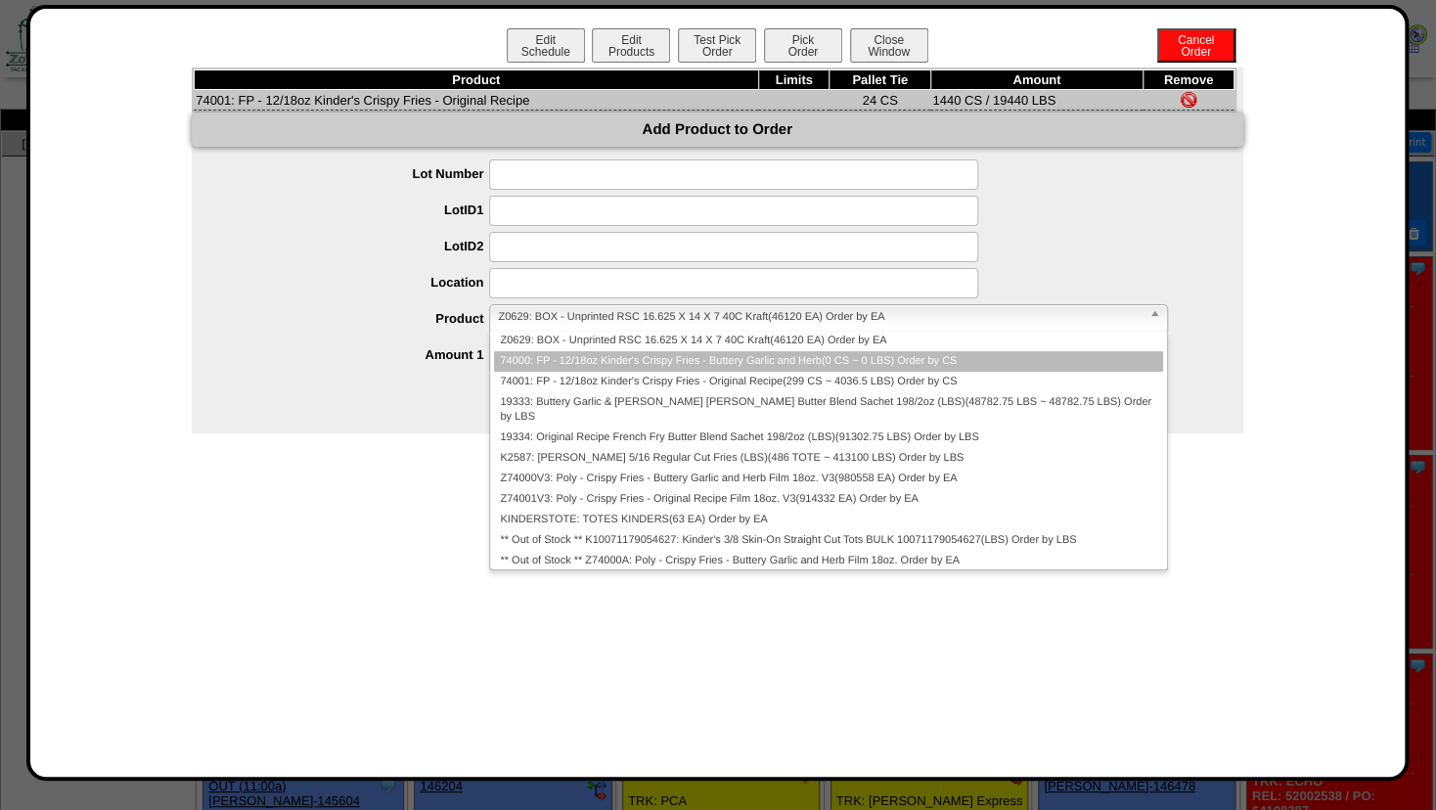
click at [530, 362] on li "74000: FP - 12/18oz Kinder's Crispy Fries - Buttery Garlic and Herb(0 CS ~ 0 LB…" at bounding box center [828, 361] width 668 height 21
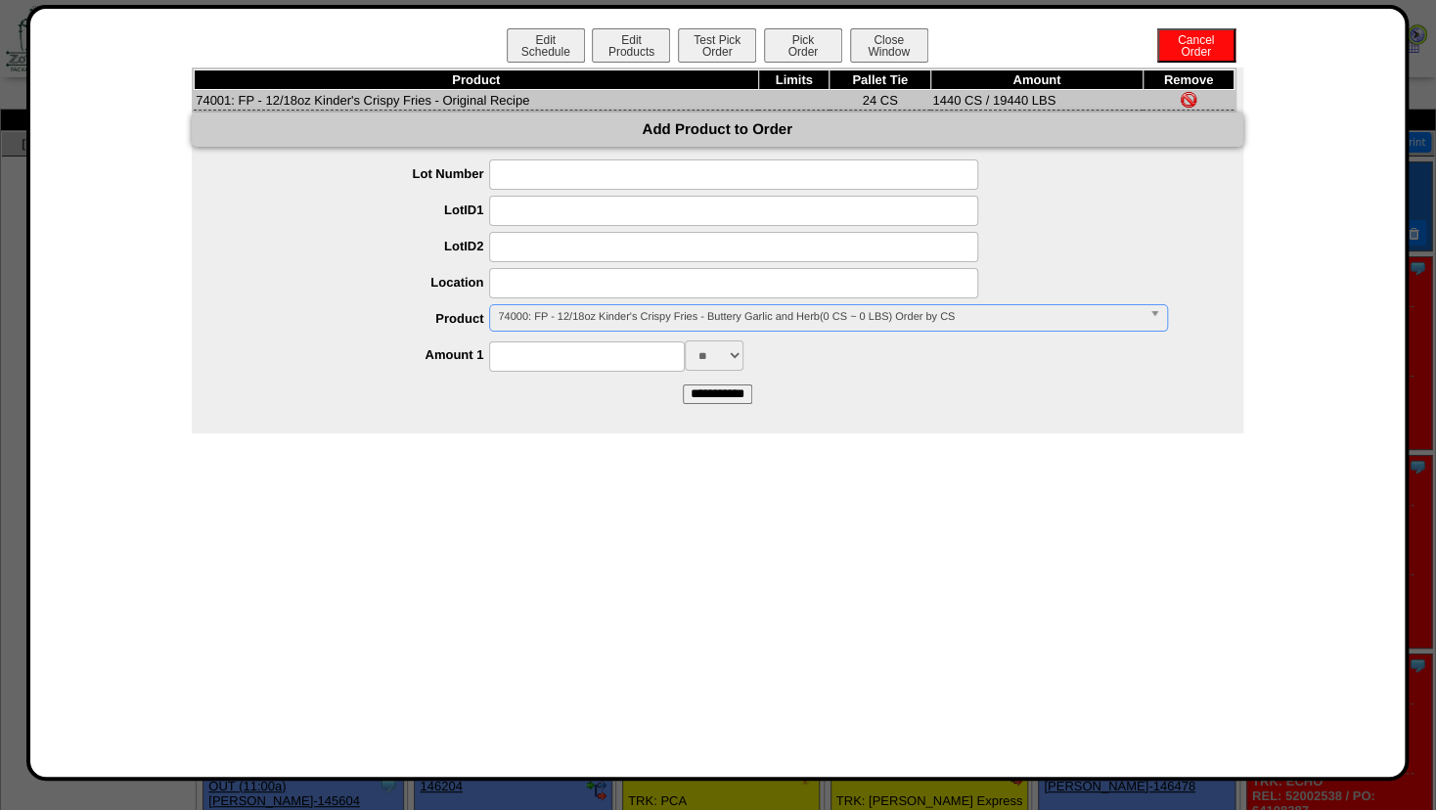
click at [529, 361] on input at bounding box center [587, 356] width 196 height 30
type input "****"
drag, startPoint x: 678, startPoint y: 453, endPoint x: 684, endPoint y: 442, distance: 12.3
click at [680, 449] on div "Edit Schedule Edit Products Test Pick Order Pick Order Cancel Order Close Windo…" at bounding box center [718, 392] width 1336 height 729
click at [711, 401] on input "**********" at bounding box center [717, 395] width 69 height 20
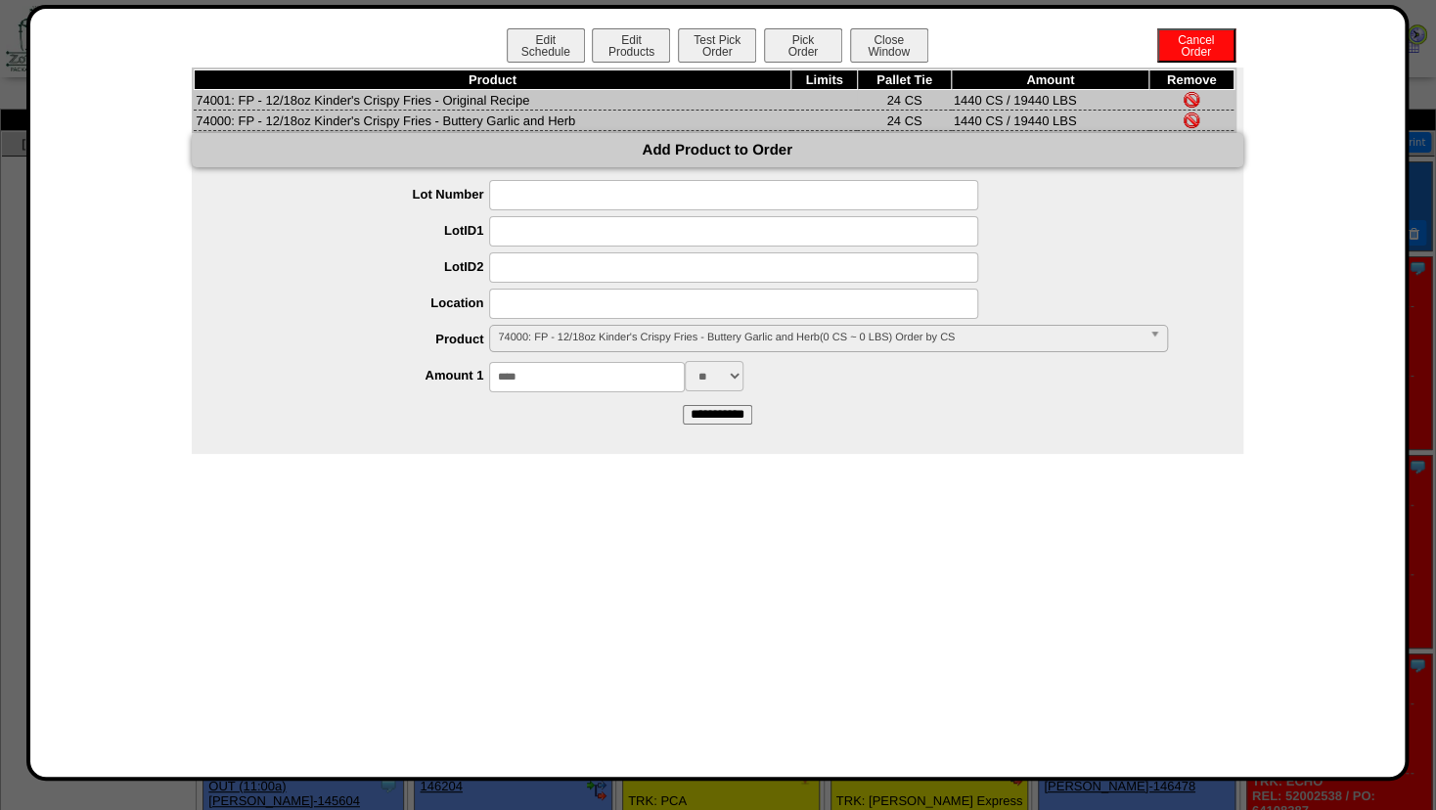
click at [1195, 94] on img at bounding box center [1192, 100] width 16 height 16
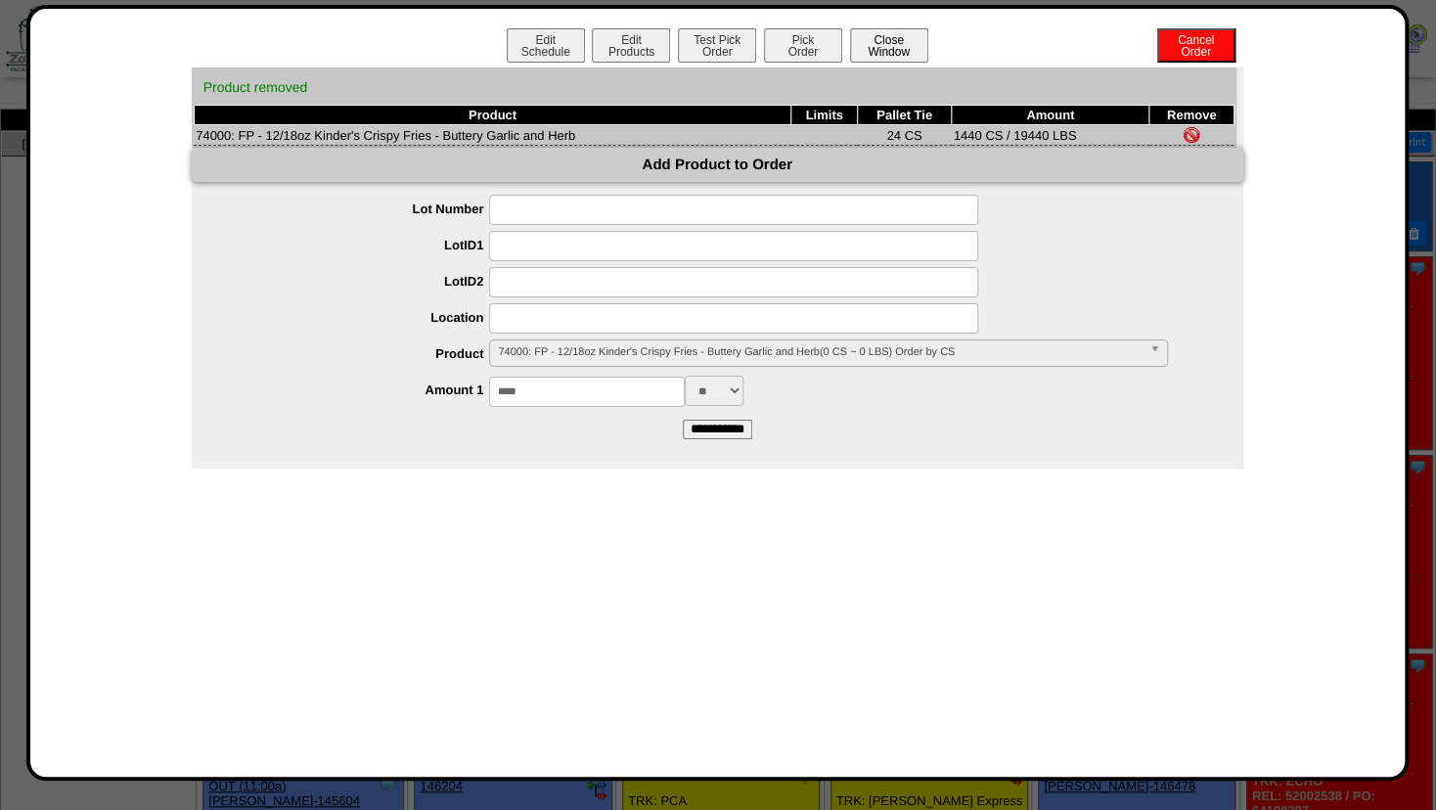
click at [888, 37] on button "Close Window" at bounding box center [889, 45] width 78 height 34
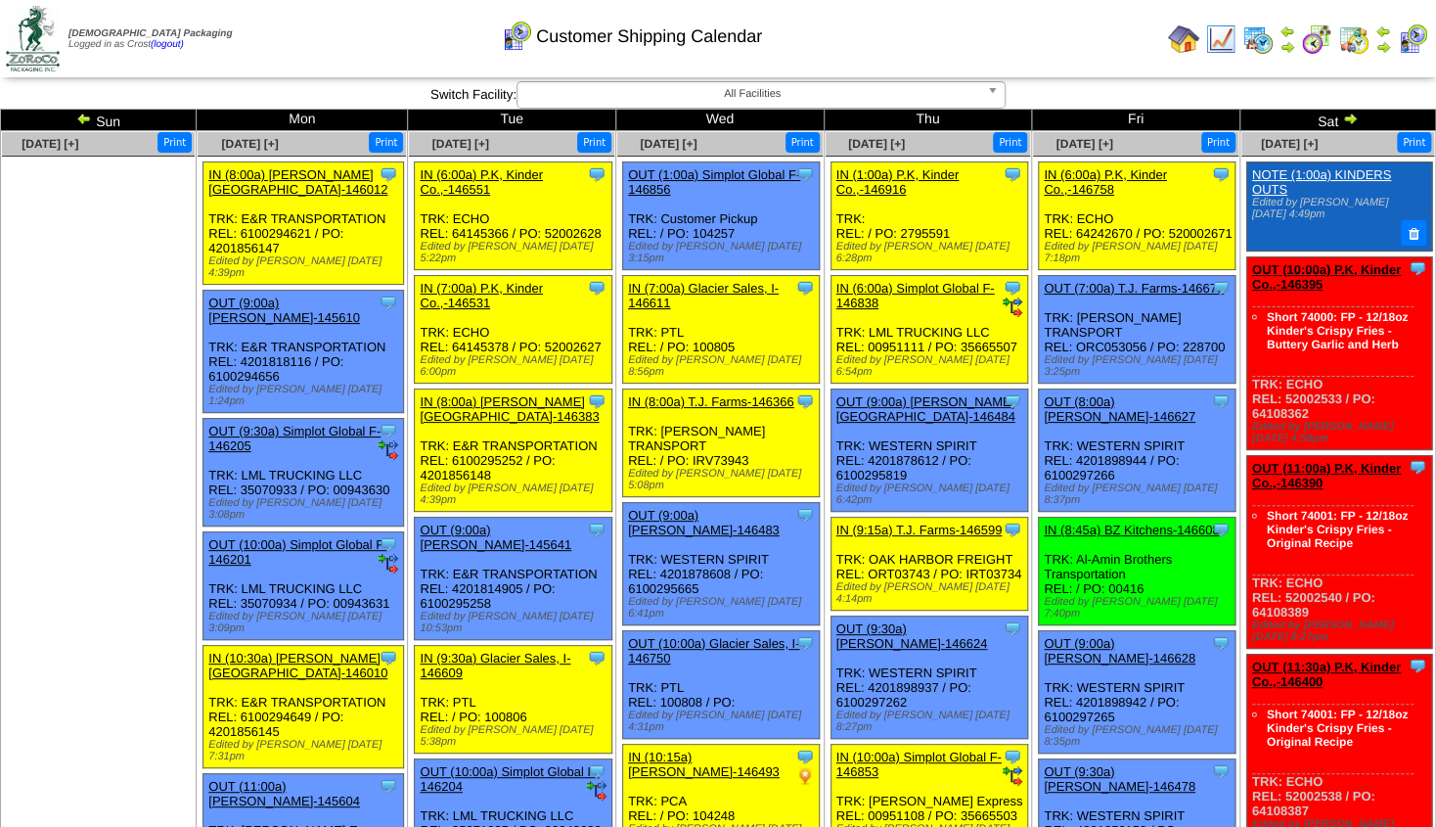
click at [1333, 461] on link "OUT (11:00a) P.K, Kinder Co.,-146390" at bounding box center [1326, 475] width 149 height 29
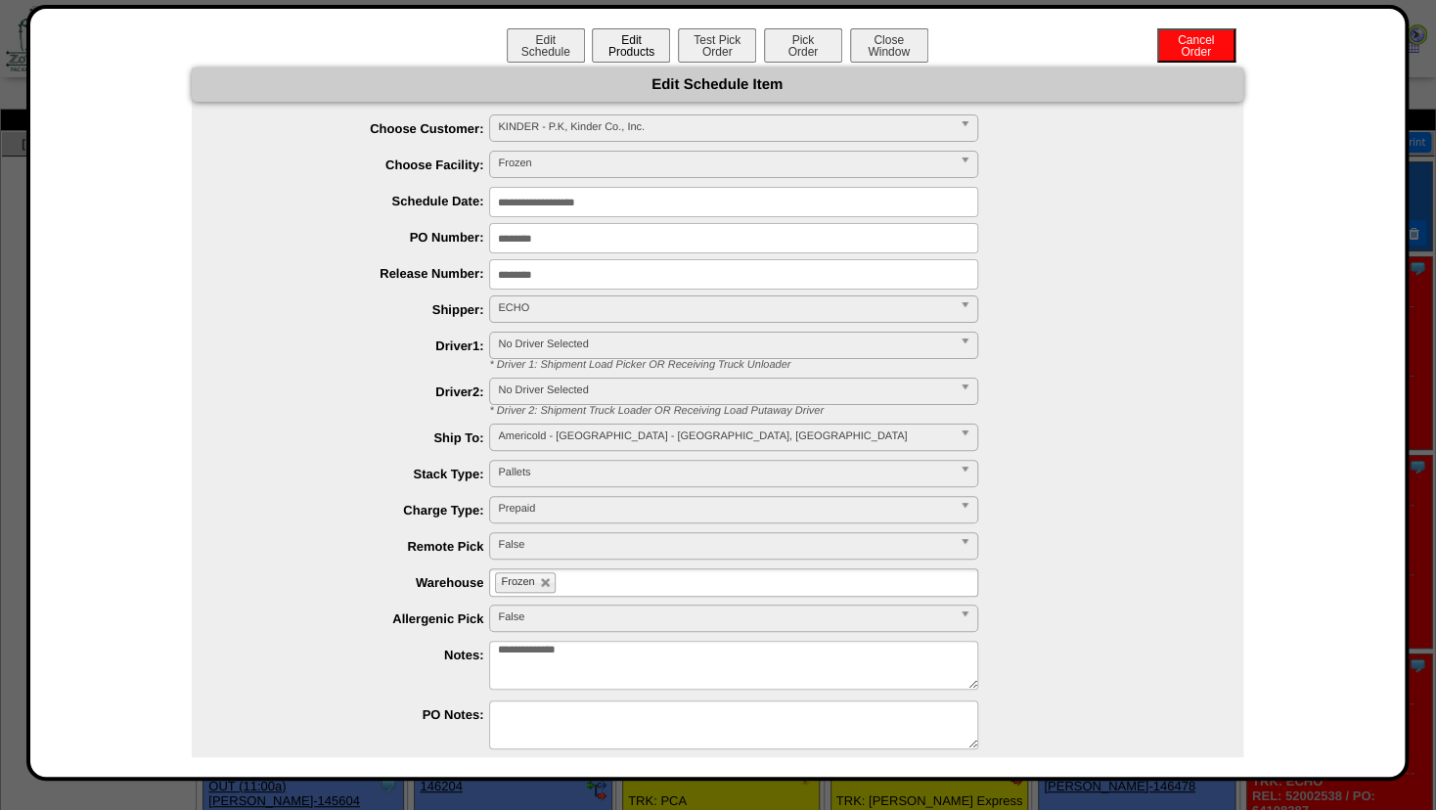
click at [622, 44] on button "Edit Products" at bounding box center [631, 45] width 78 height 34
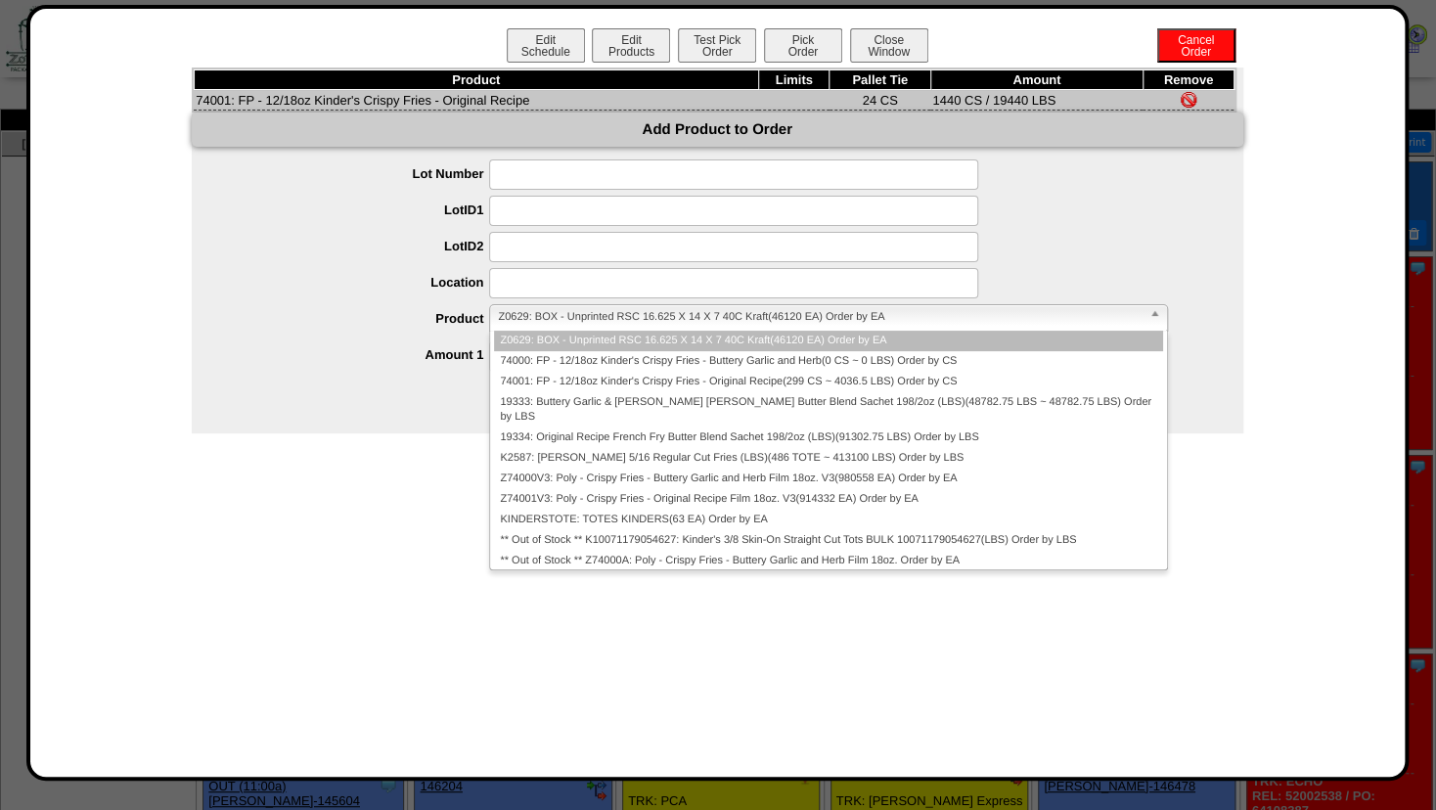
drag, startPoint x: 543, startPoint y: 317, endPoint x: 548, endPoint y: 342, distance: 25.9
click at [544, 317] on span "Z0629: BOX - Unprinted RSC 16.625 X 14 X 7 40C Kraft(46120 EA) Order by EA" at bounding box center [819, 316] width 643 height 23
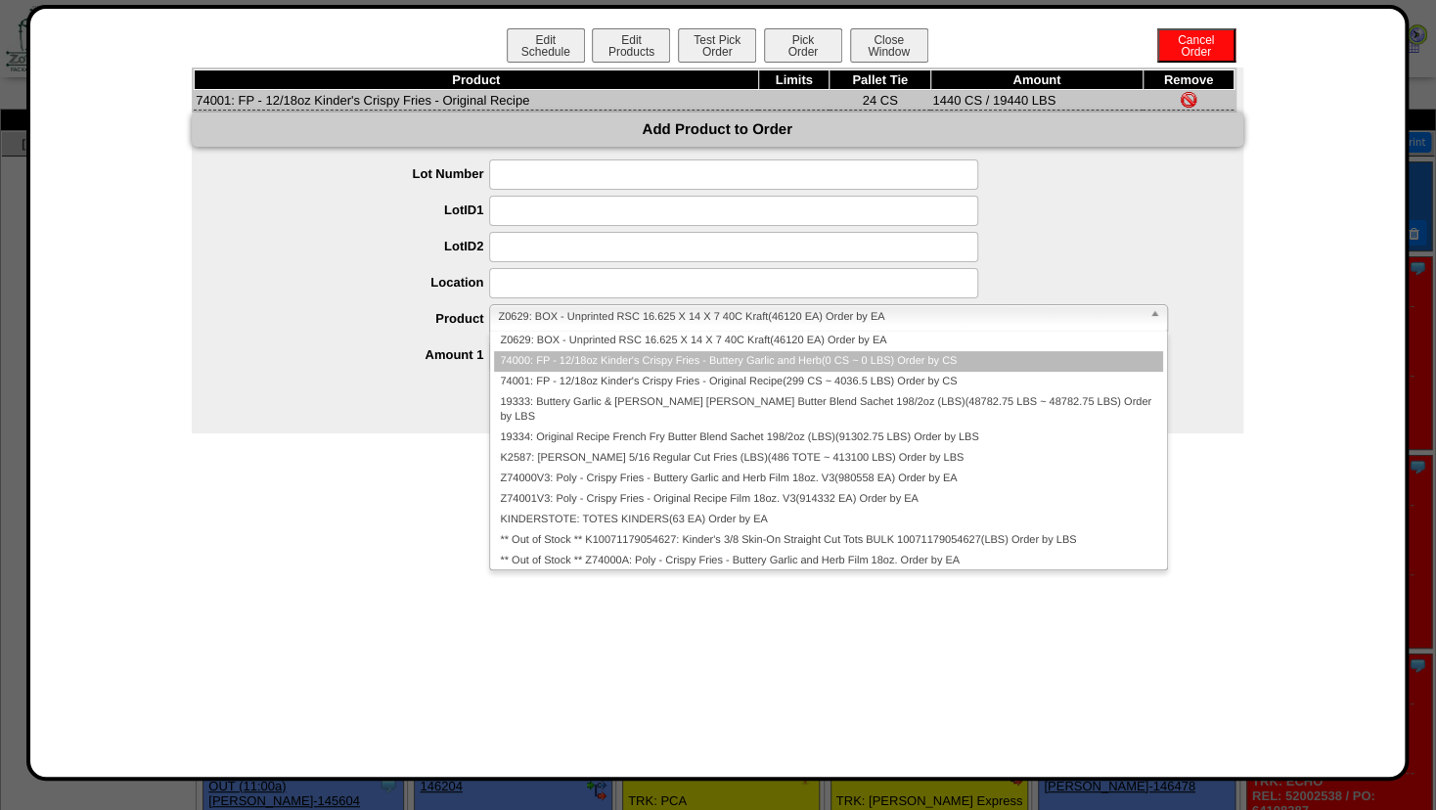
click at [544, 366] on li "74000: FP - 12/18oz Kinder's Crispy Fries - Buttery Garlic and Herb(0 CS ~ 0 LB…" at bounding box center [828, 361] width 668 height 21
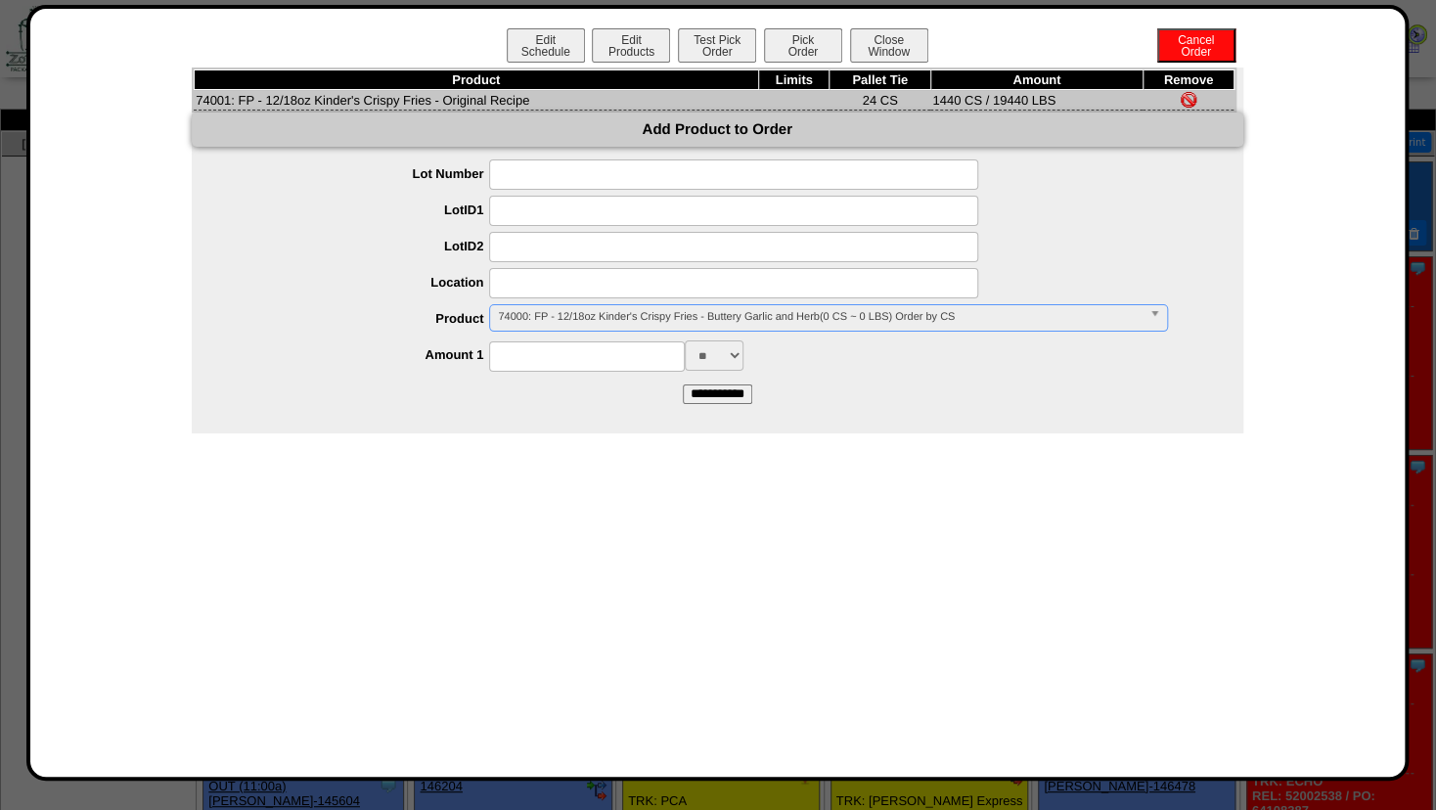
click at [542, 363] on input at bounding box center [587, 356] width 196 height 30
type input "****"
drag, startPoint x: 515, startPoint y: 414, endPoint x: 524, endPoint y: 407, distance: 11.9
click at [516, 411] on div "Product Limits Pallet Tie Amount Remove 74001: FP - 12/18oz Kinder's Crispy Fri…" at bounding box center [718, 251] width 1052 height 366
click at [691, 393] on input "**********" at bounding box center [717, 395] width 69 height 20
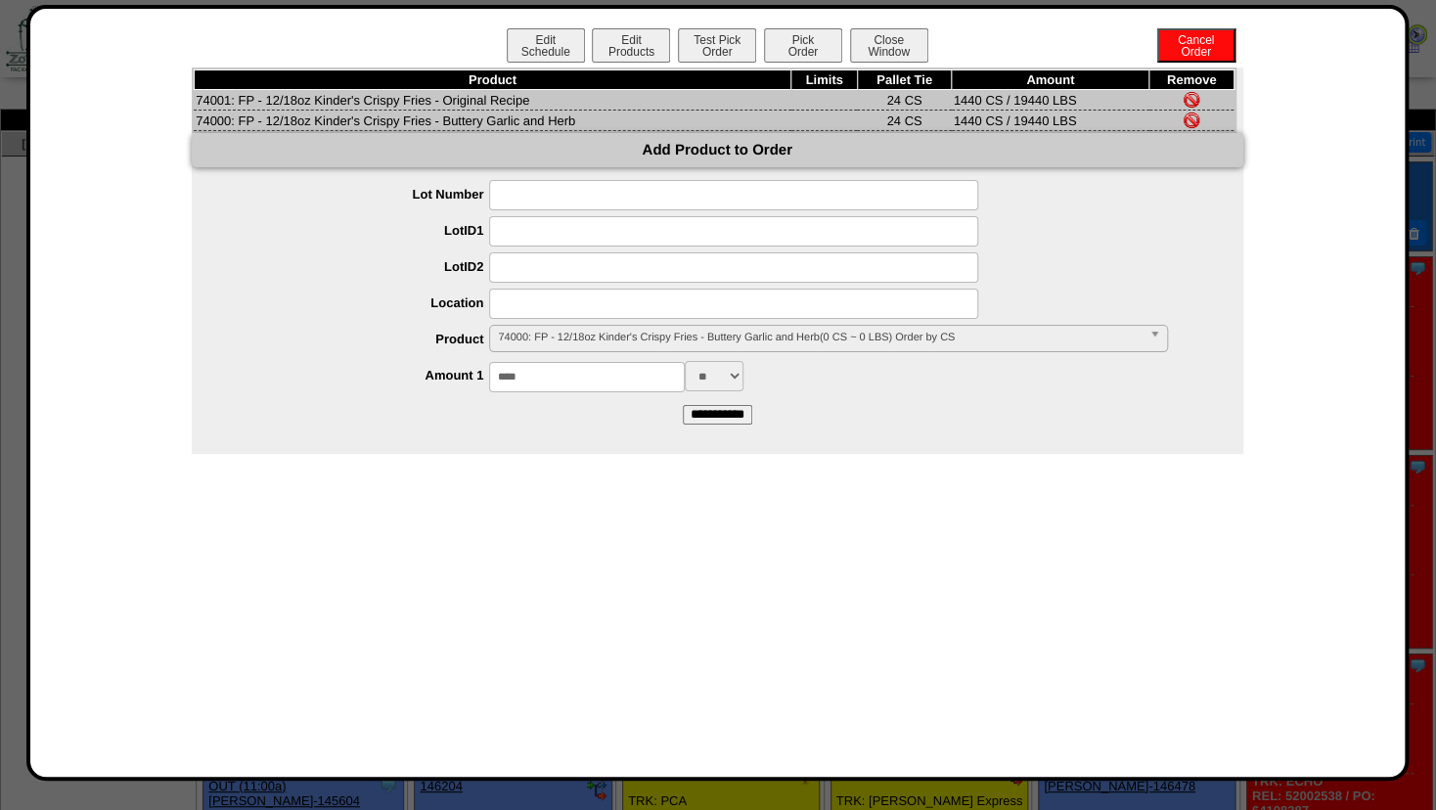
click at [1187, 94] on img at bounding box center [1192, 100] width 16 height 16
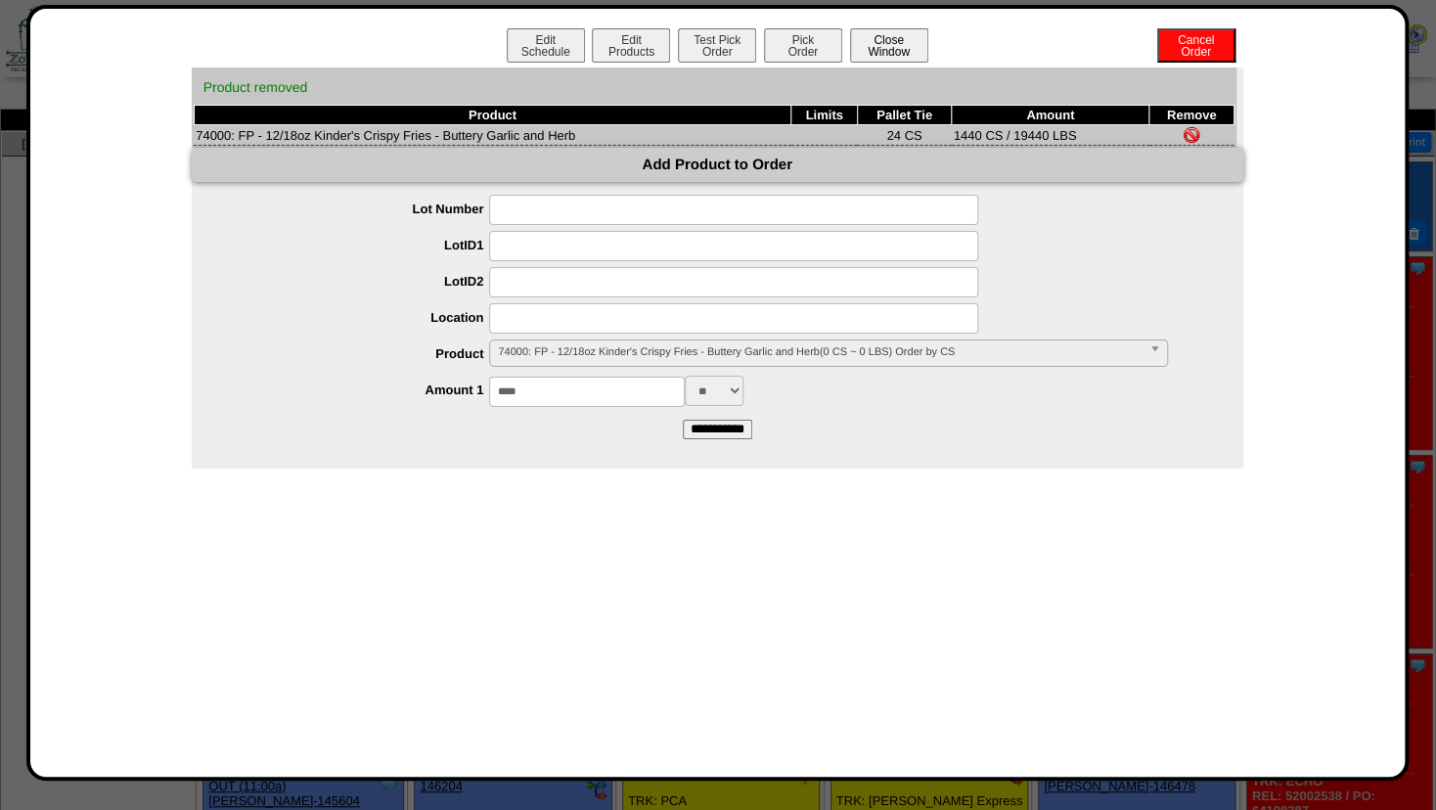
click at [889, 43] on button "Close Window" at bounding box center [889, 45] width 78 height 34
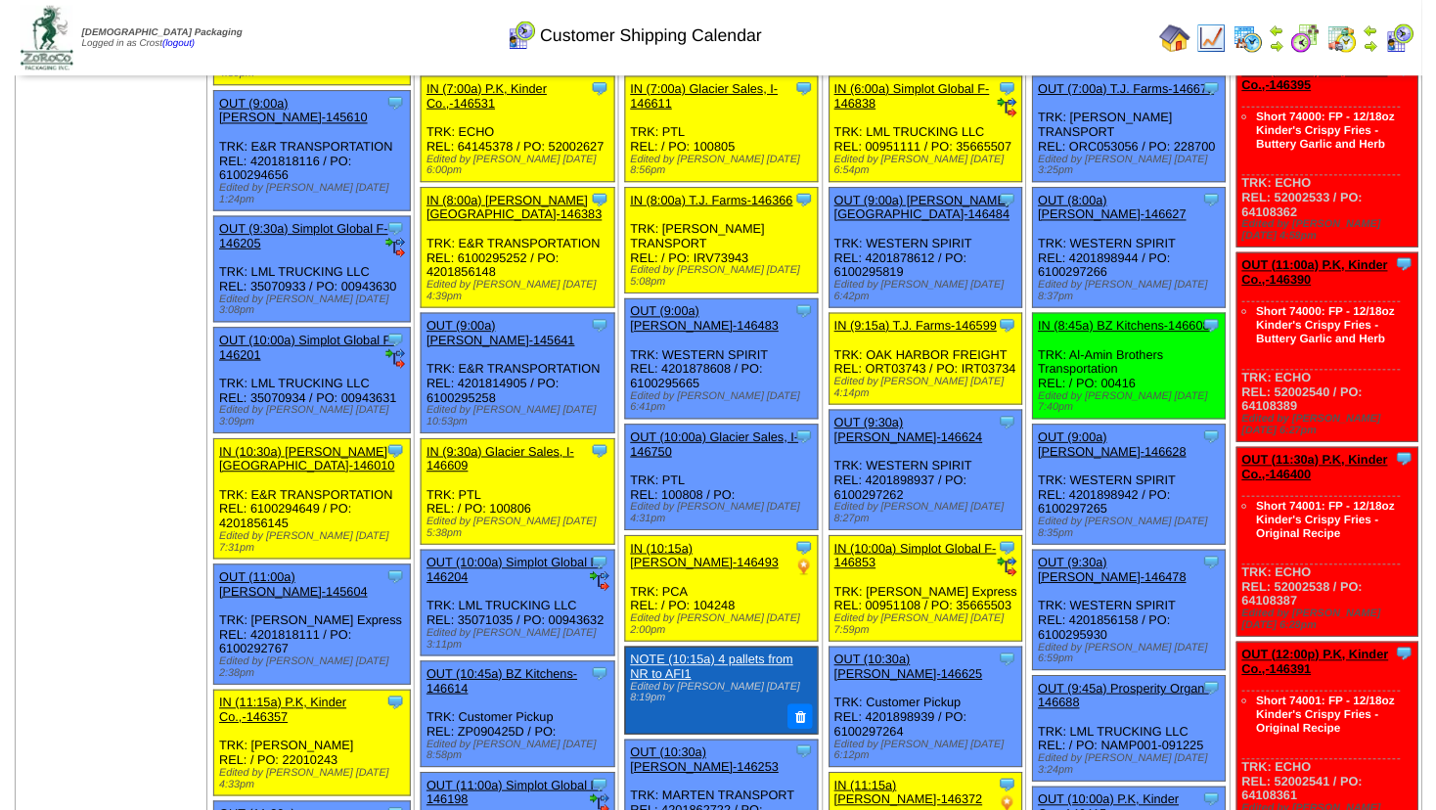
scroll to position [211, 0]
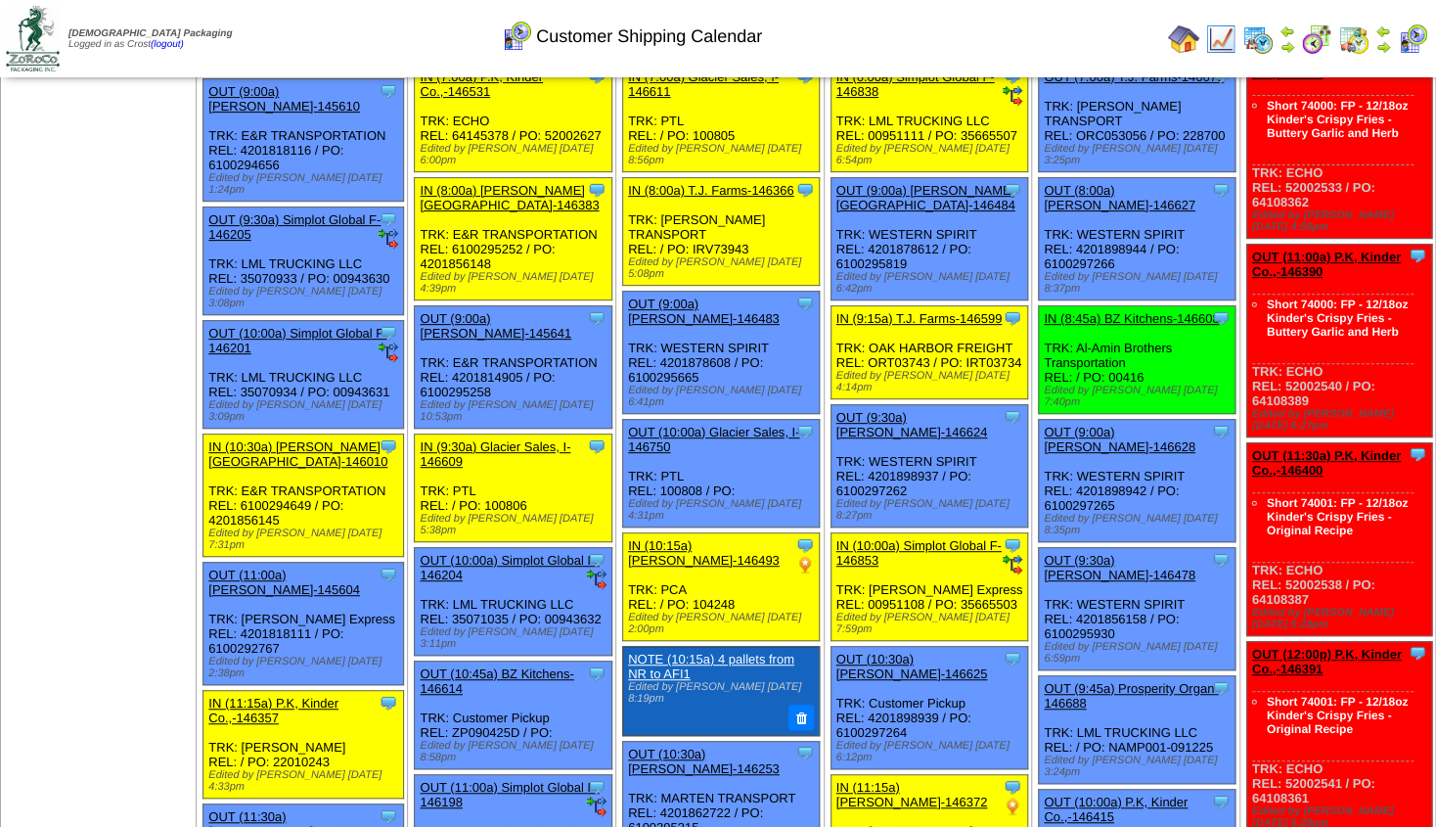
click at [1292, 448] on link "OUT (11:30a) P.K, Kinder Co.,-146400" at bounding box center [1326, 462] width 149 height 29
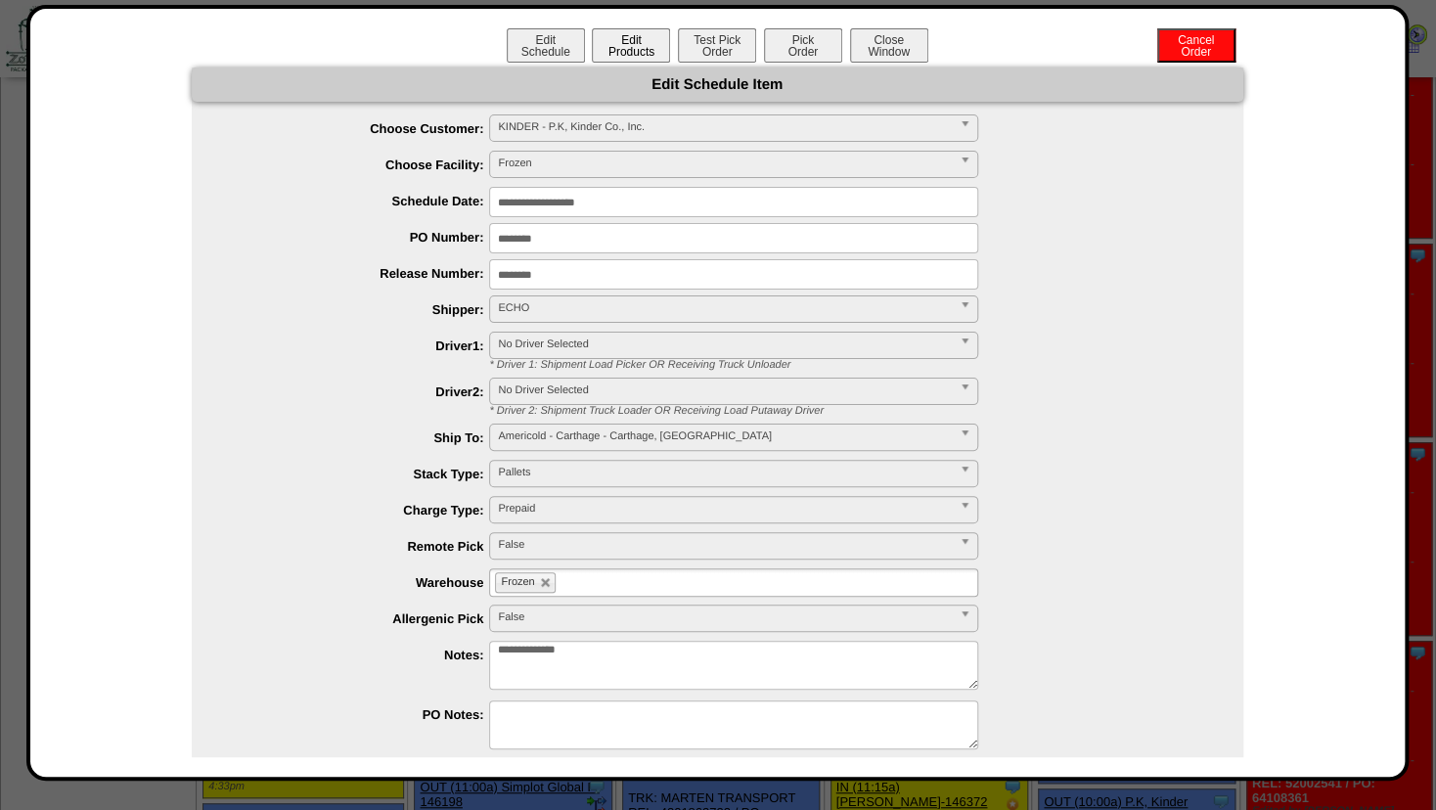
click at [614, 44] on button "Edit Products" at bounding box center [631, 45] width 78 height 34
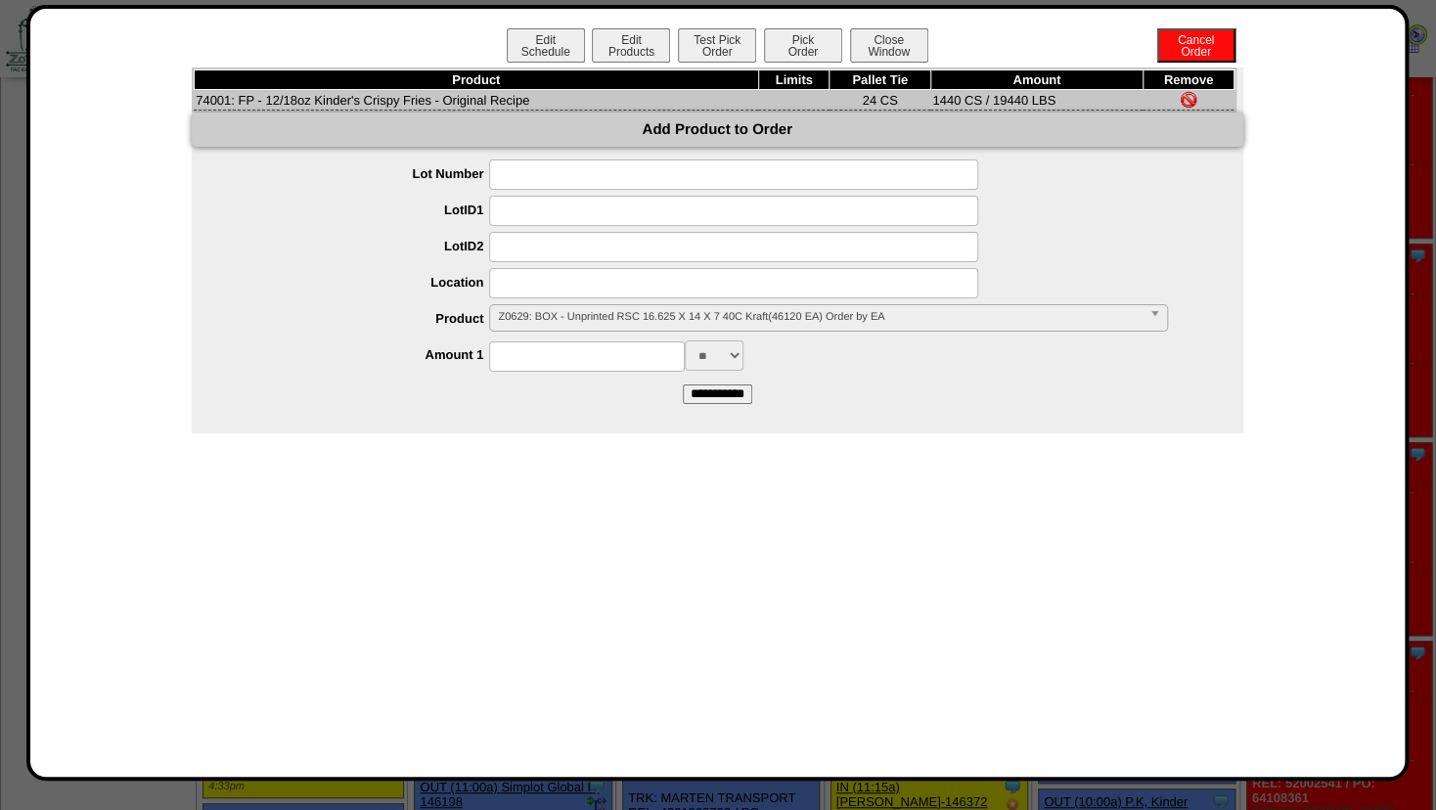
click at [556, 312] on span "Z0629: BOX - Unprinted RSC 16.625 X 14 X 7 40C Kraft(46120 EA) Order by EA" at bounding box center [819, 316] width 643 height 23
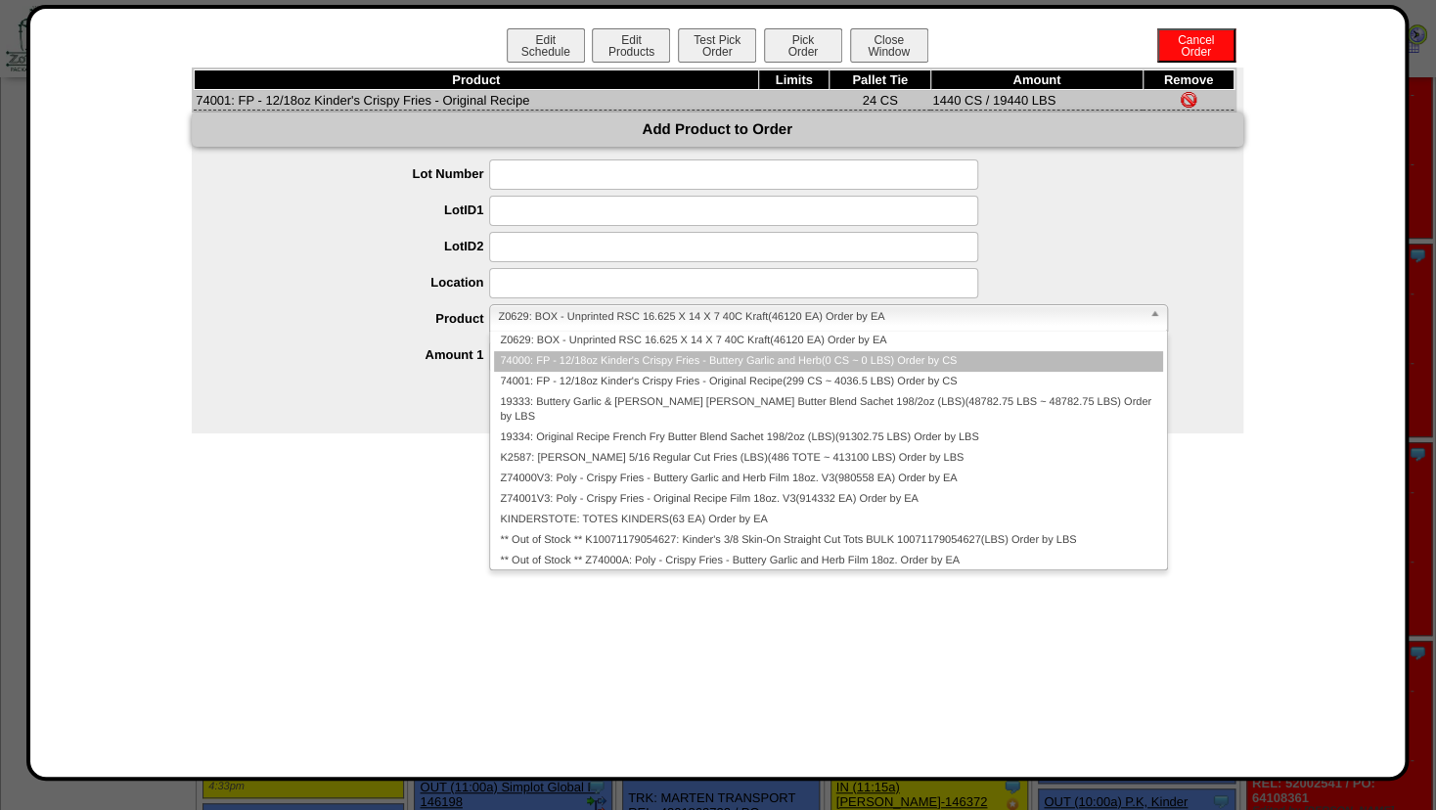
click at [550, 363] on li "74000: FP - 12/18oz Kinder's Crispy Fries - Buttery Garlic and Herb(0 CS ~ 0 LB…" at bounding box center [828, 361] width 668 height 21
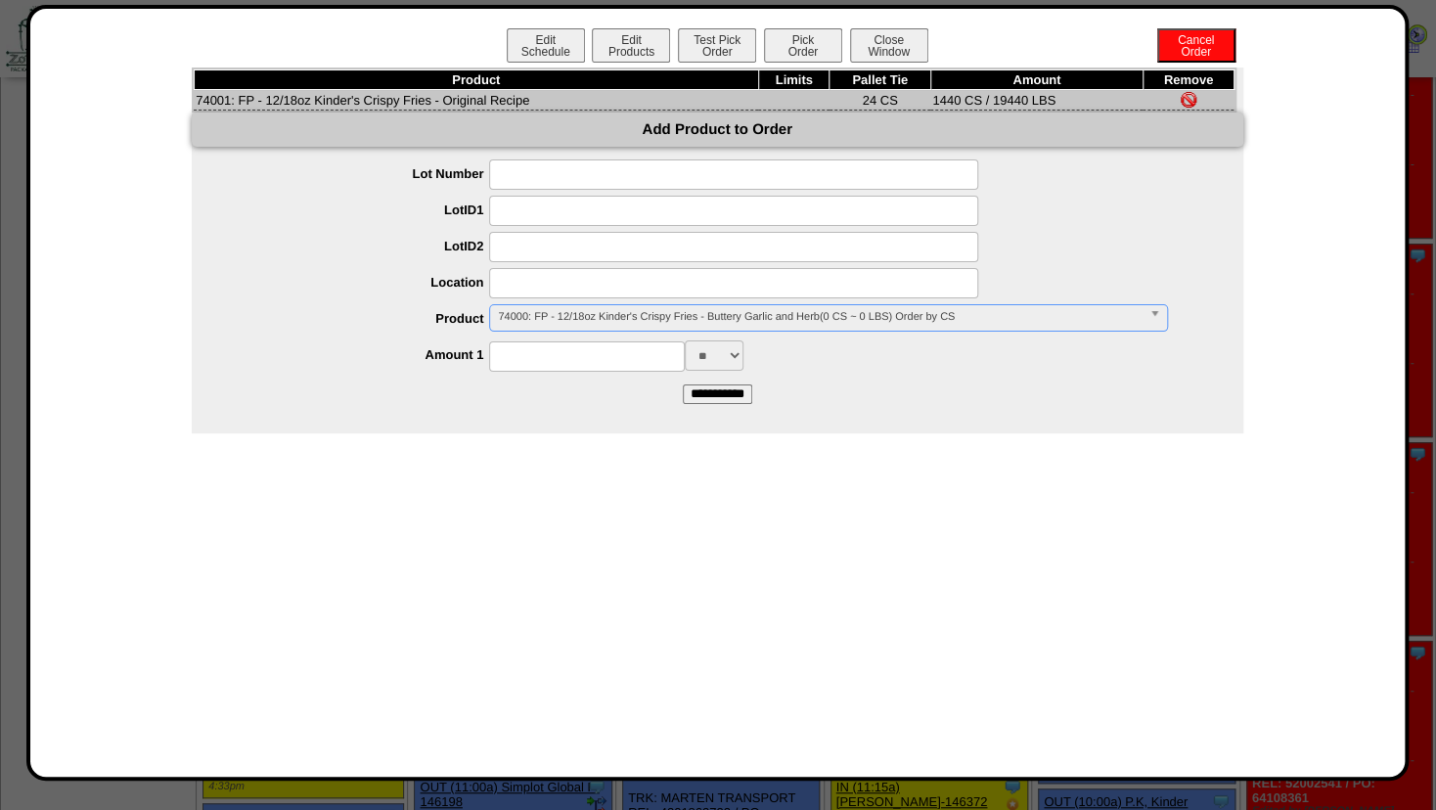
click at [547, 359] on input at bounding box center [587, 356] width 196 height 30
type input "****"
drag, startPoint x: 523, startPoint y: 418, endPoint x: 632, endPoint y: 415, distance: 109.6
click at [525, 418] on div "Product Limits Pallet Tie Amount Remove 74001: FP - 12/18oz Kinder's Crispy Fri…" at bounding box center [718, 251] width 1052 height 366
click at [700, 402] on input "**********" at bounding box center [717, 395] width 69 height 20
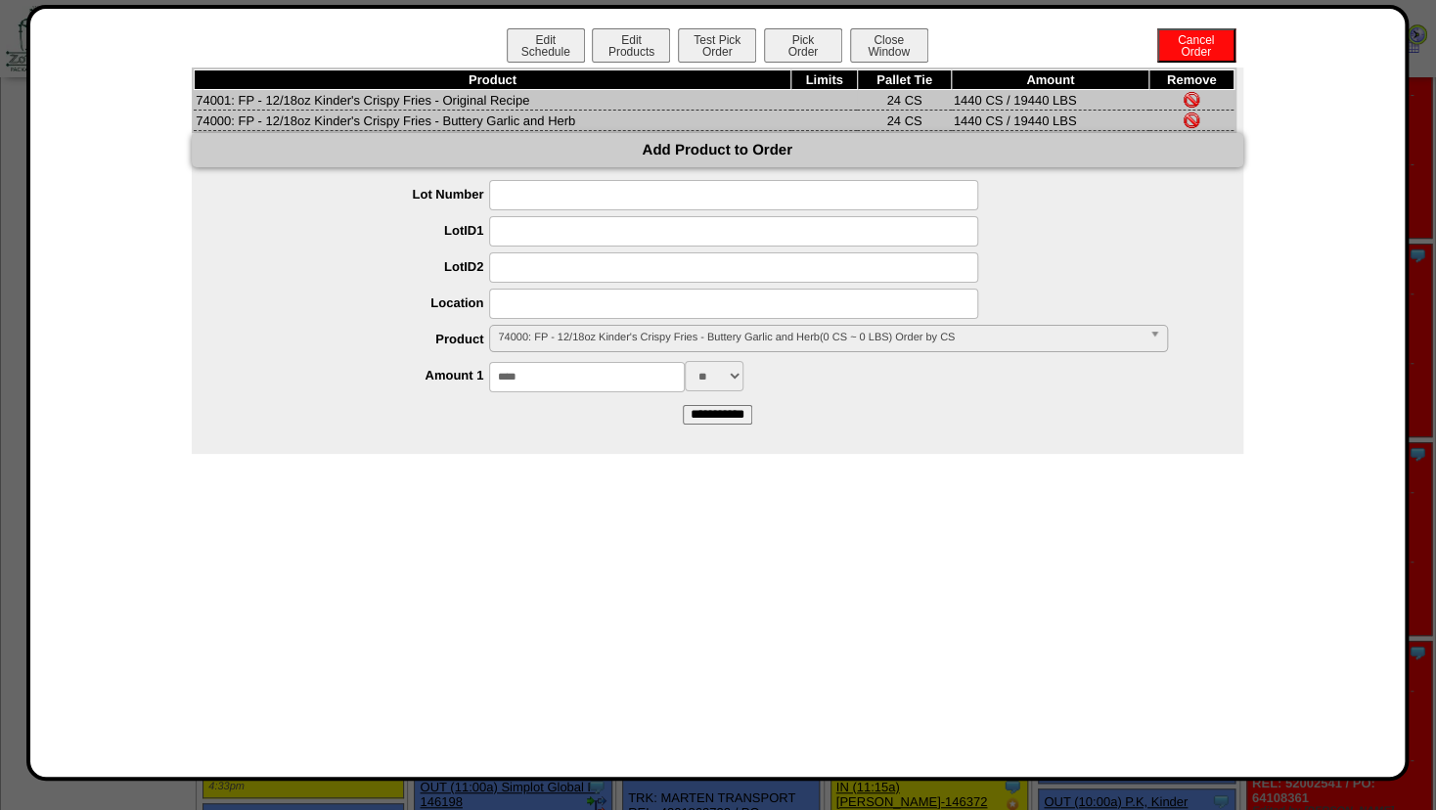
click at [1197, 97] on img at bounding box center [1192, 100] width 16 height 16
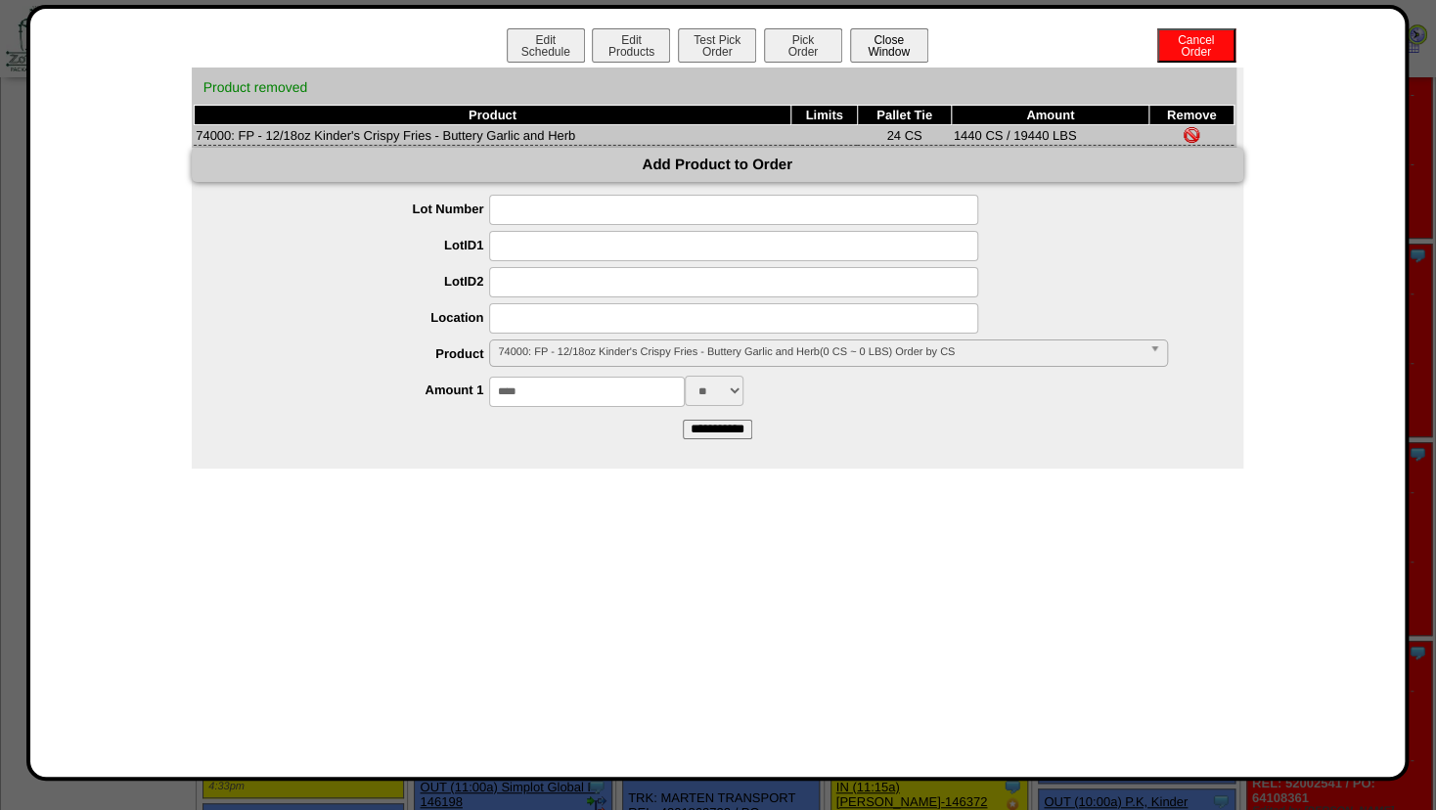
click at [888, 47] on button "Close Window" at bounding box center [889, 45] width 78 height 34
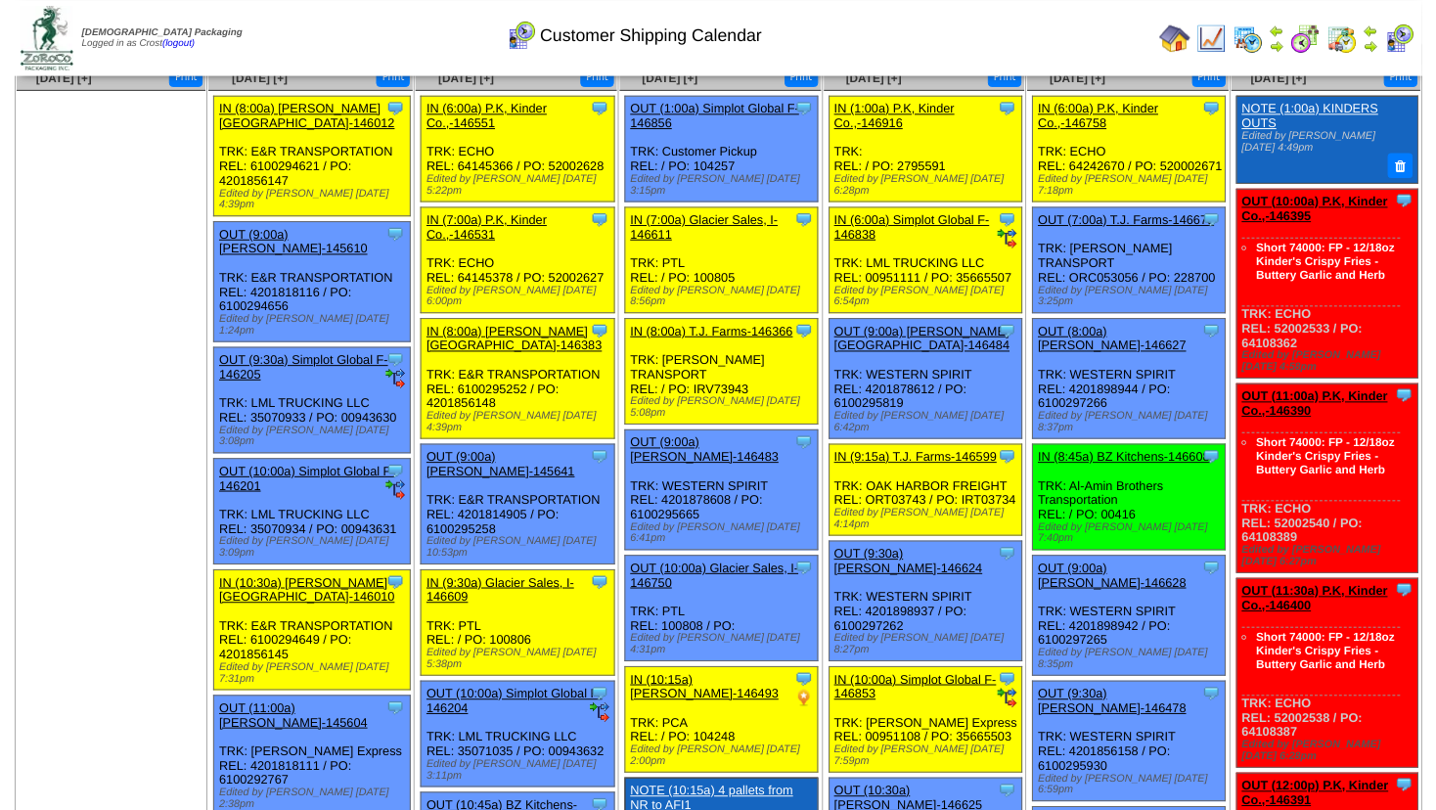
scroll to position [106, 0]
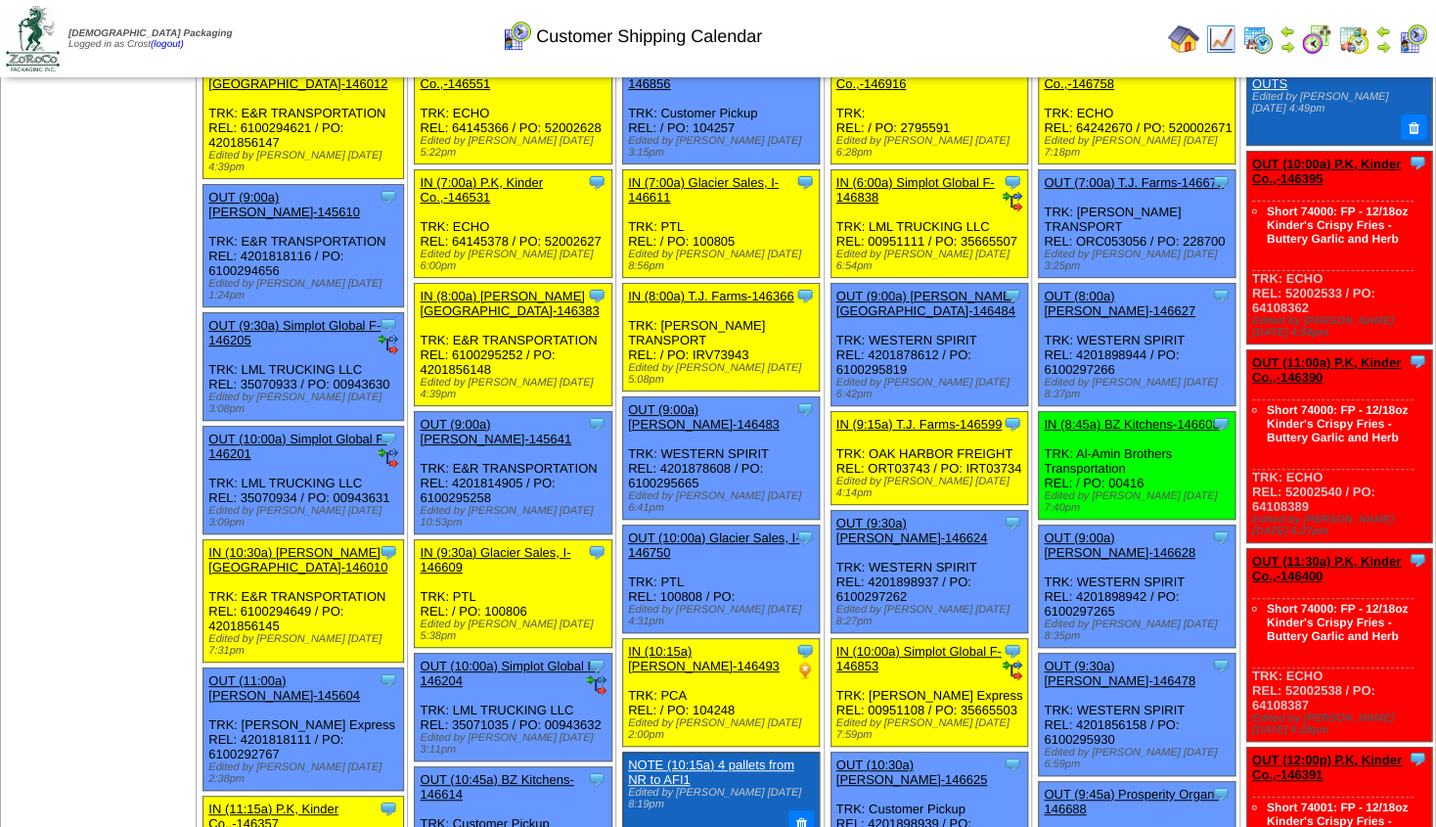
click at [1304, 752] on link "OUT (12:00p) P.K, Kinder Co.,-146391" at bounding box center [1327, 766] width 150 height 29
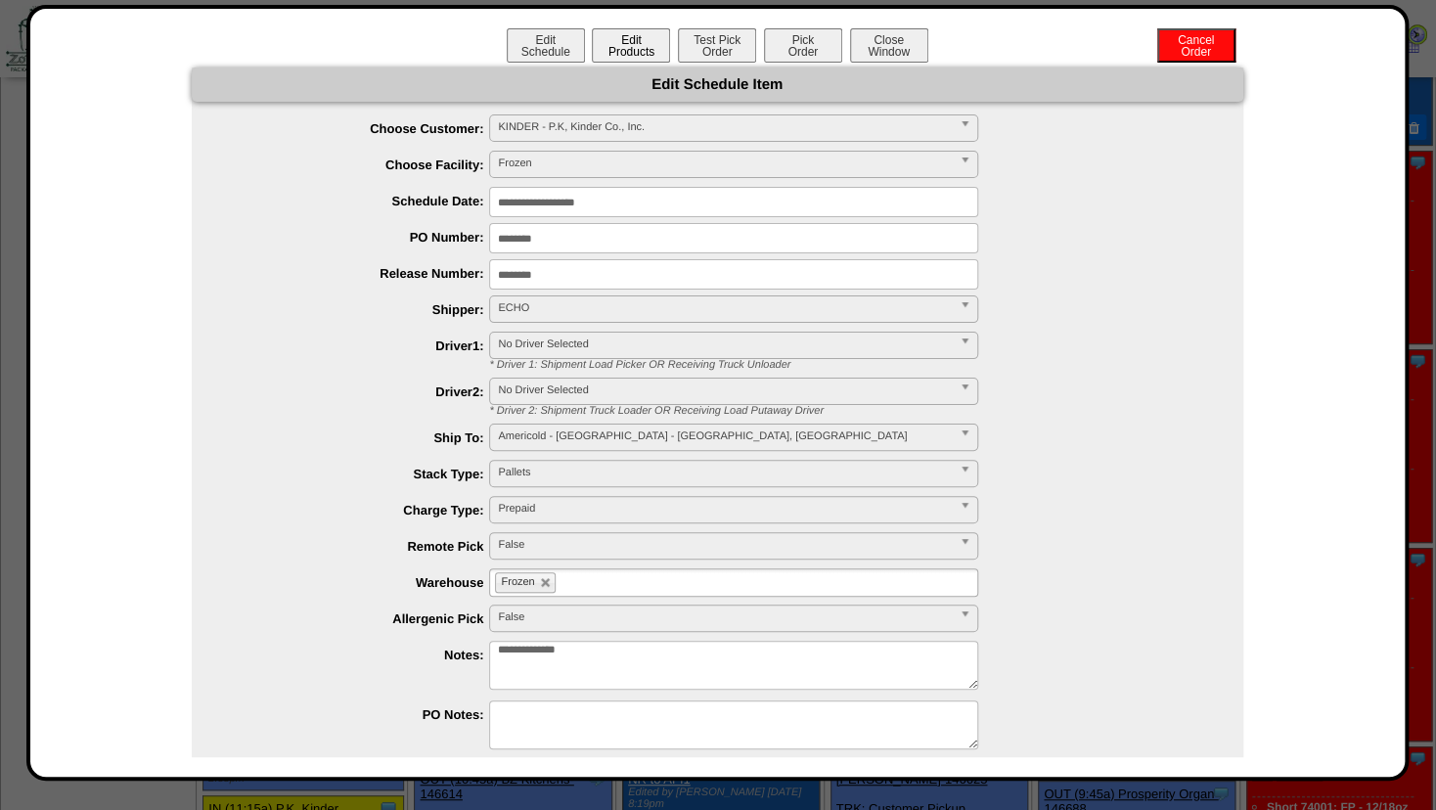
click at [638, 42] on button "Edit Products" at bounding box center [631, 45] width 78 height 34
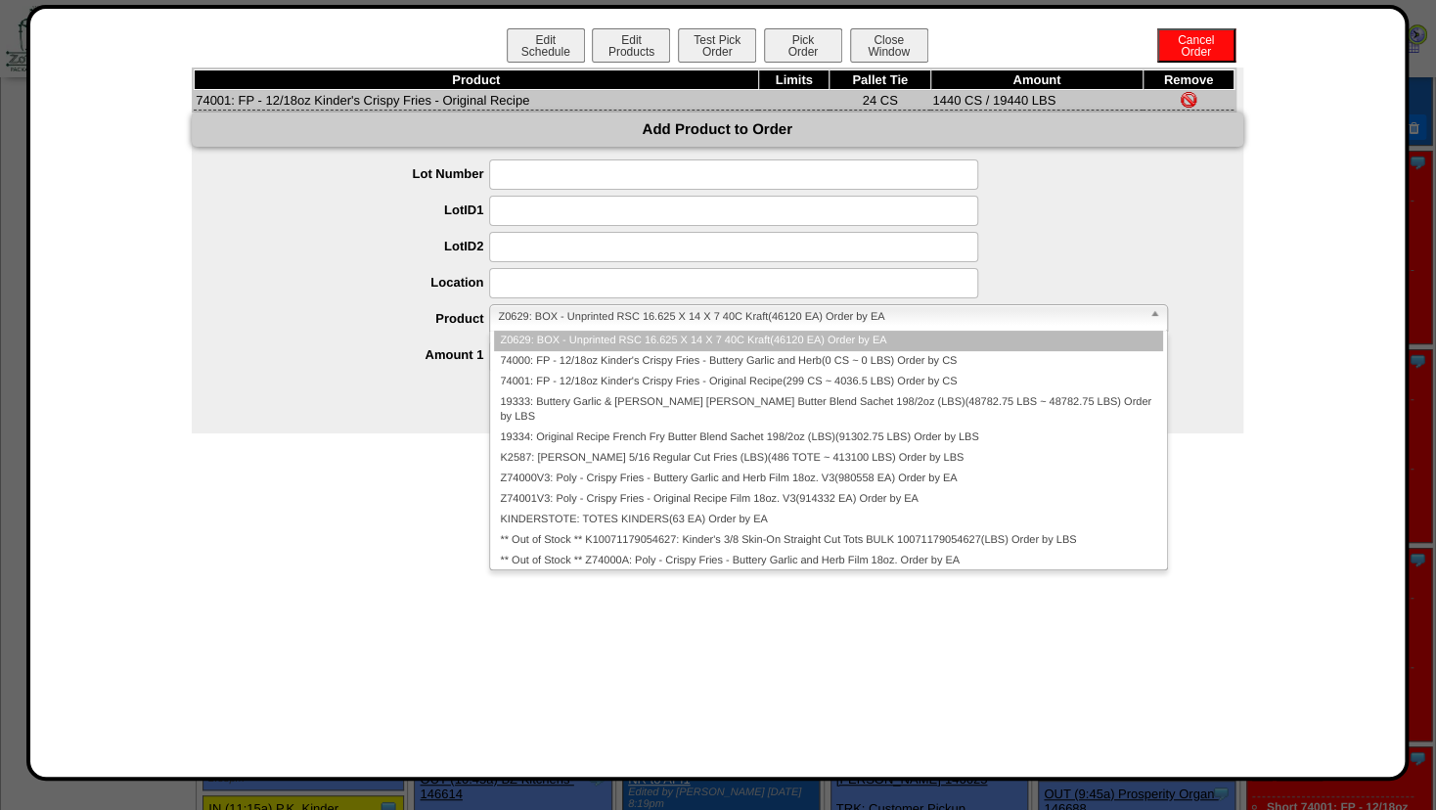
click at [555, 317] on span "Z0629: BOX - Unprinted RSC 16.625 X 14 X 7 40C Kraft(46120 EA) Order by EA" at bounding box center [819, 316] width 643 height 23
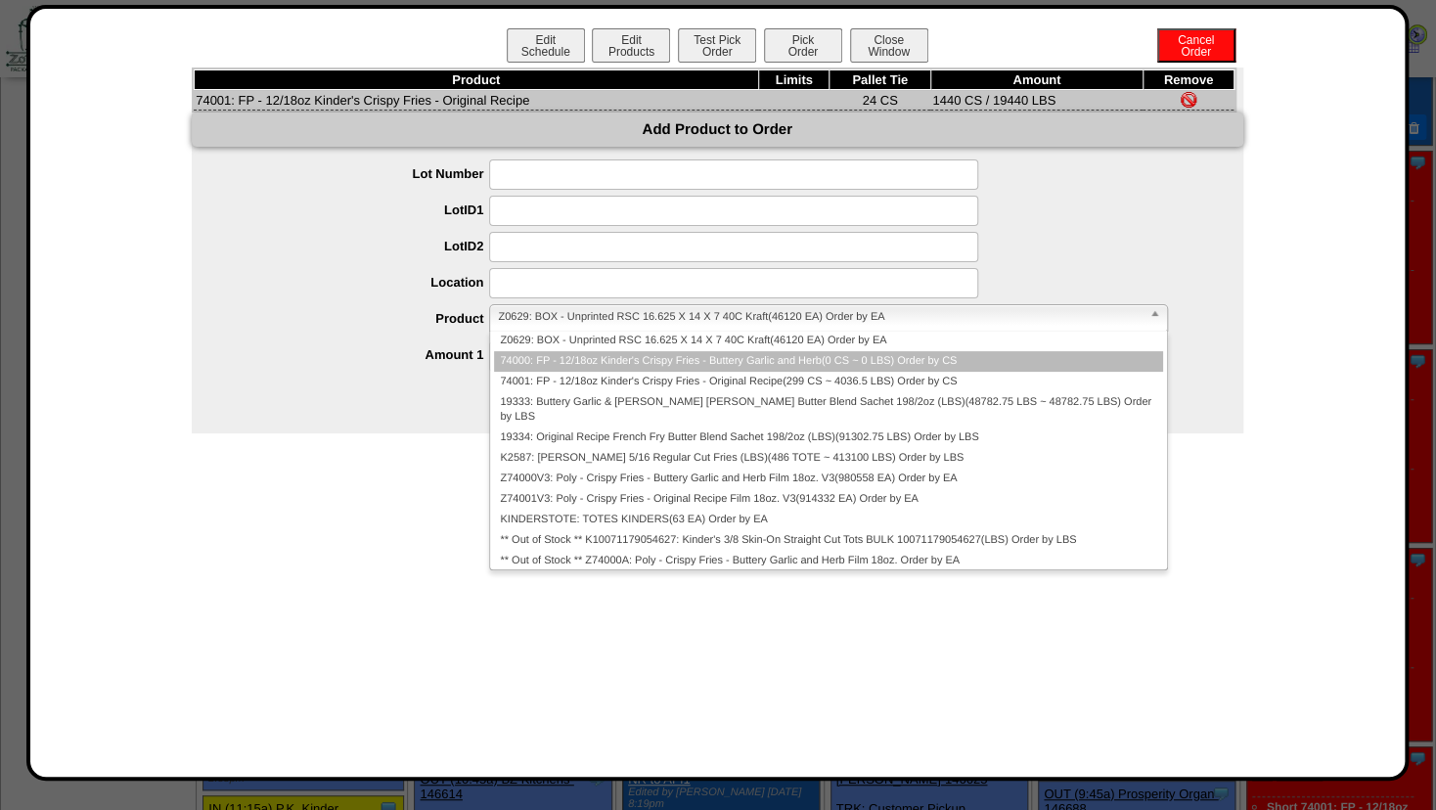
click at [551, 367] on li "74000: FP - 12/18oz Kinder's Crispy Fries - Buttery Garlic and Herb(0 CS ~ 0 LB…" at bounding box center [828, 361] width 668 height 21
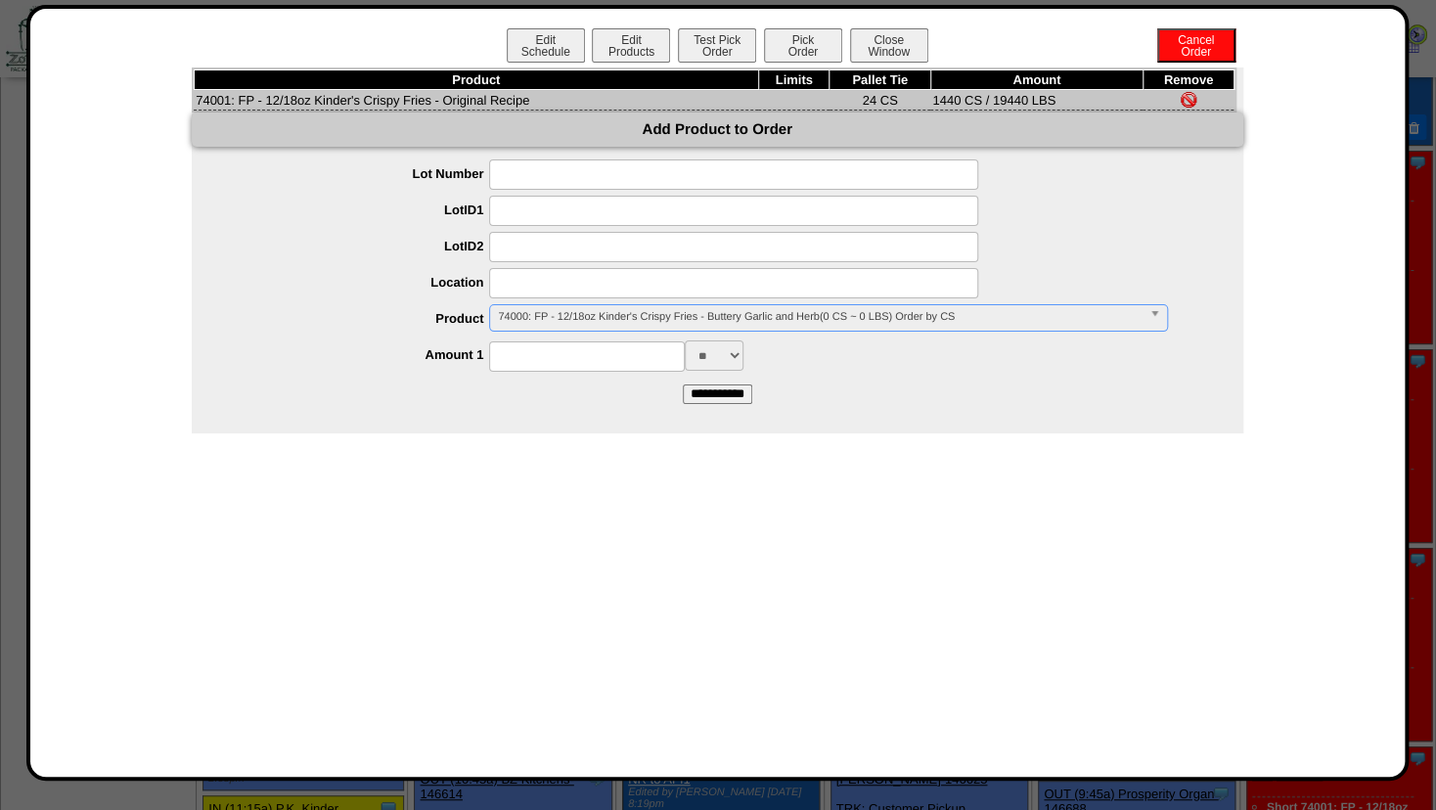
click at [547, 365] on input at bounding box center [587, 356] width 196 height 30
type input "****"
click at [790, 448] on div "Edit Schedule Edit Products Test Pick Order Pick Order Cancel Order Close Windo…" at bounding box center [718, 392] width 1336 height 729
click at [708, 395] on input "**********" at bounding box center [717, 395] width 69 height 20
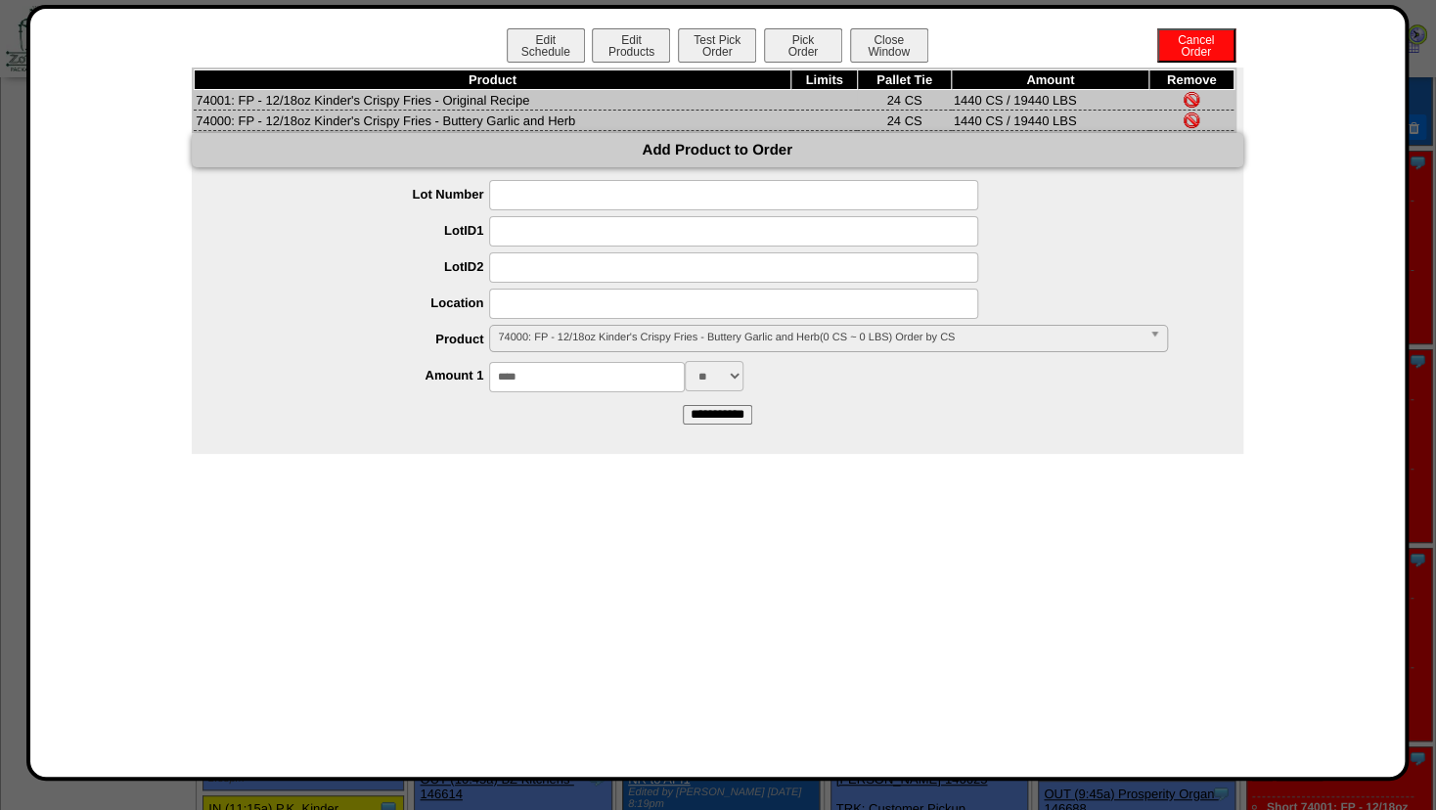
click at [1196, 96] on img at bounding box center [1192, 100] width 16 height 16
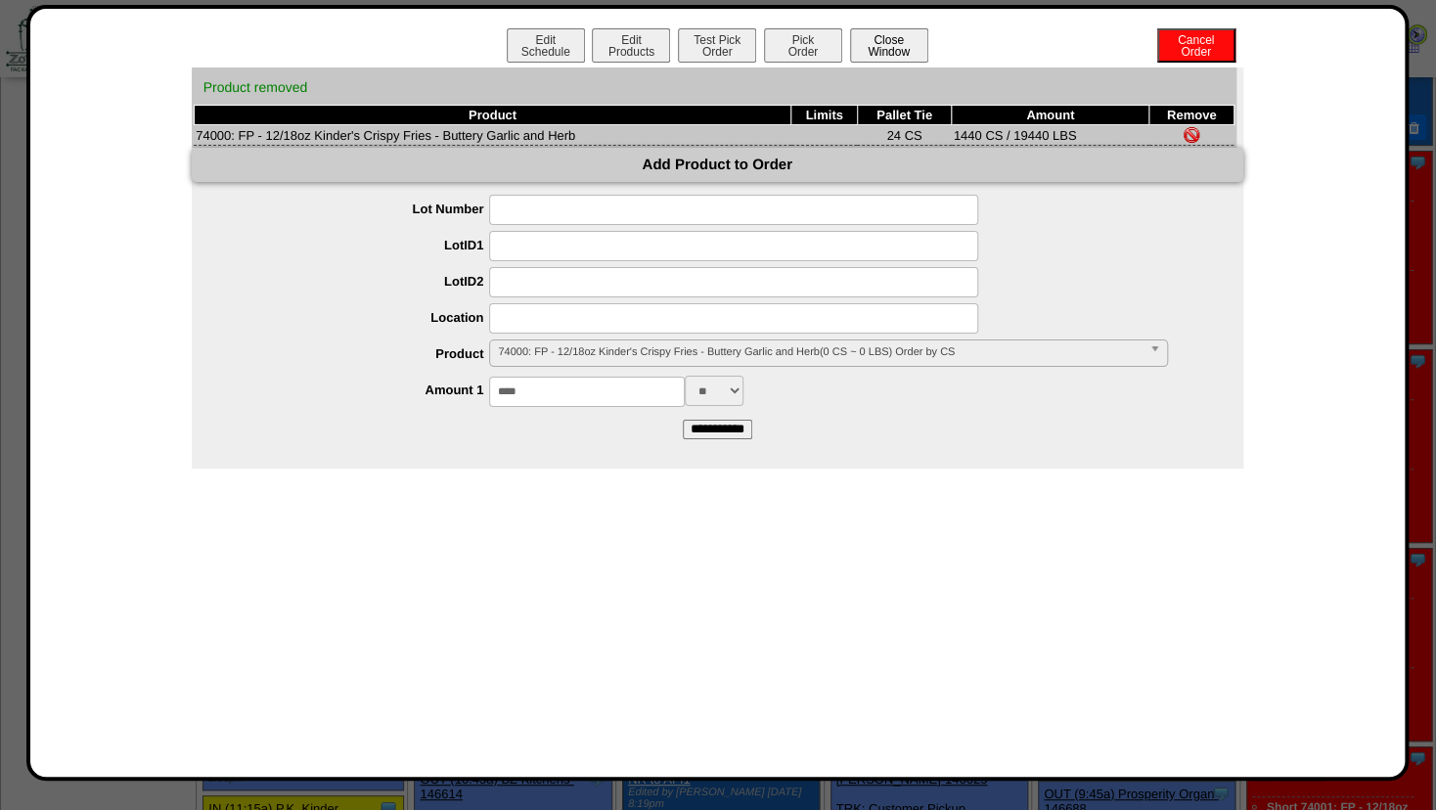
click at [904, 44] on button "Close Window" at bounding box center [889, 45] width 78 height 34
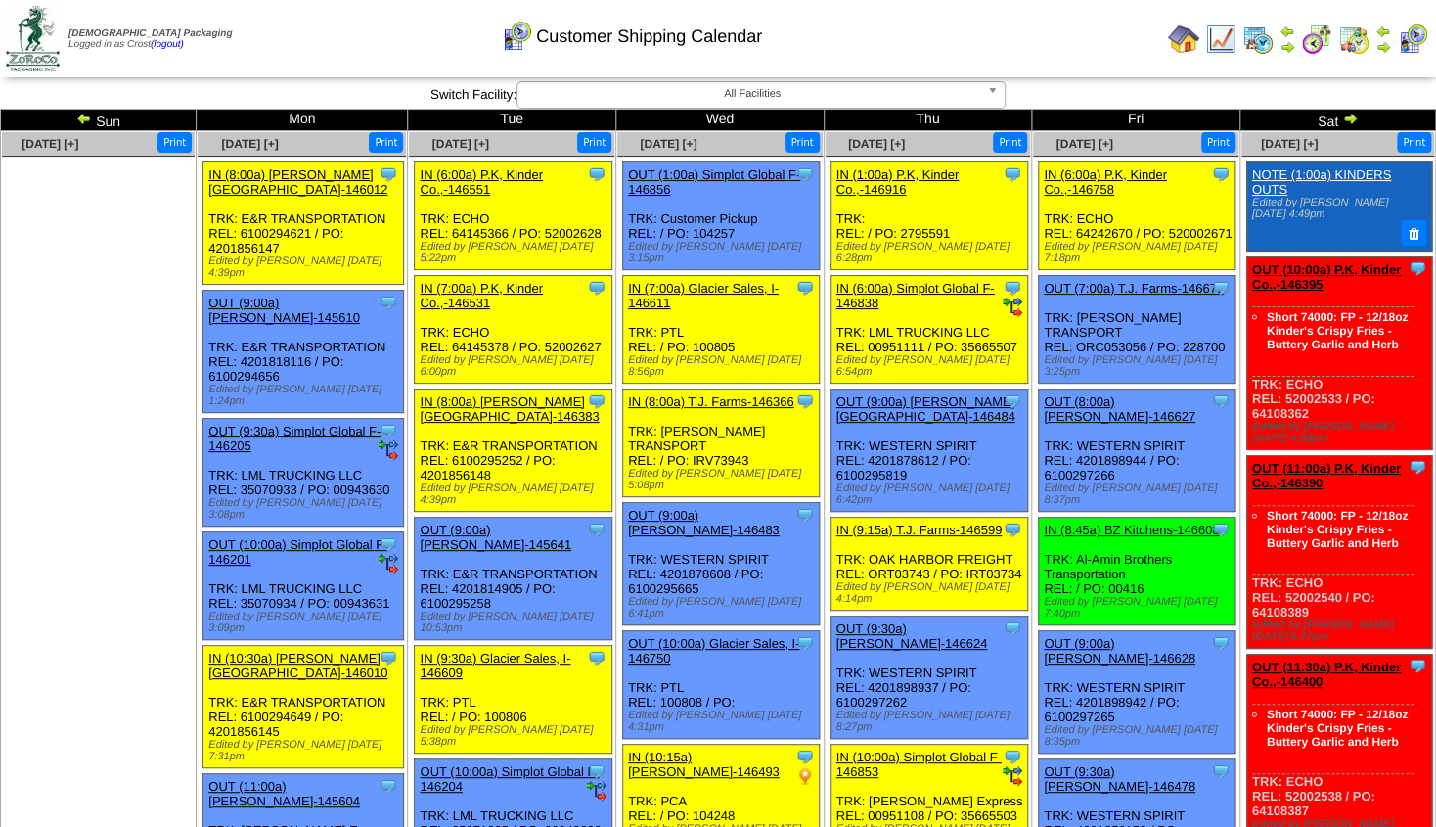
click at [1348, 118] on img at bounding box center [1350, 119] width 16 height 16
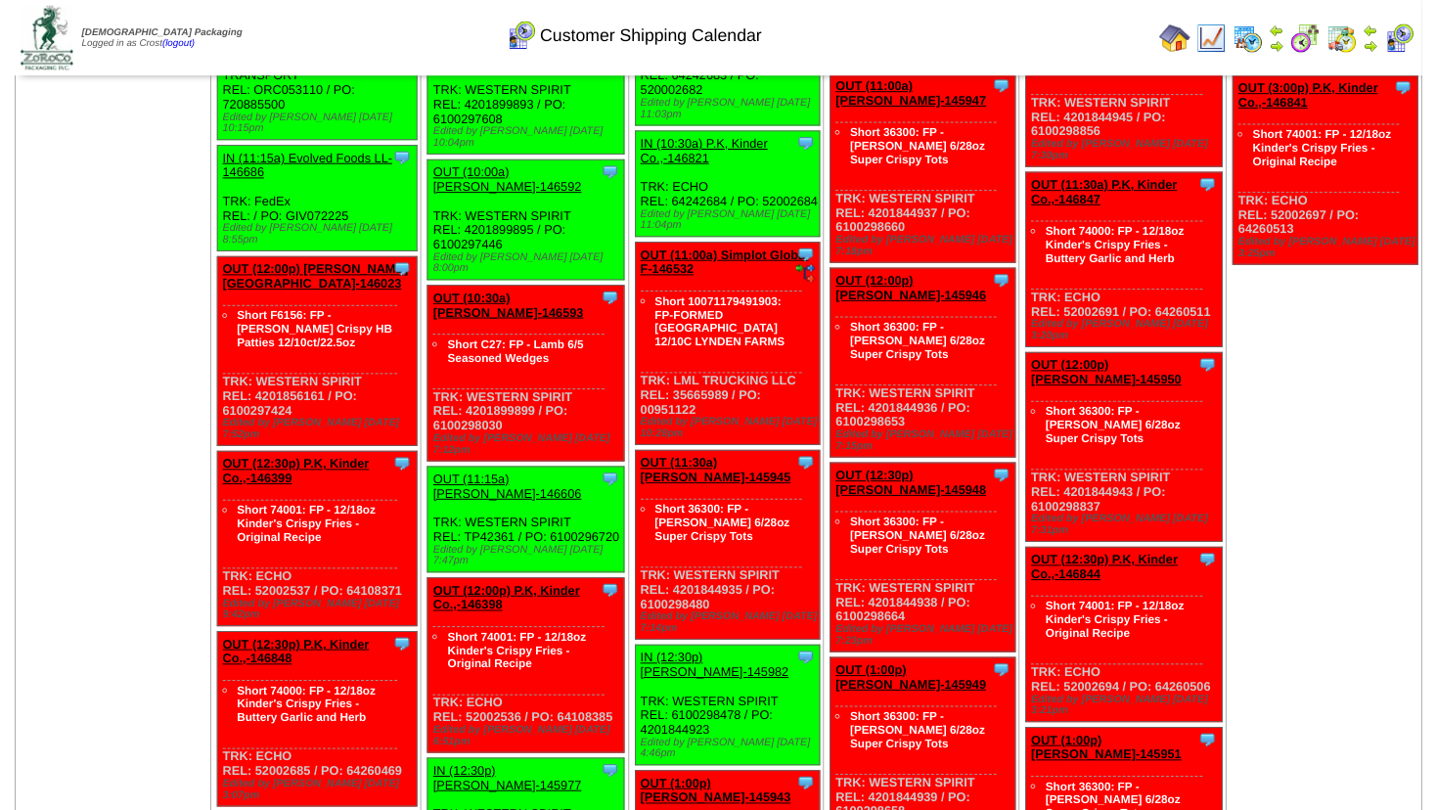
scroll to position [1268, 0]
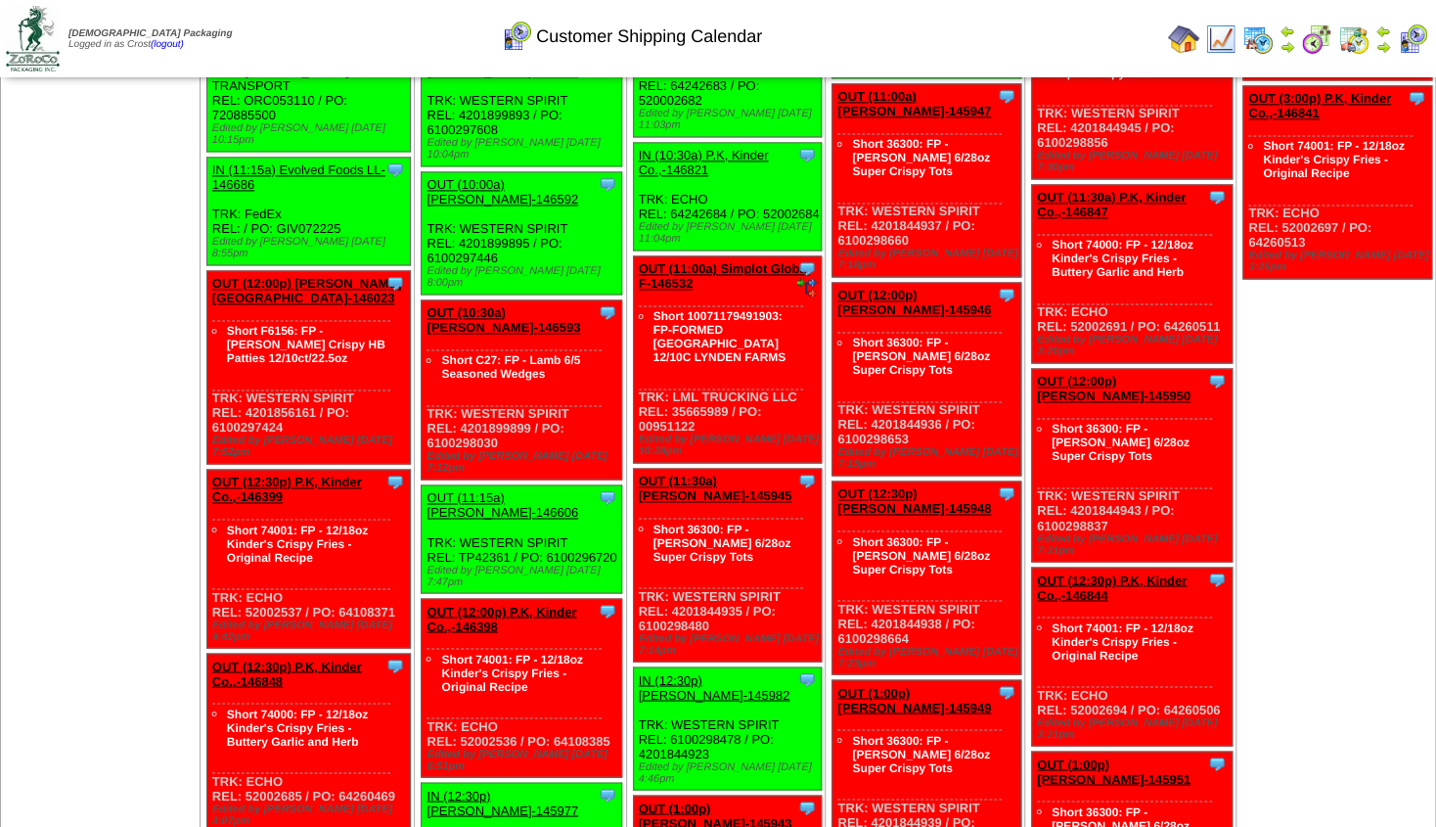
click at [279, 475] on link "OUT (12:30p) P.K, Kinder Co.,-146399" at bounding box center [287, 489] width 150 height 29
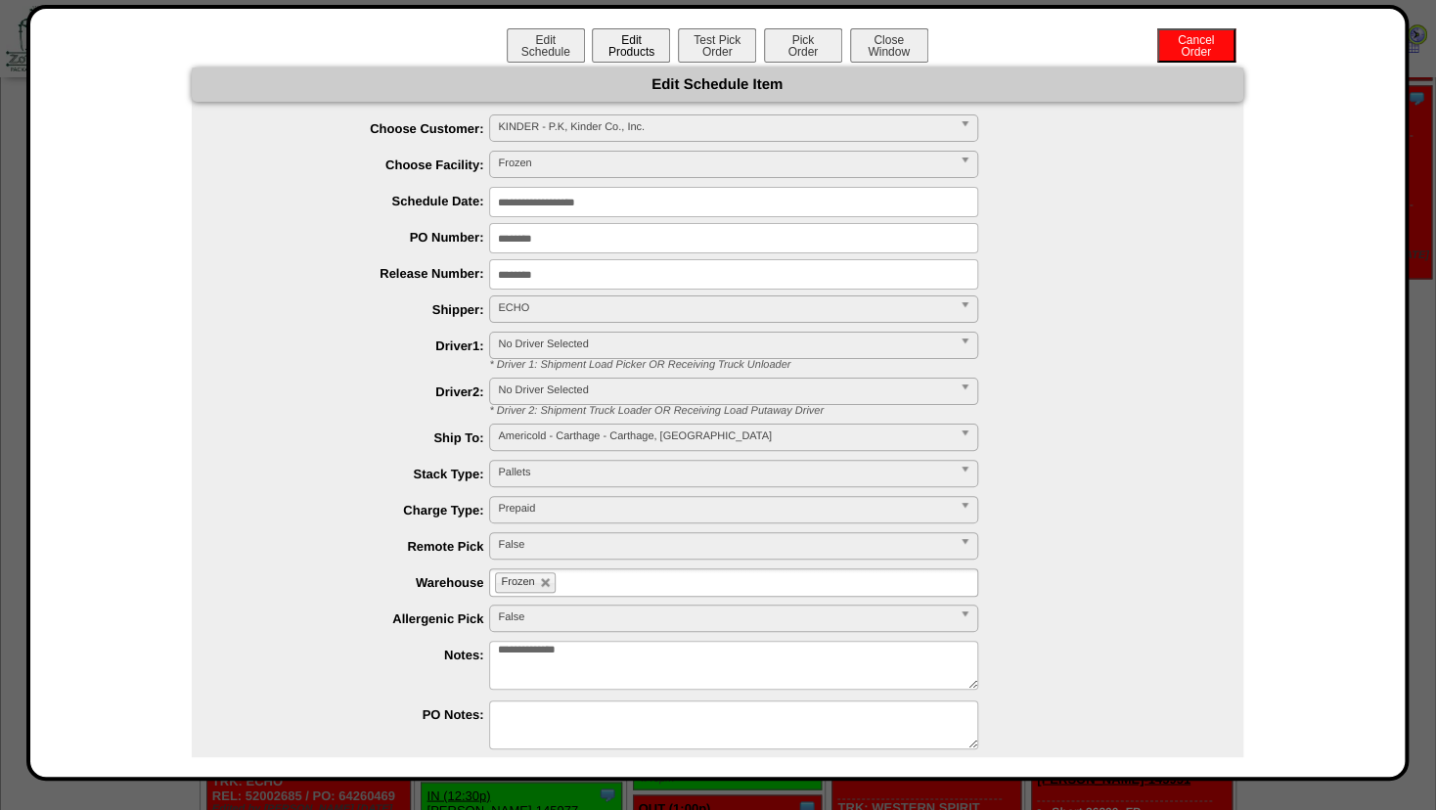
click at [620, 50] on button "Edit Products" at bounding box center [631, 45] width 78 height 34
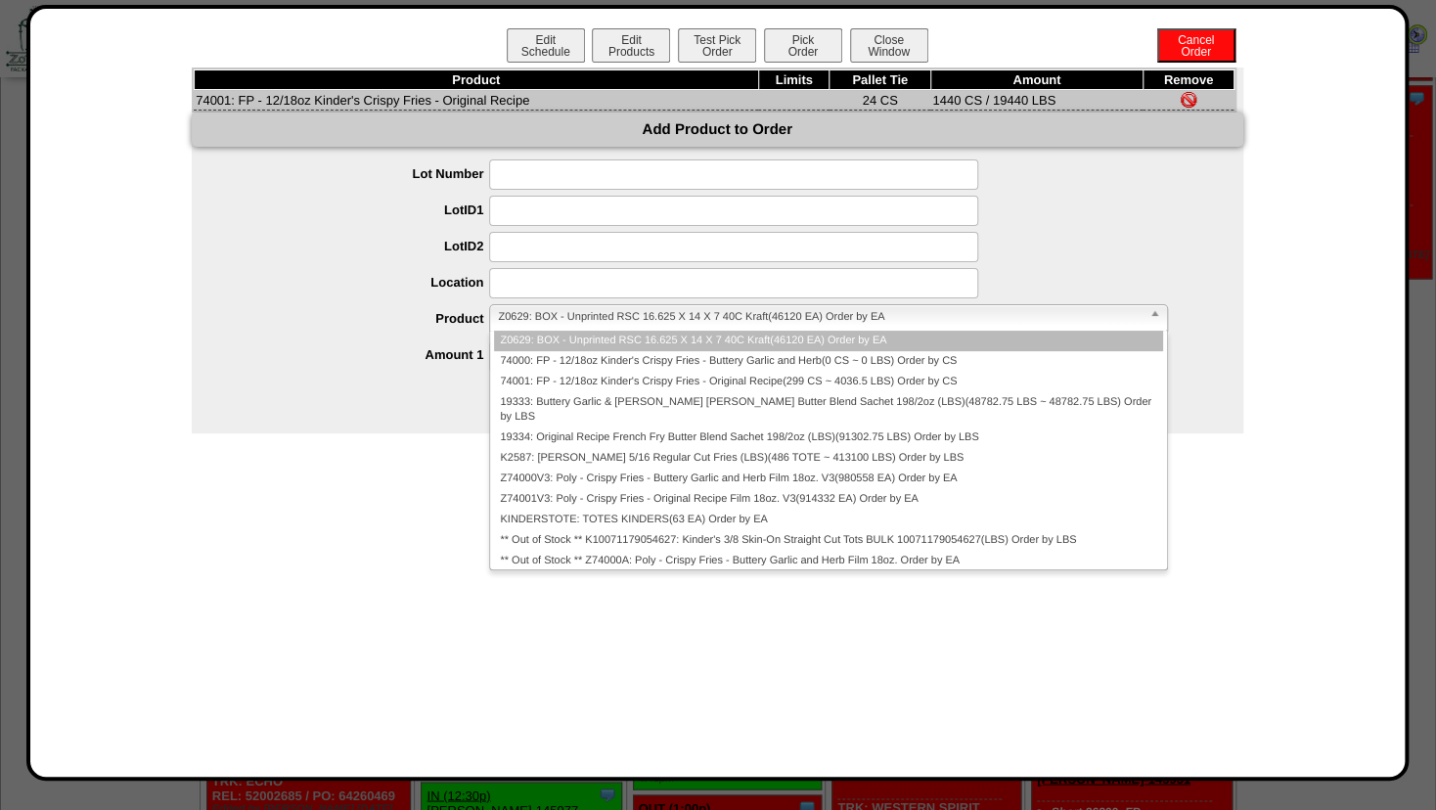
click at [538, 311] on span "Z0629: BOX - Unprinted RSC 16.625 X 14 X 7 40C Kraft(46120 EA) Order by EA" at bounding box center [819, 316] width 643 height 23
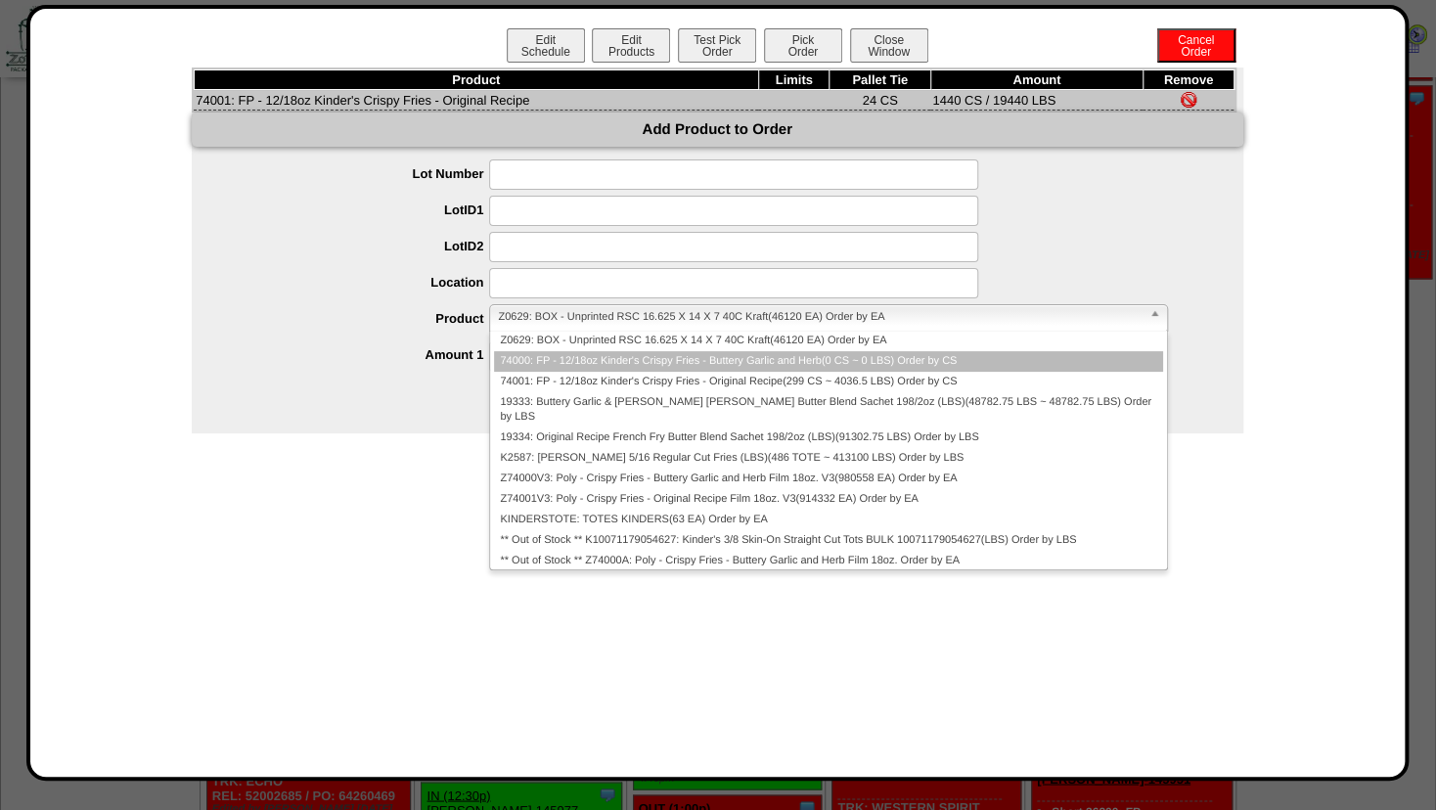
click at [537, 359] on li "74000: FP - 12/18oz Kinder's Crispy Fries - Buttery Garlic and Herb(0 CS ~ 0 LB…" at bounding box center [828, 361] width 668 height 21
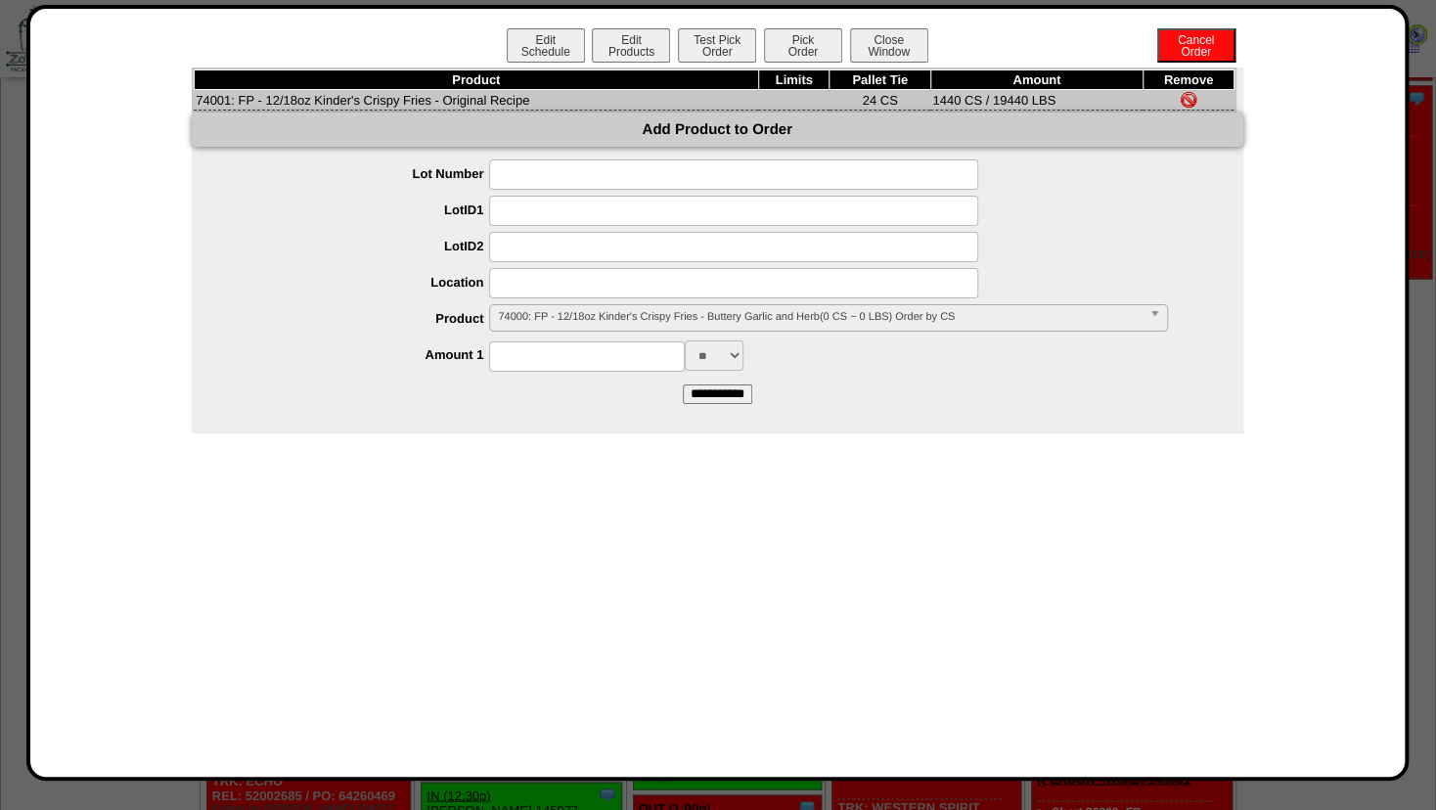
click at [533, 358] on input at bounding box center [587, 356] width 196 height 30
type input "****"
click at [550, 451] on div "Edit Schedule Edit Products Test Pick Order Pick Order Cancel Order Close Windo…" at bounding box center [718, 392] width 1336 height 729
click at [720, 400] on input "**********" at bounding box center [717, 395] width 69 height 20
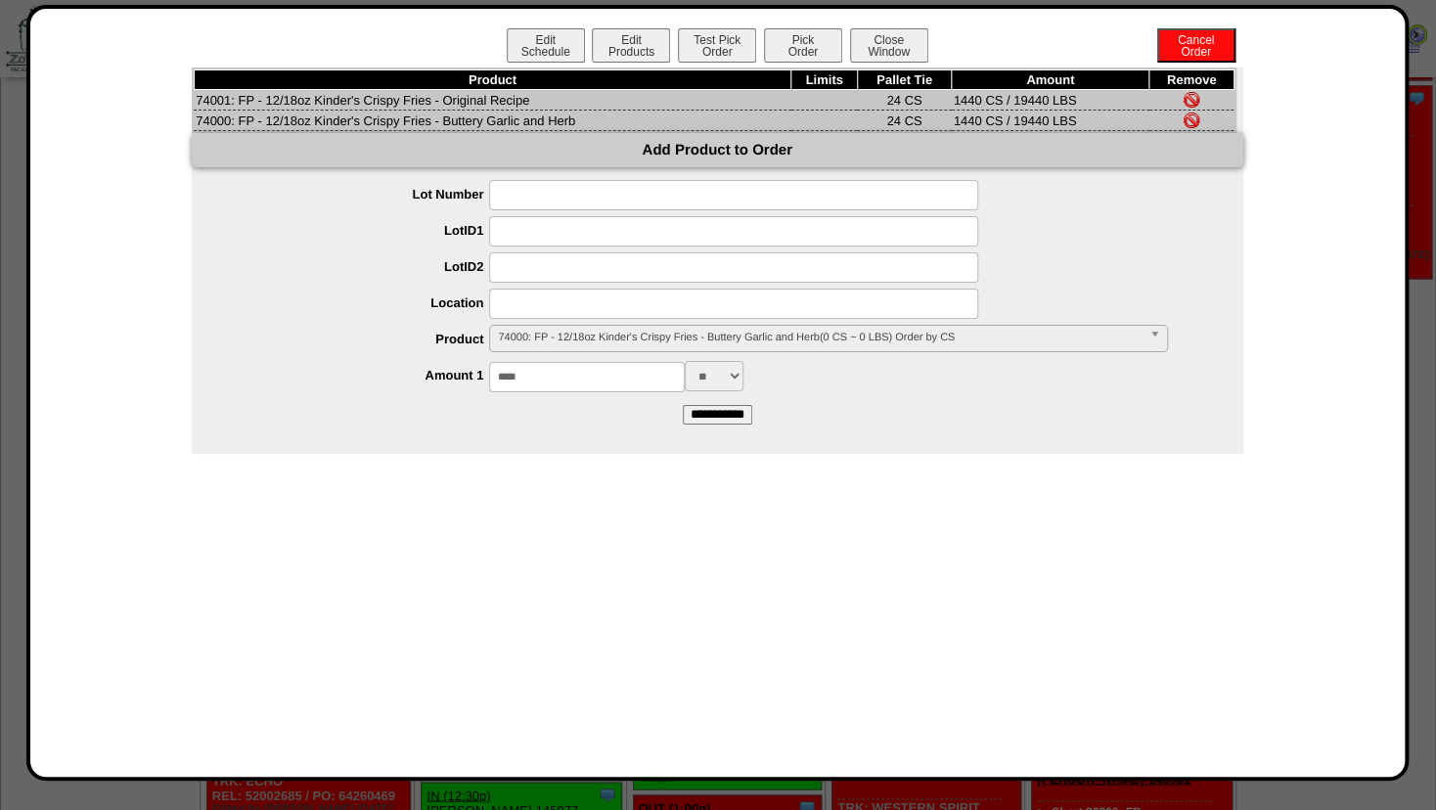
click at [1185, 97] on img at bounding box center [1192, 100] width 16 height 16
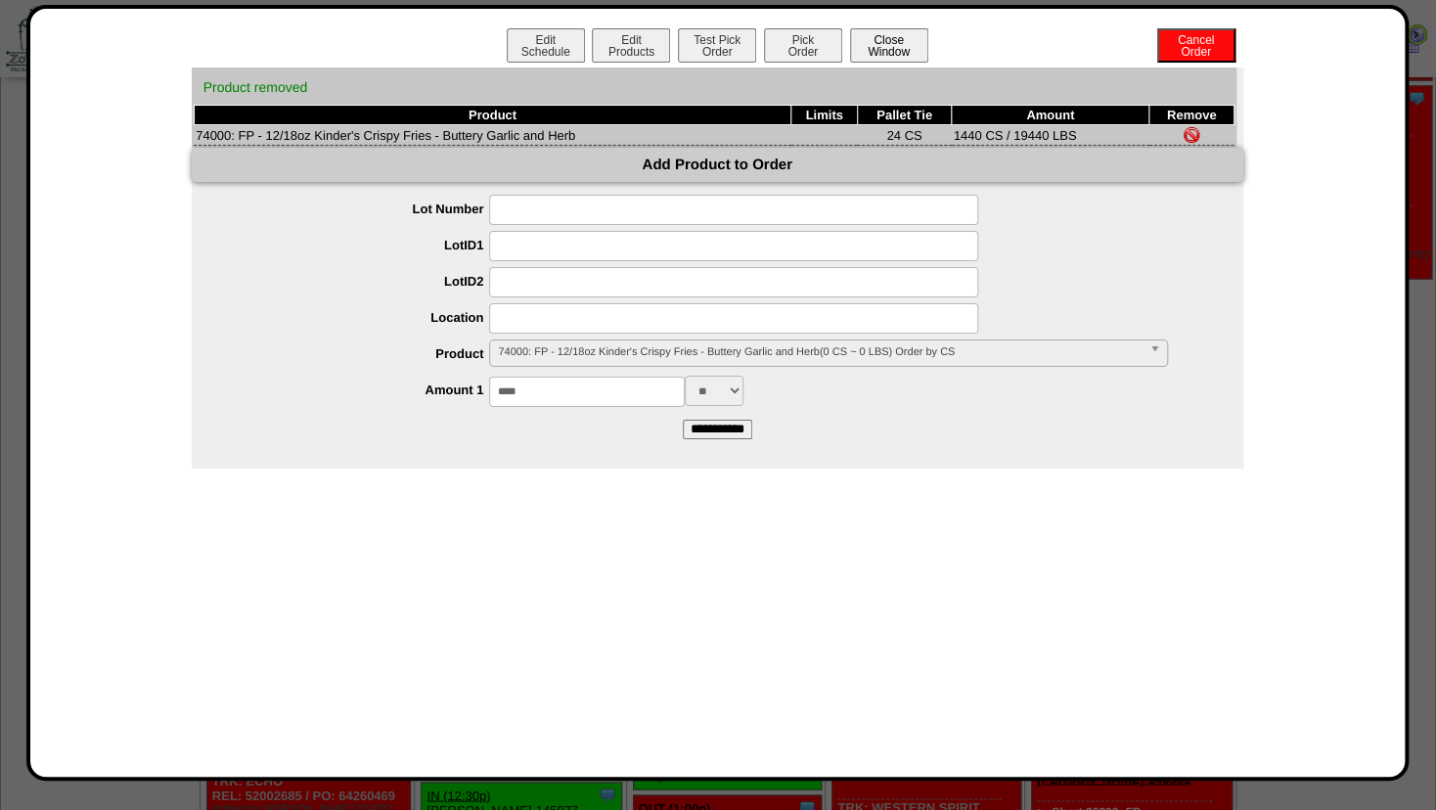
click at [902, 45] on button "Close Window" at bounding box center [889, 45] width 78 height 34
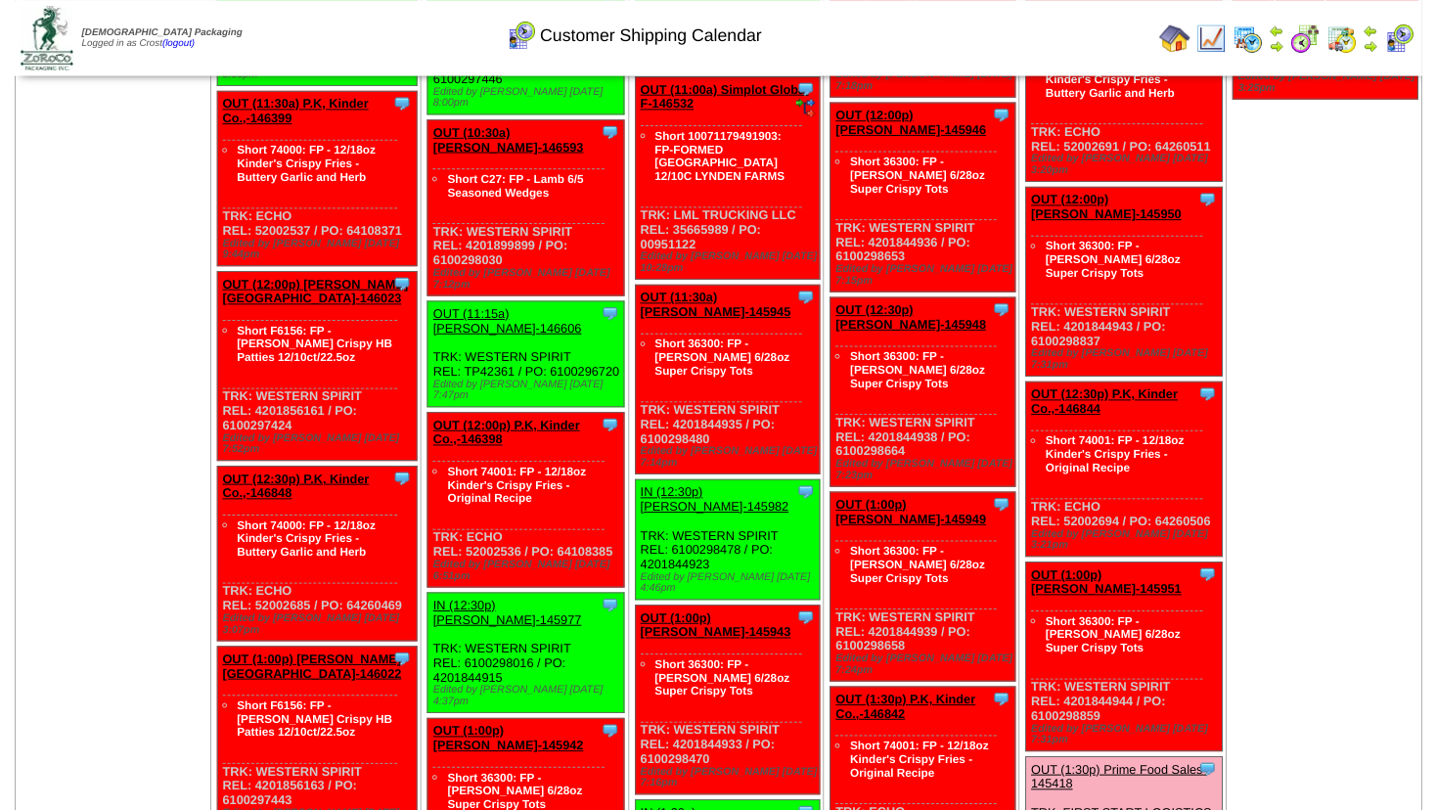
scroll to position [1479, 0]
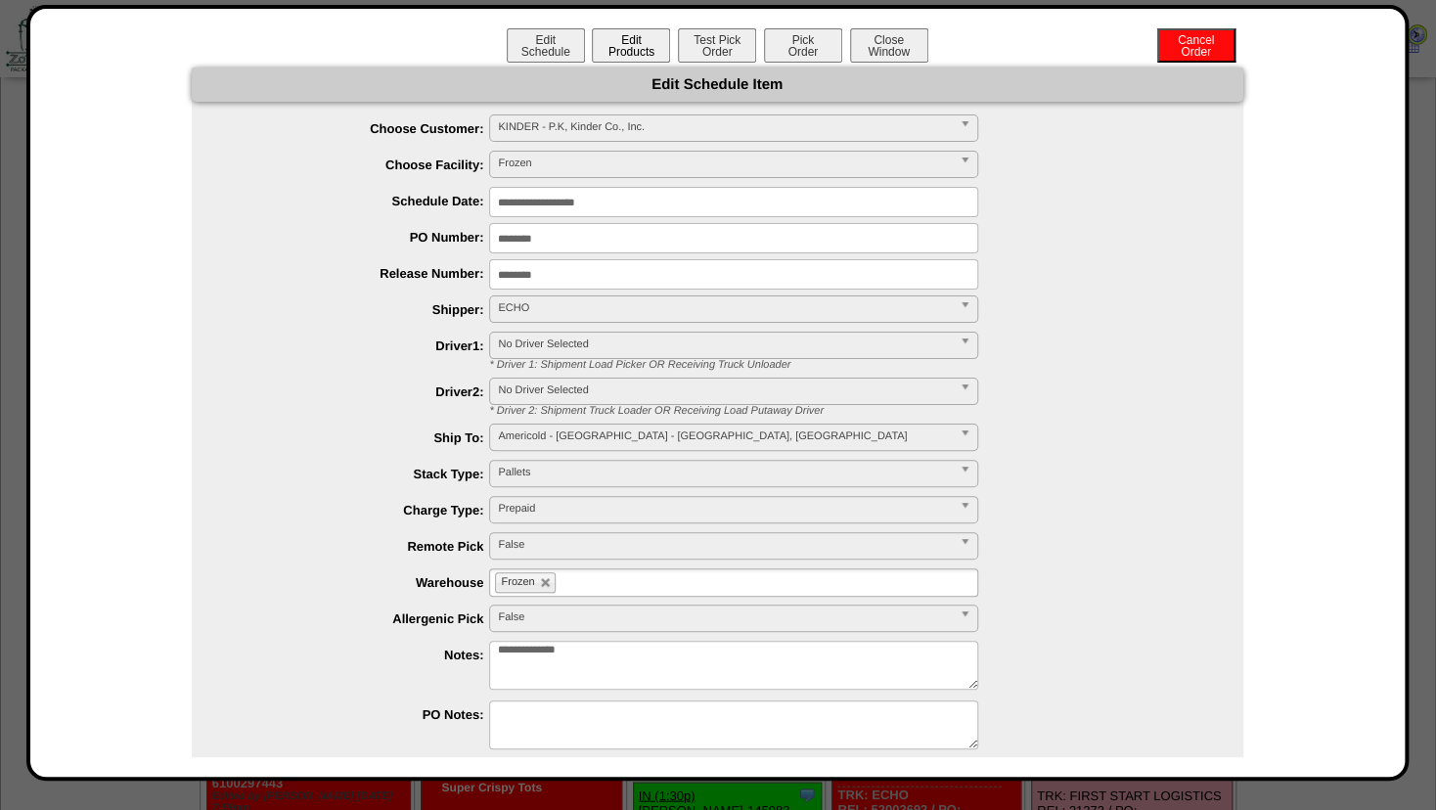
click at [636, 47] on button "Edit Products" at bounding box center [631, 45] width 78 height 34
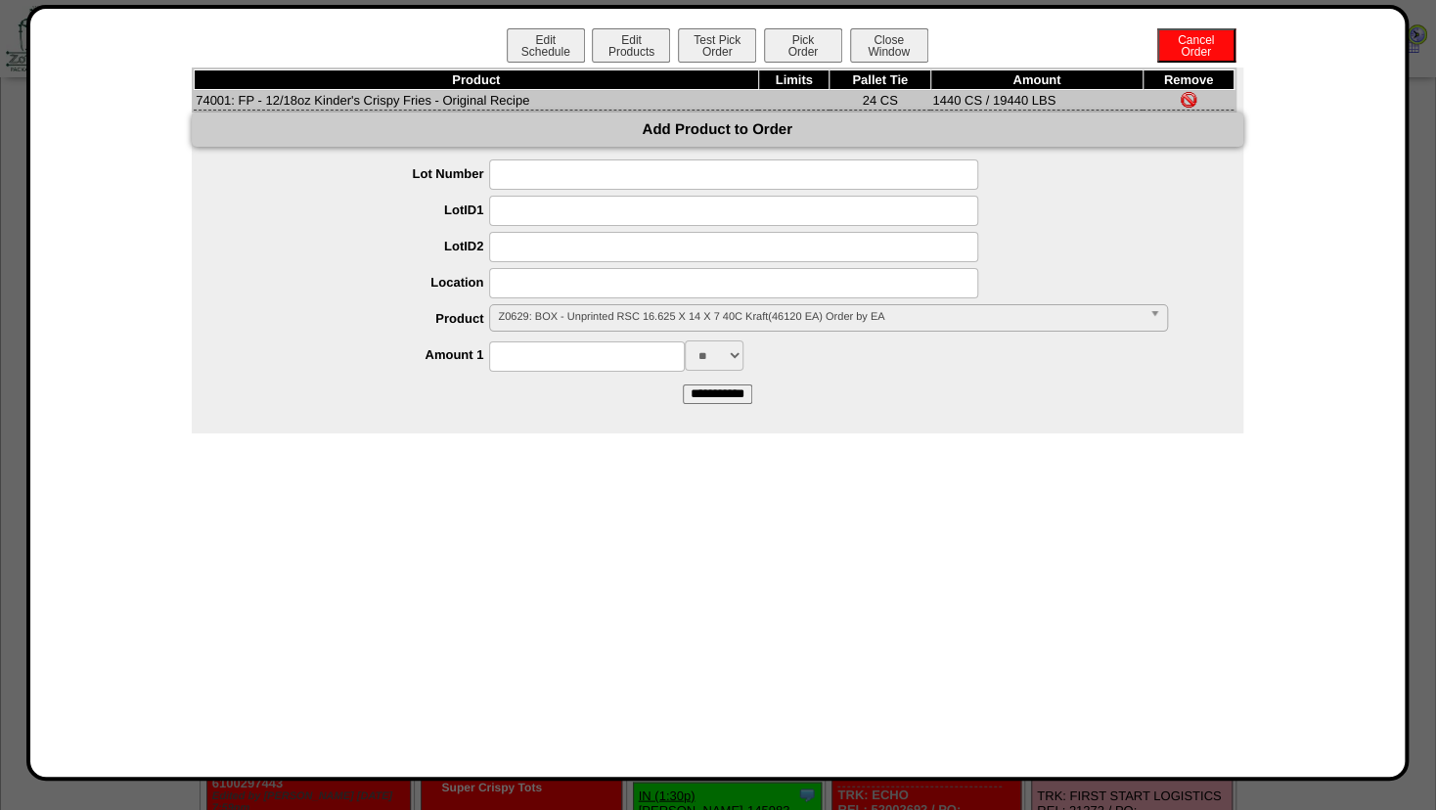
click at [542, 320] on span "Z0629: BOX - Unprinted RSC 16.625 X 14 X 7 40C Kraft(46120 EA) Order by EA" at bounding box center [819, 316] width 643 height 23
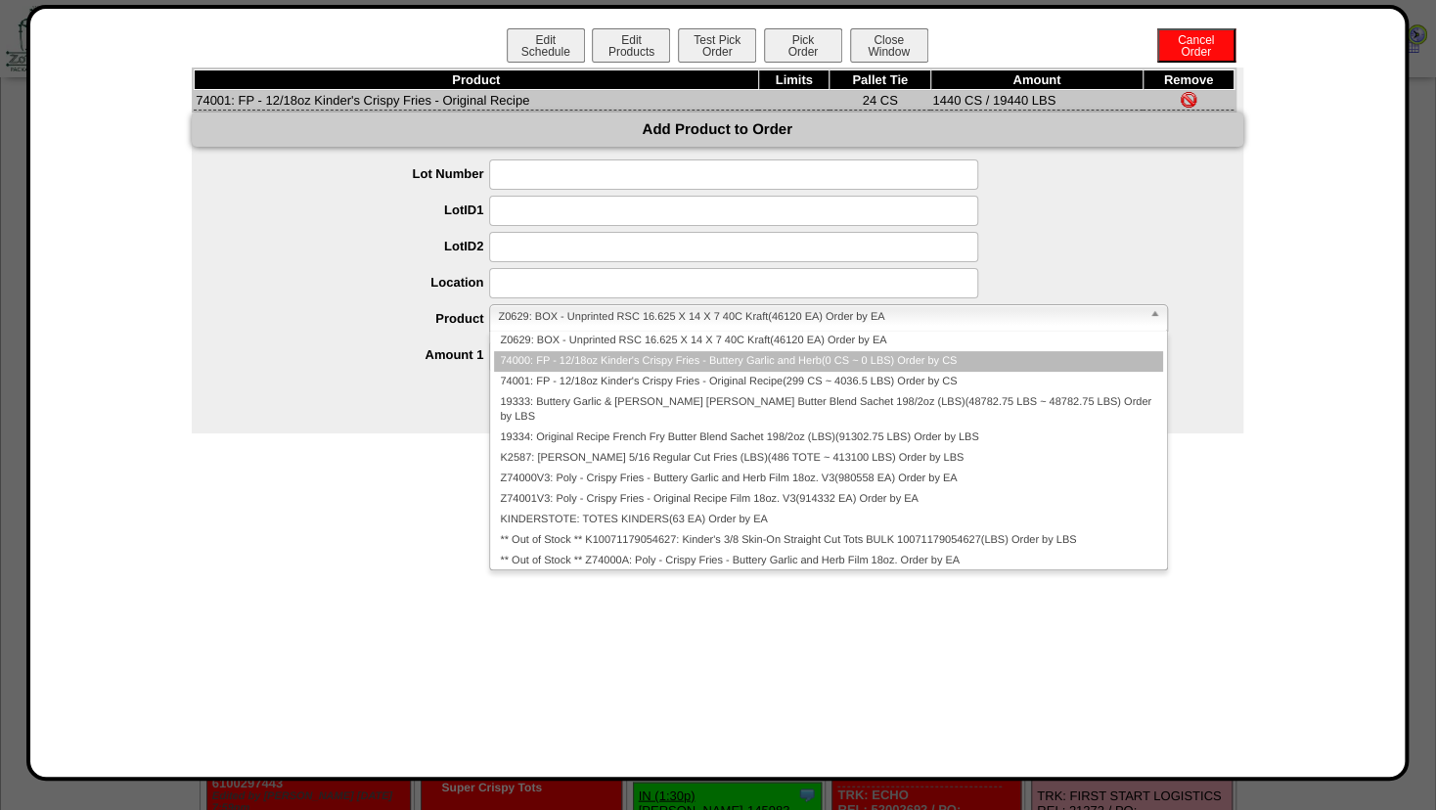
click at [534, 356] on li "74000: FP - 12/18oz Kinder's Crispy Fries - Buttery Garlic and Herb(0 CS ~ 0 LB…" at bounding box center [828, 361] width 668 height 21
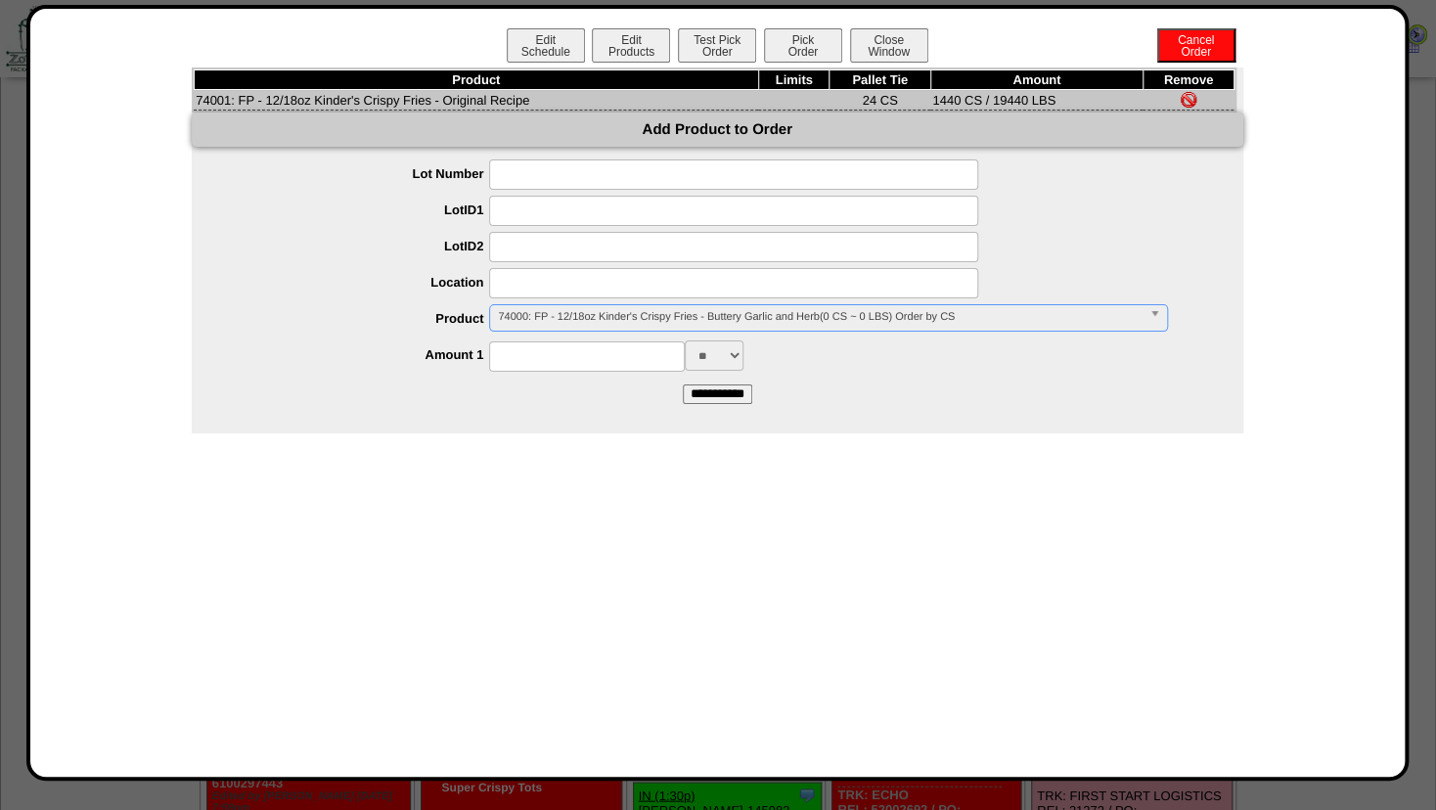
click at [536, 354] on input at bounding box center [587, 356] width 196 height 30
type input "****"
drag, startPoint x: 414, startPoint y: 428, endPoint x: 483, endPoint y: 418, distance: 70.2
click at [423, 423] on div "Product Limits Pallet Tie Amount Remove 74001: FP - 12/18oz Kinder's Crispy Fri…" at bounding box center [718, 251] width 1052 height 366
click at [737, 395] on input "**********" at bounding box center [717, 395] width 69 height 20
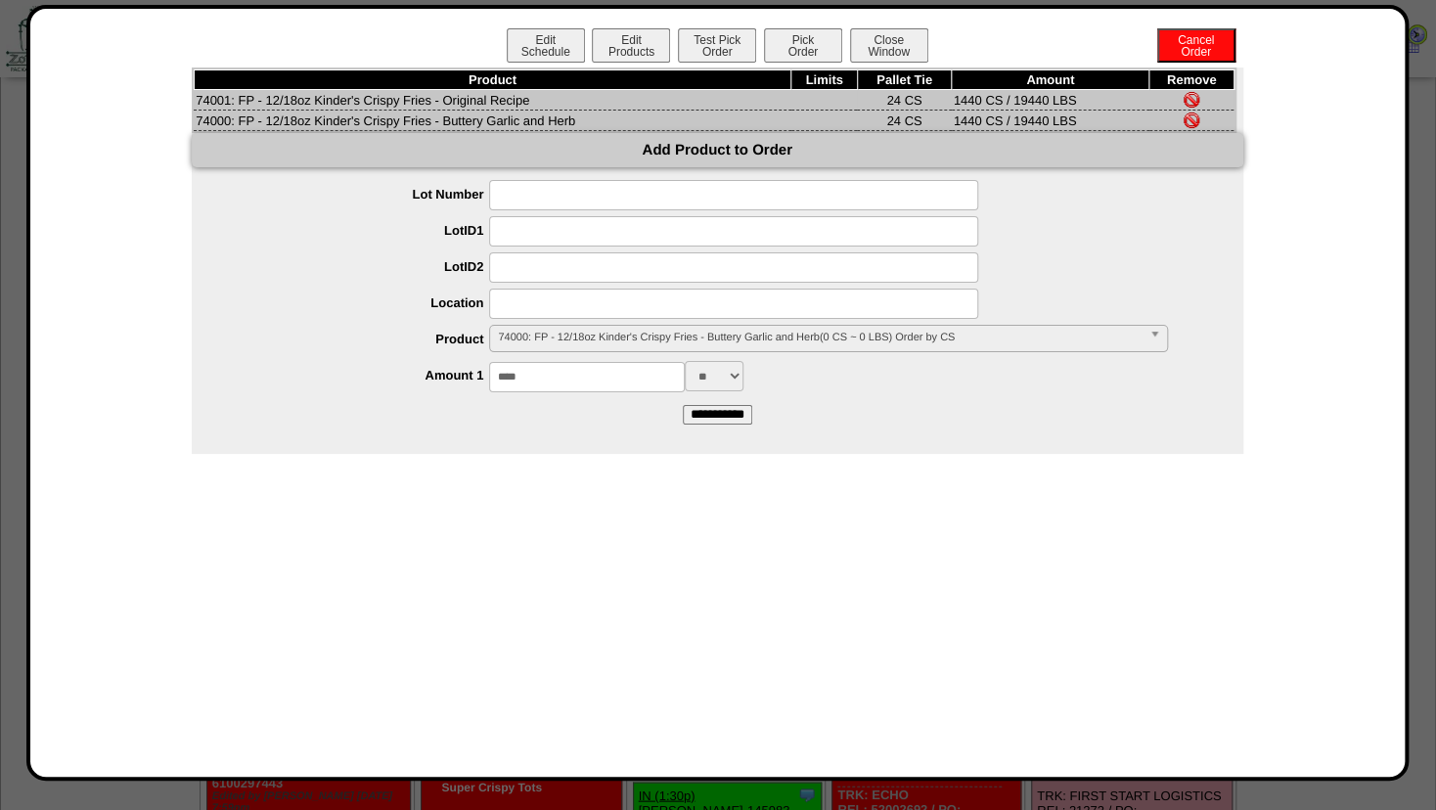
click at [1194, 97] on img at bounding box center [1192, 100] width 16 height 16
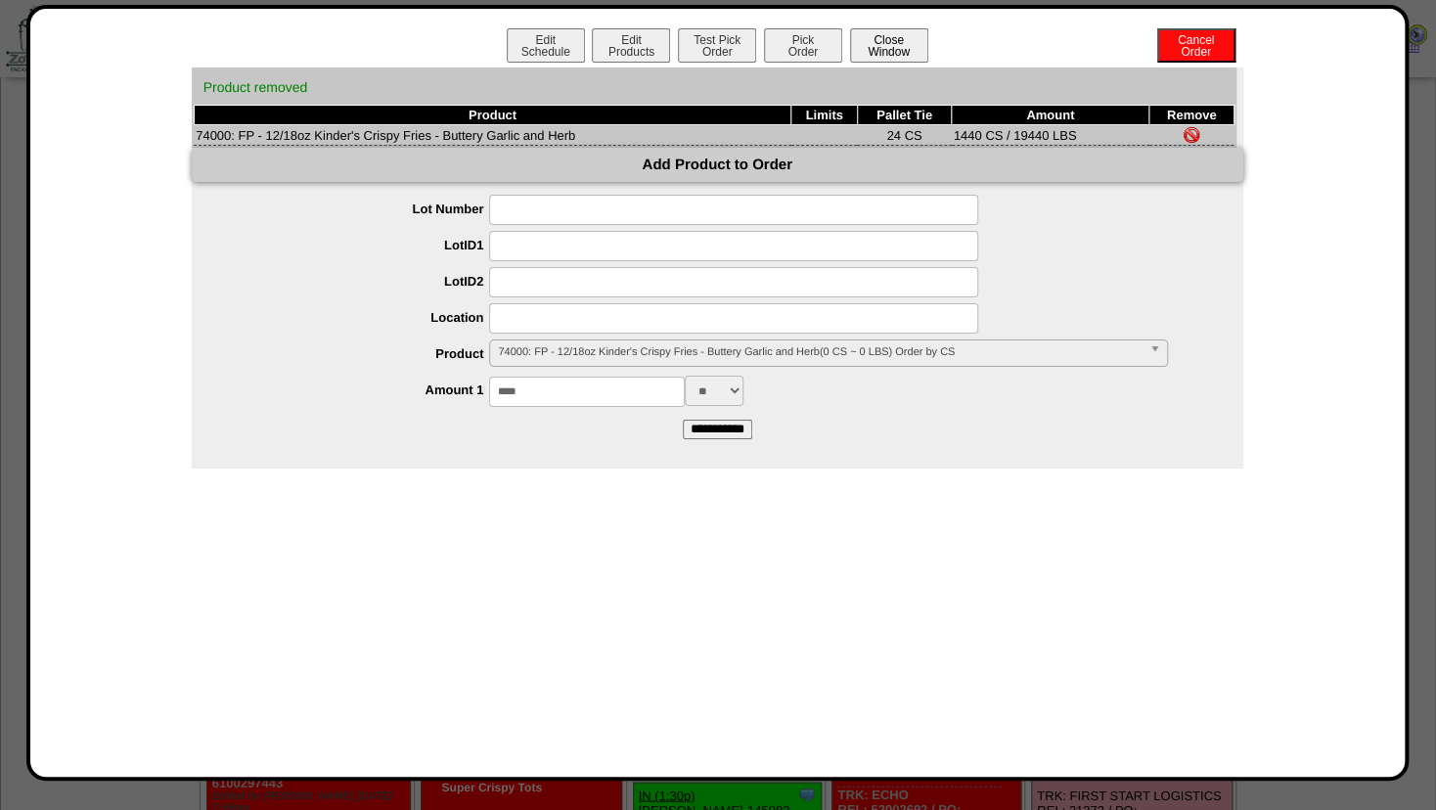
click at [894, 52] on button "Close Window" at bounding box center [889, 45] width 78 height 34
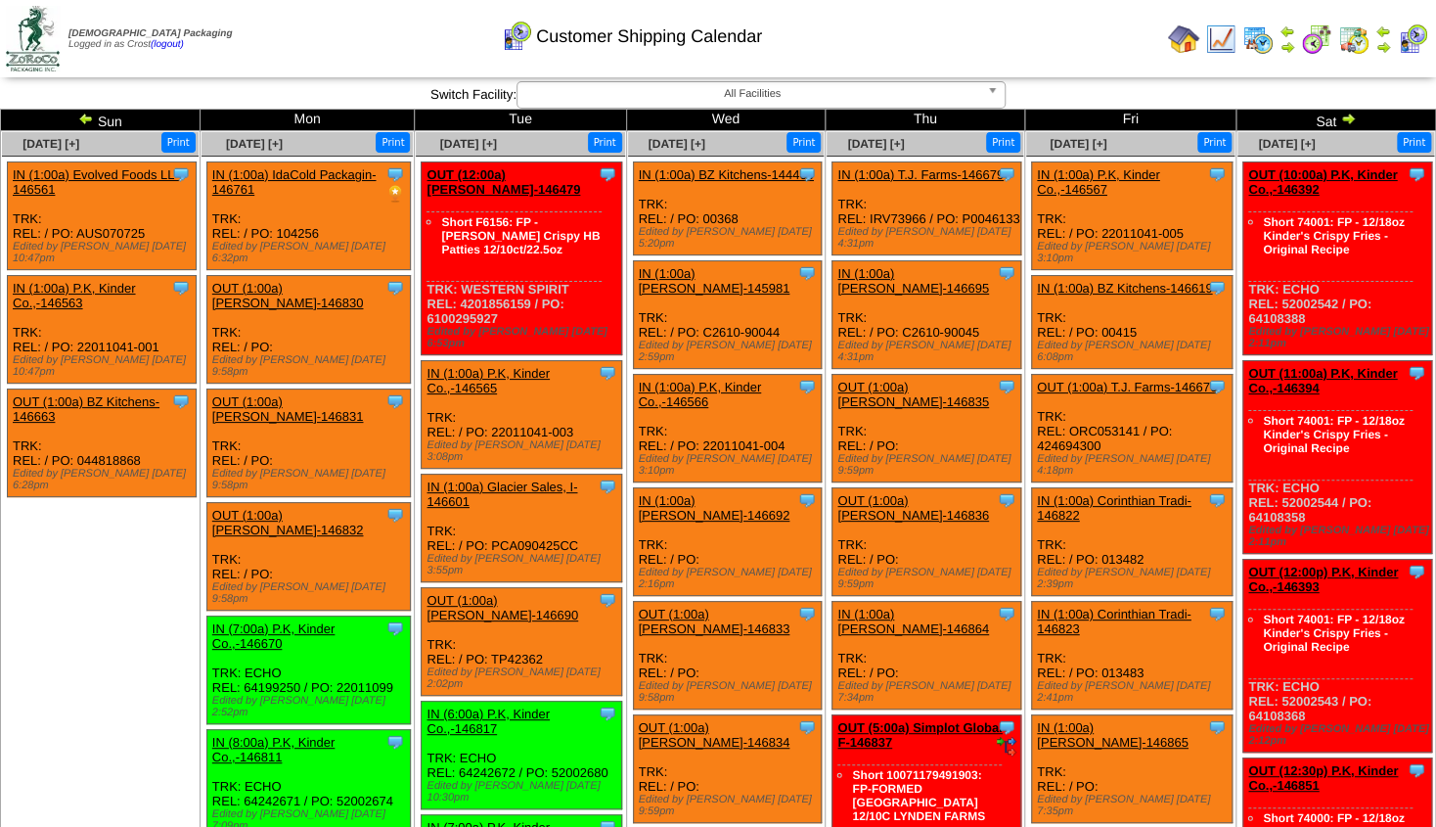
click at [86, 121] on img at bounding box center [86, 119] width 16 height 16
